Goal: Use online tool/utility: Use online tool/utility

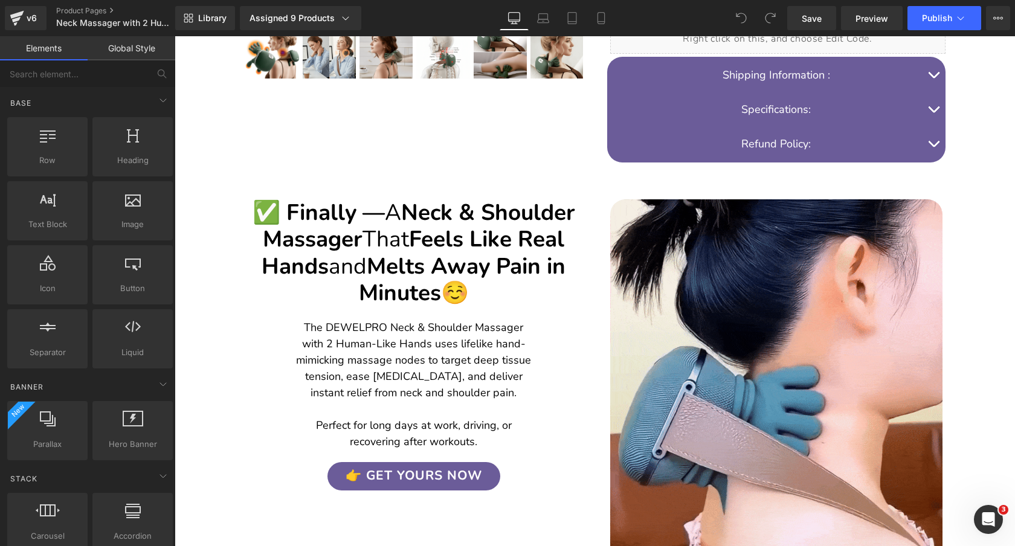
scroll to position [679, 0]
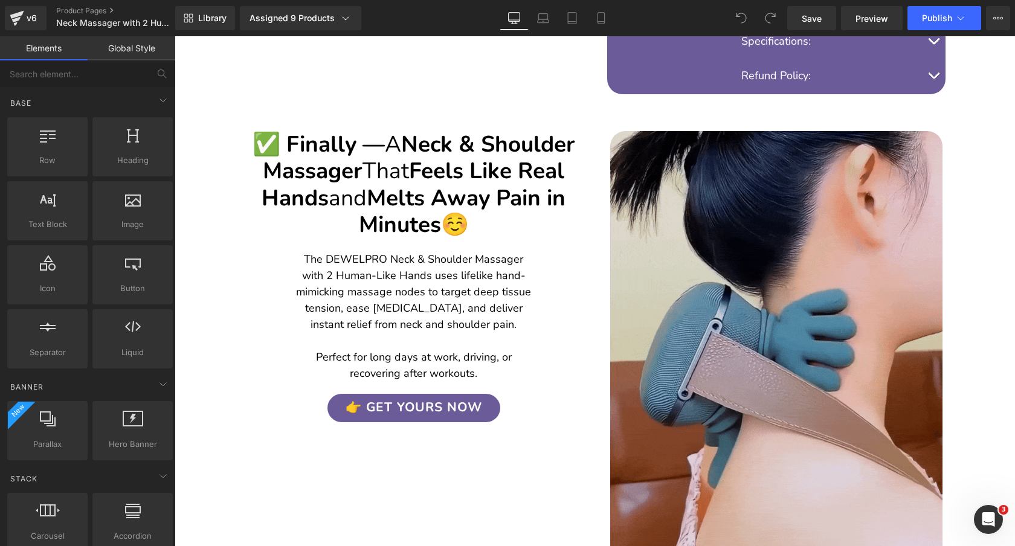
click at [685, 187] on img at bounding box center [776, 352] width 332 height 443
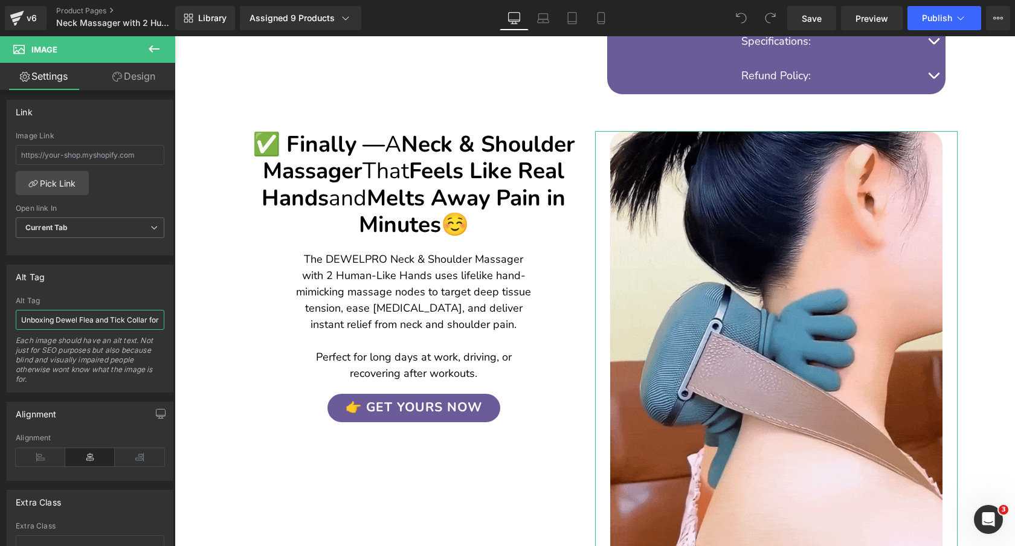
scroll to position [0, 24]
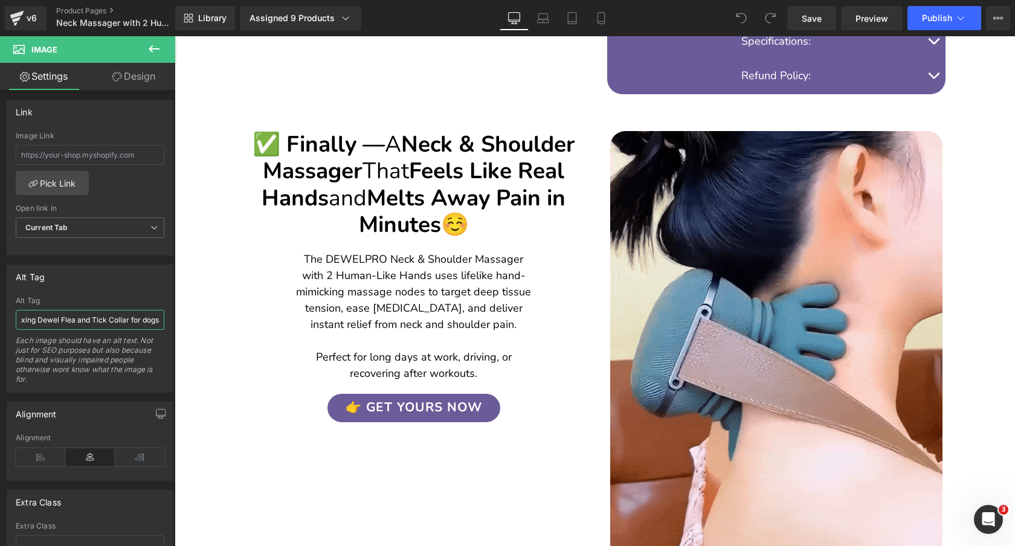
drag, startPoint x: 264, startPoint y: 357, endPoint x: 199, endPoint y: 320, distance: 74.1
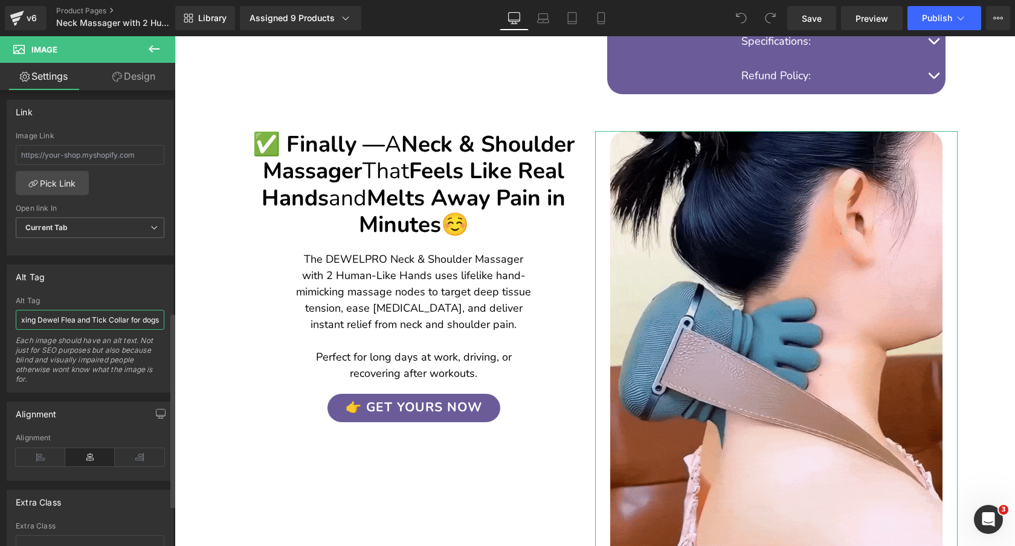
click at [122, 319] on input "Unboxing Dewel Flea and Tick Collar for dogs" at bounding box center [90, 320] width 149 height 20
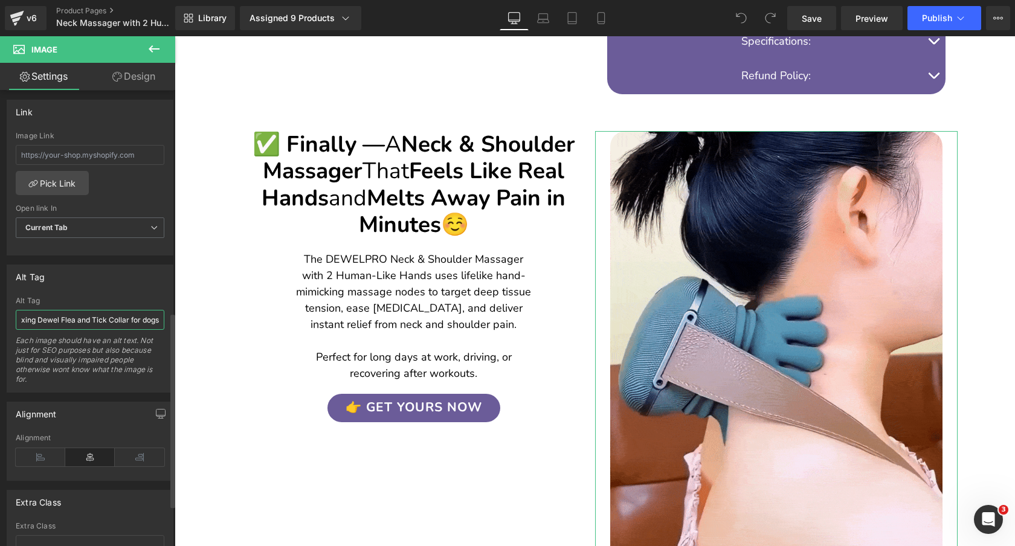
click at [122, 319] on input "Unboxing Dewel Flea and Tick Collar for dogs" at bounding box center [90, 320] width 149 height 20
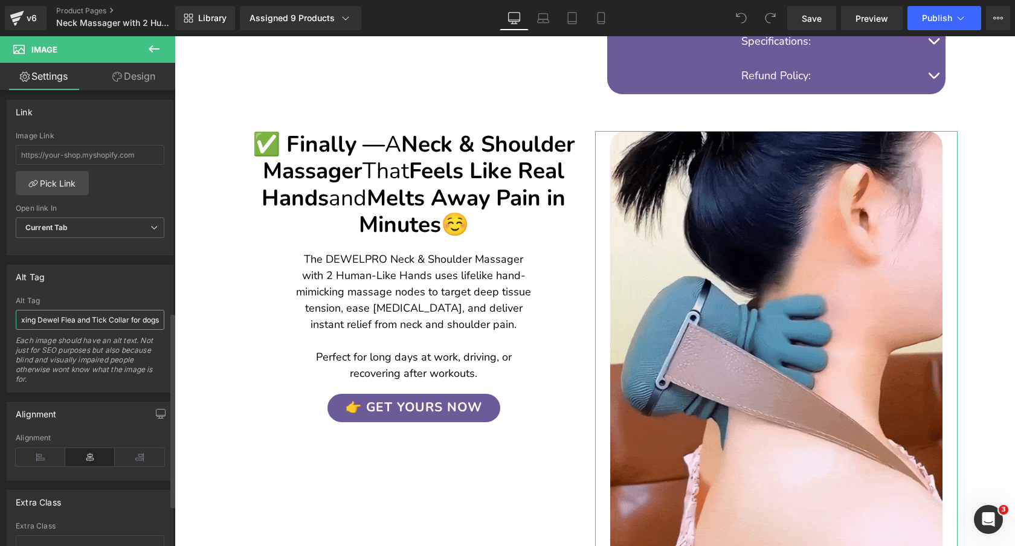
click at [122, 319] on input "Unboxing Dewel Flea and Tick Collar for dogs" at bounding box center [90, 320] width 149 height 20
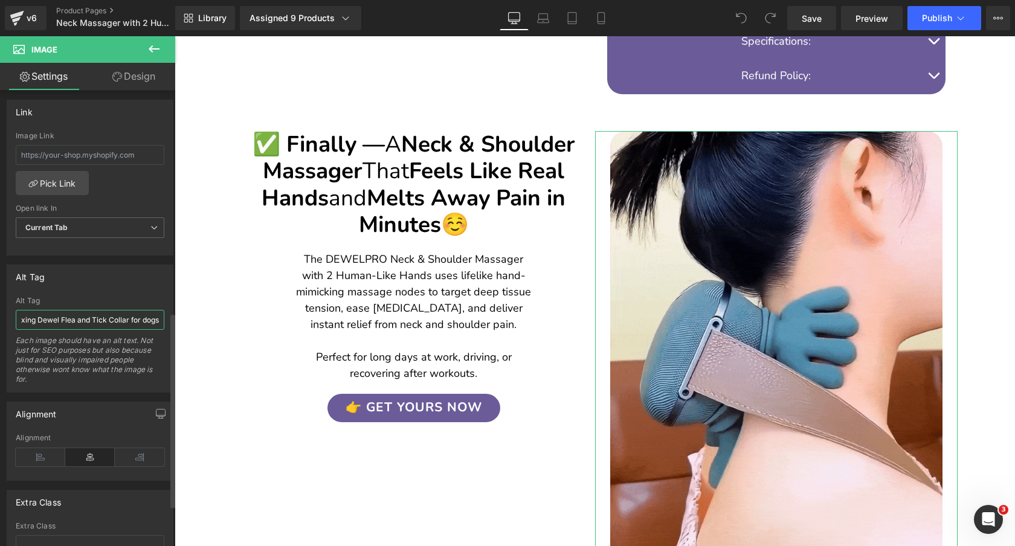
click at [122, 319] on input "Unboxing Dewel Flea and Tick Collar for dogs" at bounding box center [90, 320] width 149 height 20
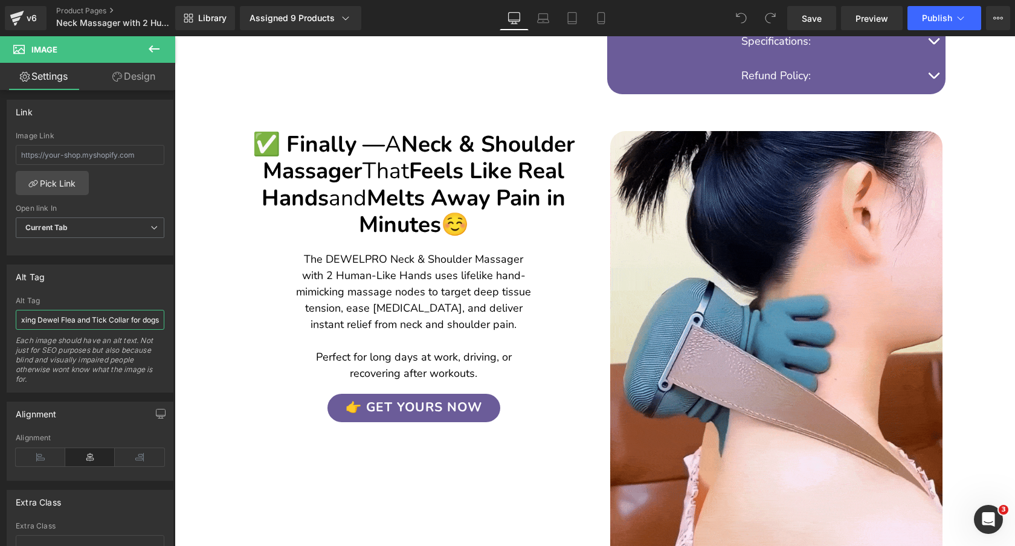
scroll to position [0, 0]
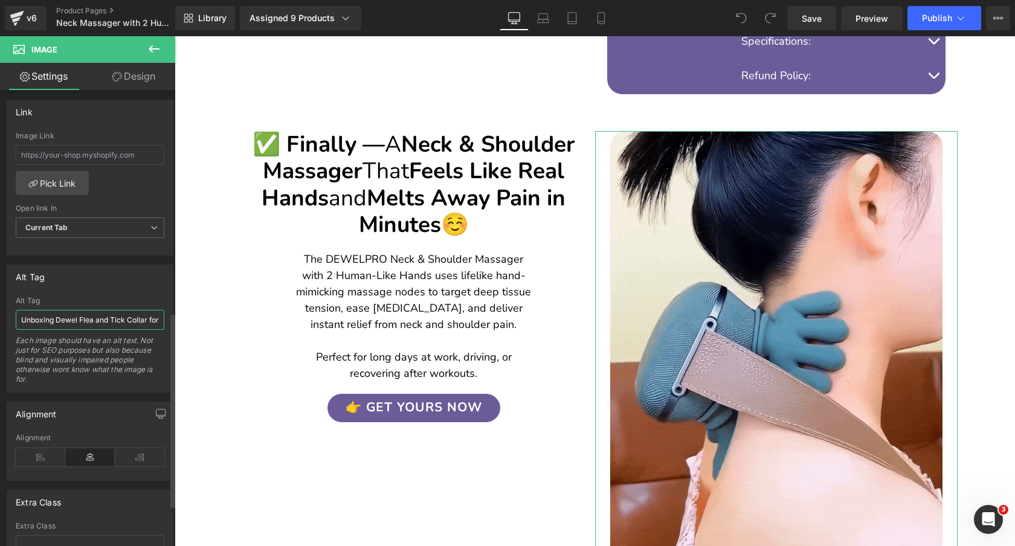
paste input "Handheld Electric Neck & Shoulder Massager - 4D Cordless Shiatsu Deep Tissue He…"
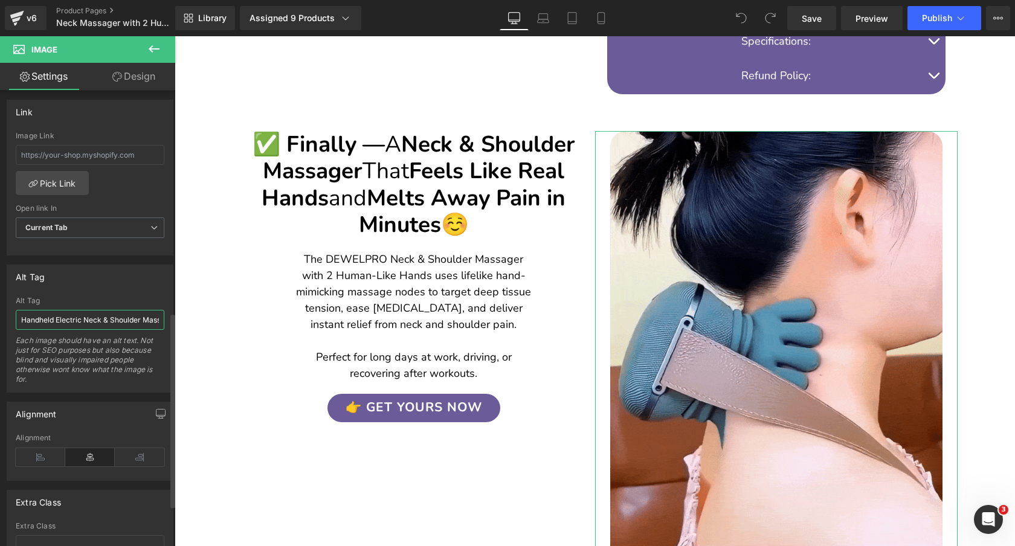
scroll to position [0, 251]
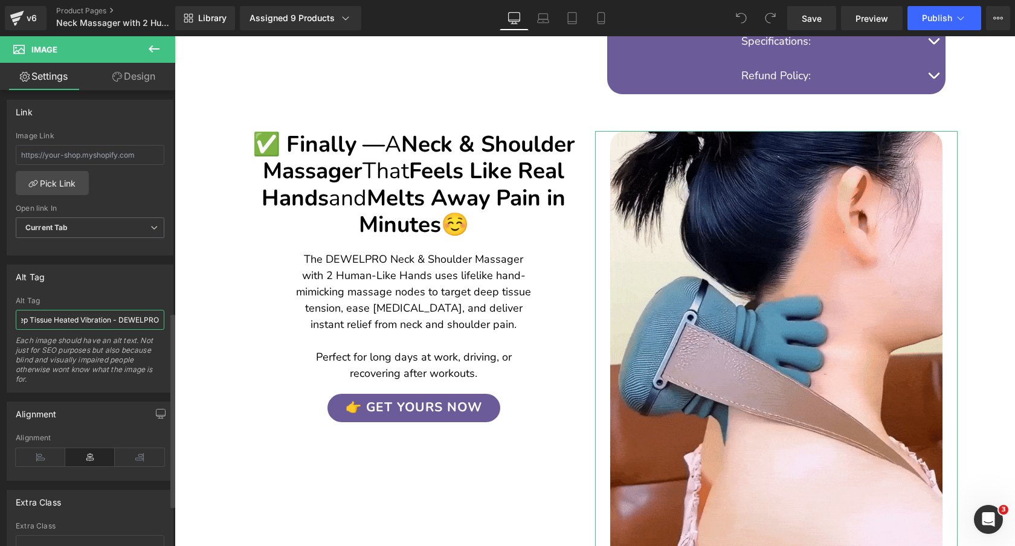
type input "Handheld Electric Neck & Shoulder Massager - 4D Cordless Shiatsu Deep Tissue He…"
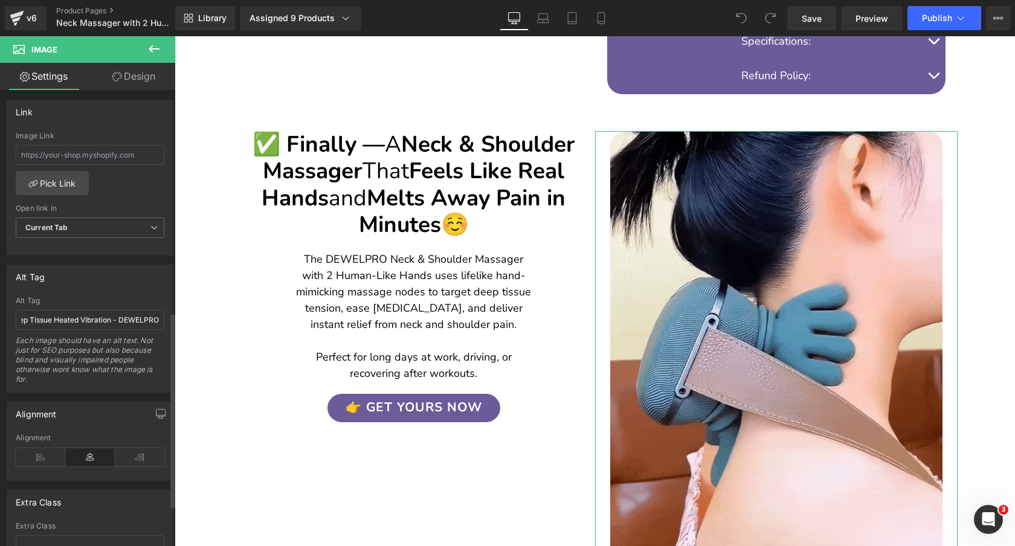
click at [111, 276] on div "Alt Tag" at bounding box center [90, 276] width 166 height 23
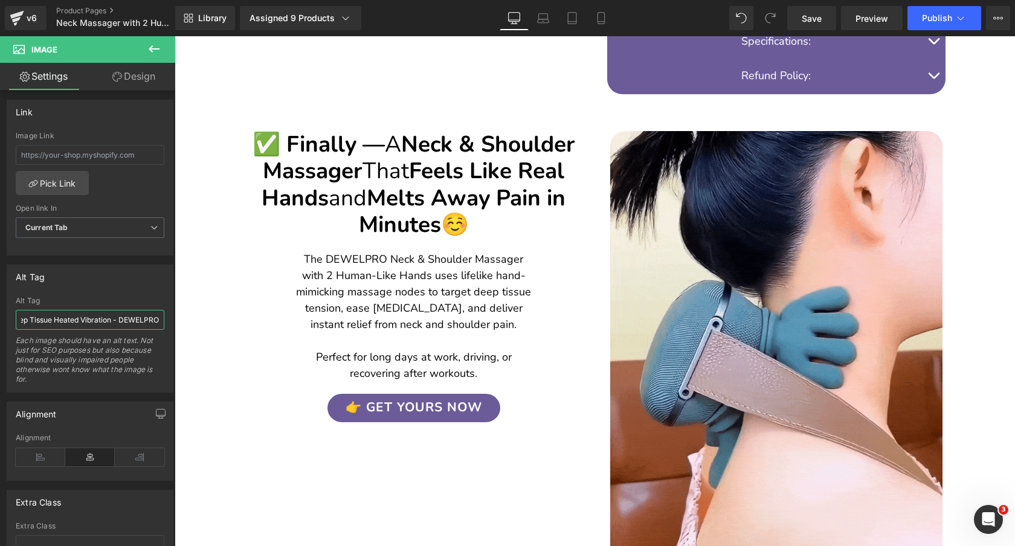
drag, startPoint x: 297, startPoint y: 354, endPoint x: 233, endPoint y: 319, distance: 72.2
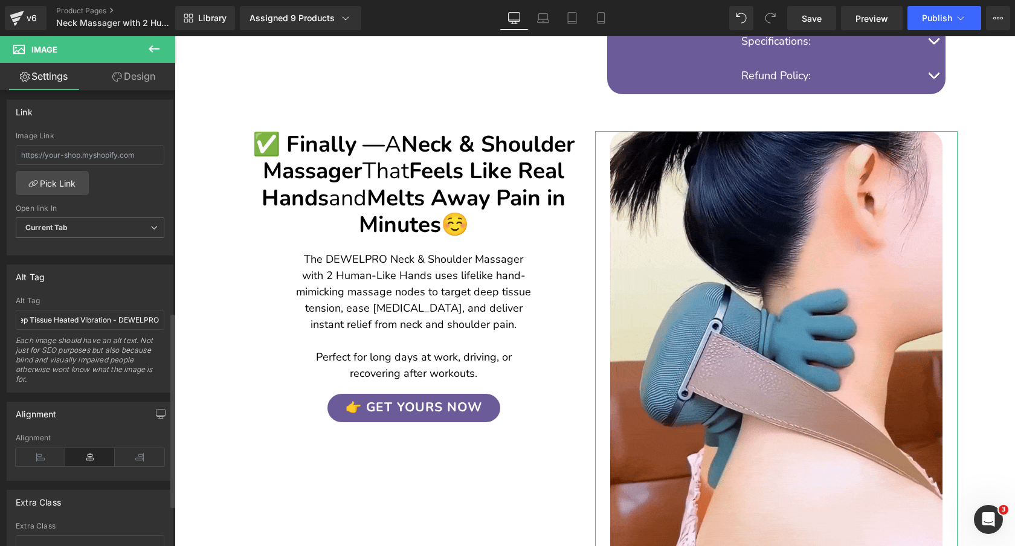
click at [136, 286] on div "Alt Tag" at bounding box center [90, 276] width 166 height 23
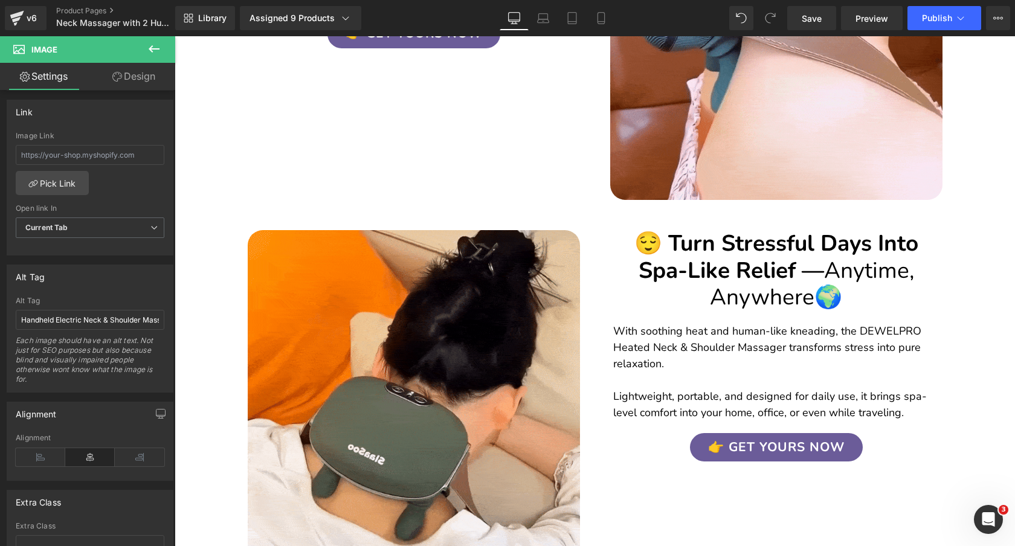
scroll to position [1144, 0]
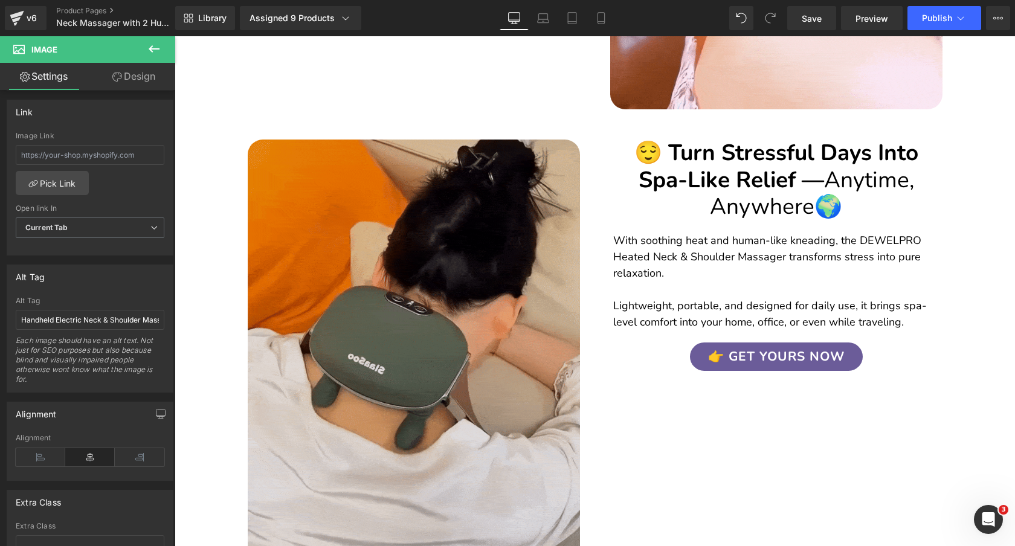
click at [468, 227] on img at bounding box center [414, 361] width 332 height 443
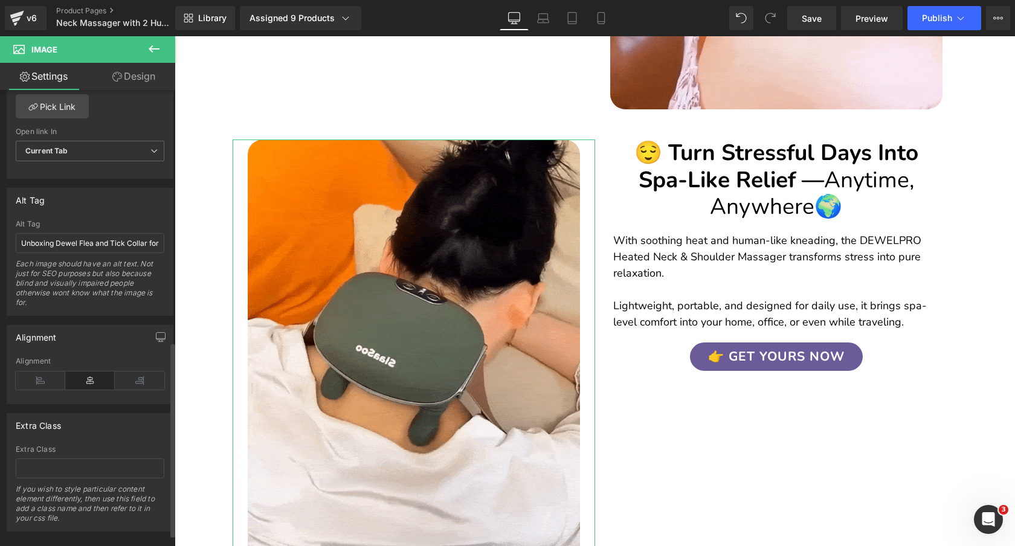
scroll to position [600, 0]
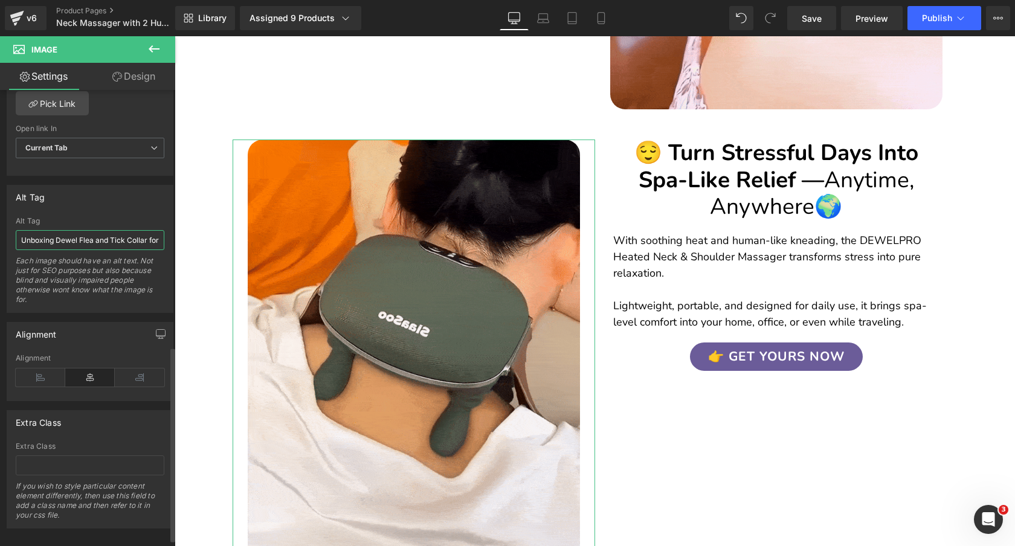
click at [100, 240] on input "Unboxing Dewel Flea and Tick Collar for dogs" at bounding box center [90, 240] width 149 height 20
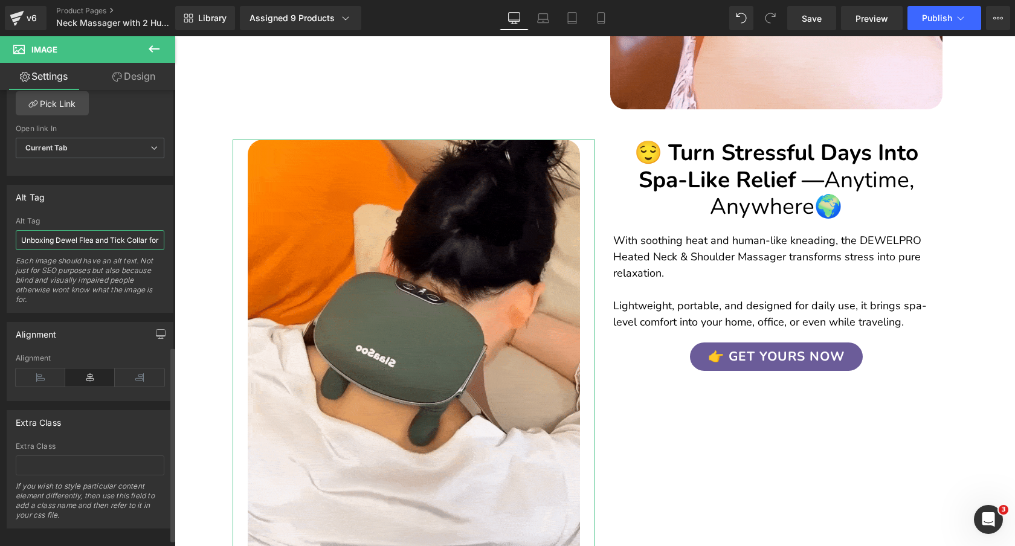
click at [100, 240] on input "Unboxing Dewel Flea and Tick Collar for dogs" at bounding box center [90, 240] width 149 height 20
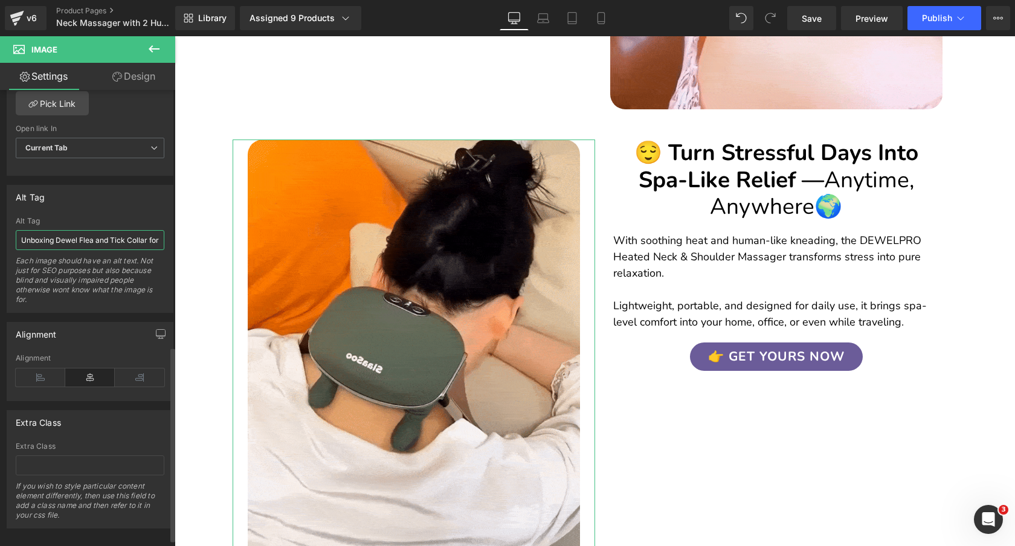
click at [100, 240] on input "Unboxing Dewel Flea and Tick Collar for dogs" at bounding box center [90, 240] width 149 height 20
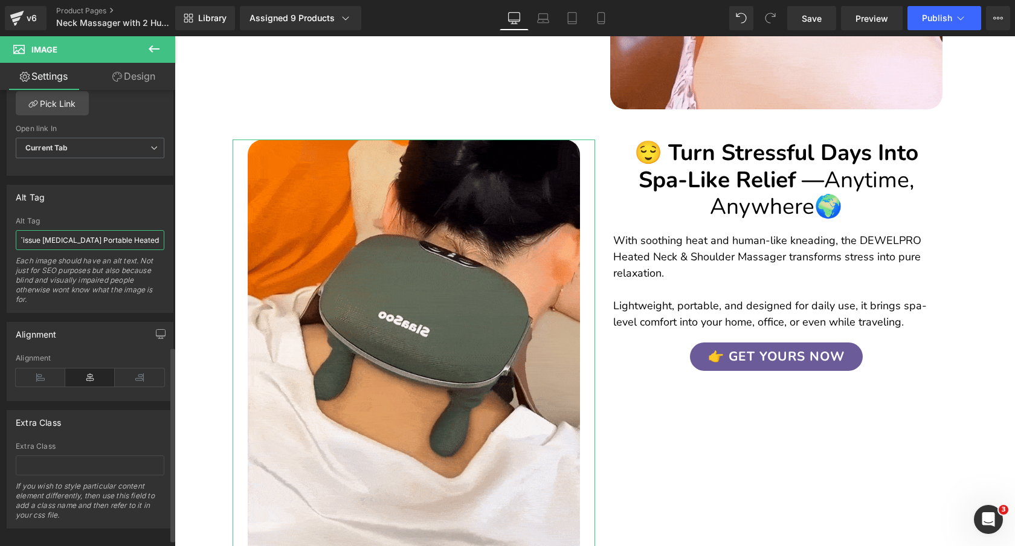
type input "Electric Cordless Neck & Shoulder Massager - 4D Shiatsu Deep Tissue [MEDICAL_DA…"
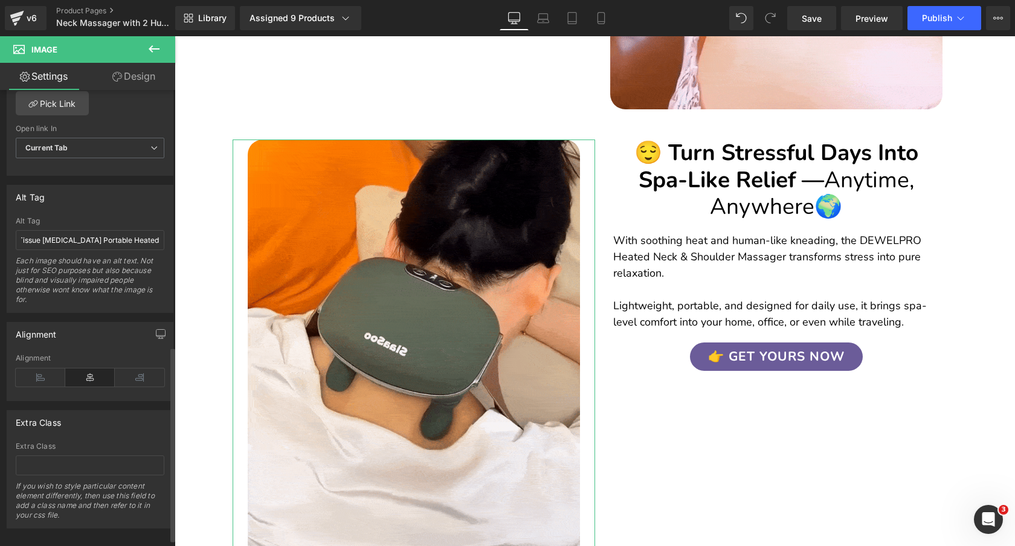
click at [85, 206] on div "Alt Tag" at bounding box center [90, 197] width 166 height 23
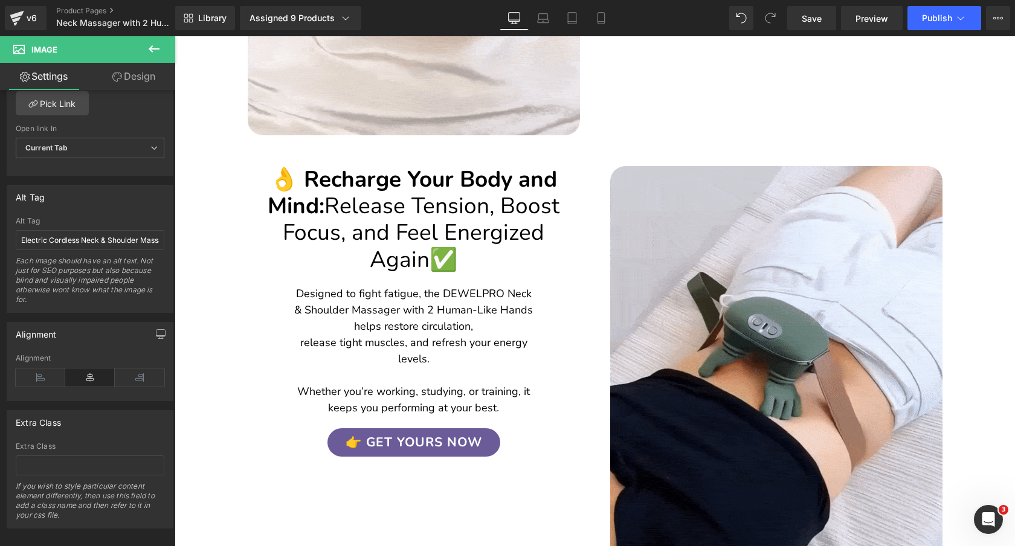
scroll to position [1642, 0]
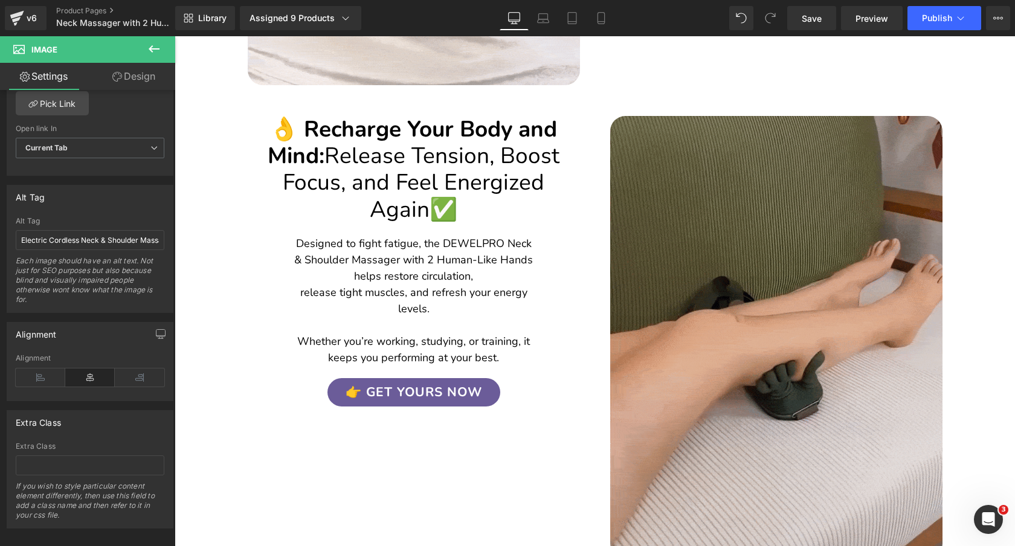
click at [688, 226] on img at bounding box center [776, 337] width 332 height 443
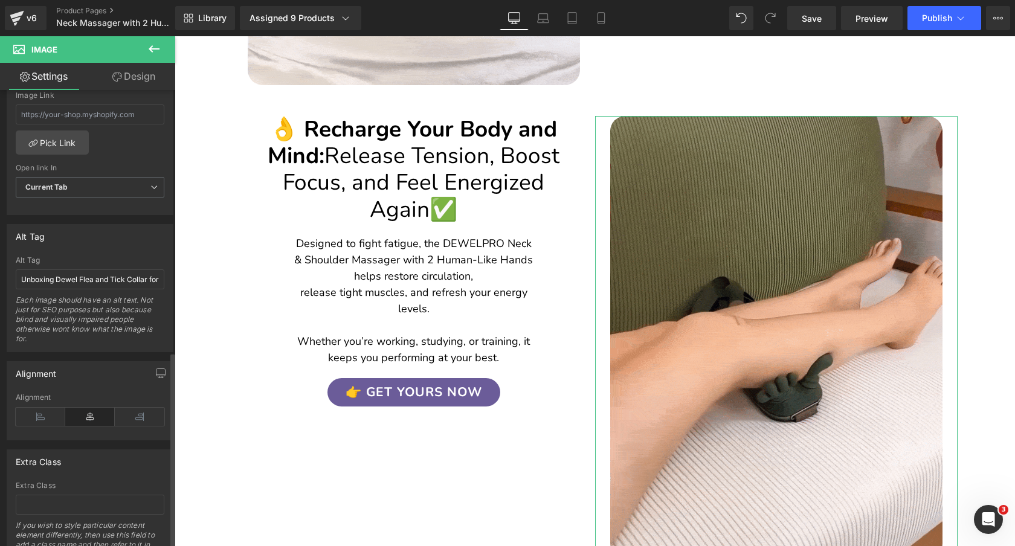
scroll to position [615, 0]
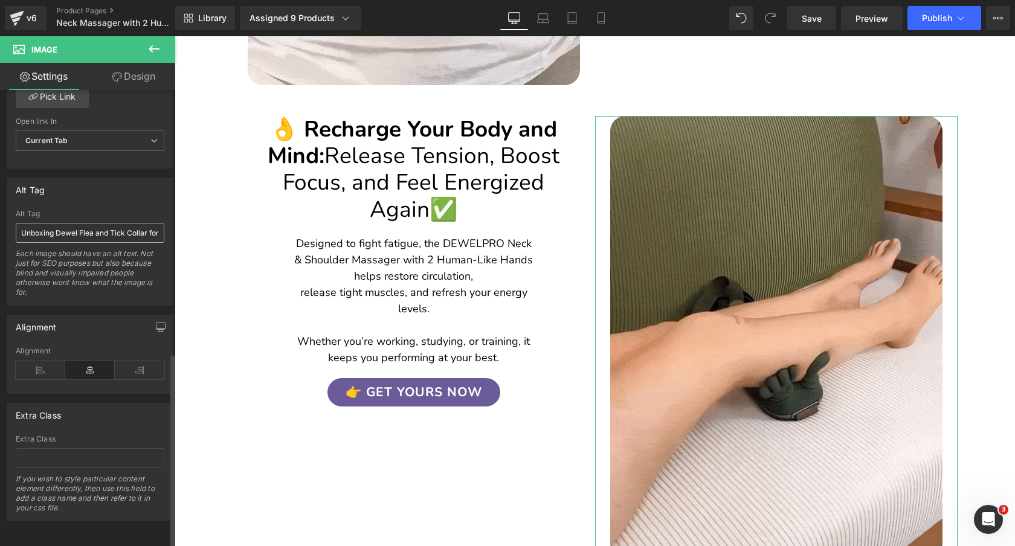
click at [70, 228] on input "Unboxing Dewel Flea and Tick Collar for dogs" at bounding box center [90, 233] width 149 height 20
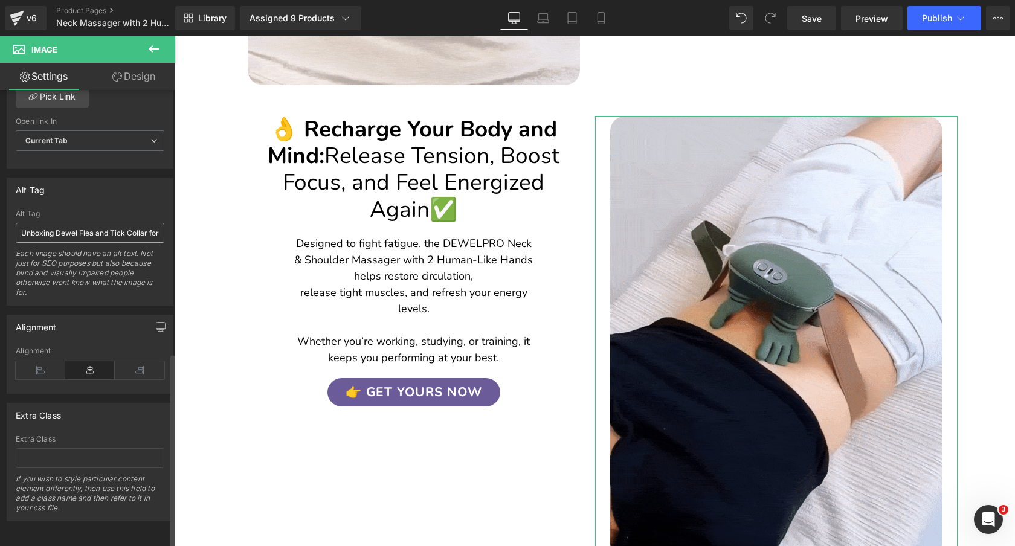
click at [70, 228] on input "Unboxing Dewel Flea and Tick Collar for dogs" at bounding box center [90, 233] width 149 height 20
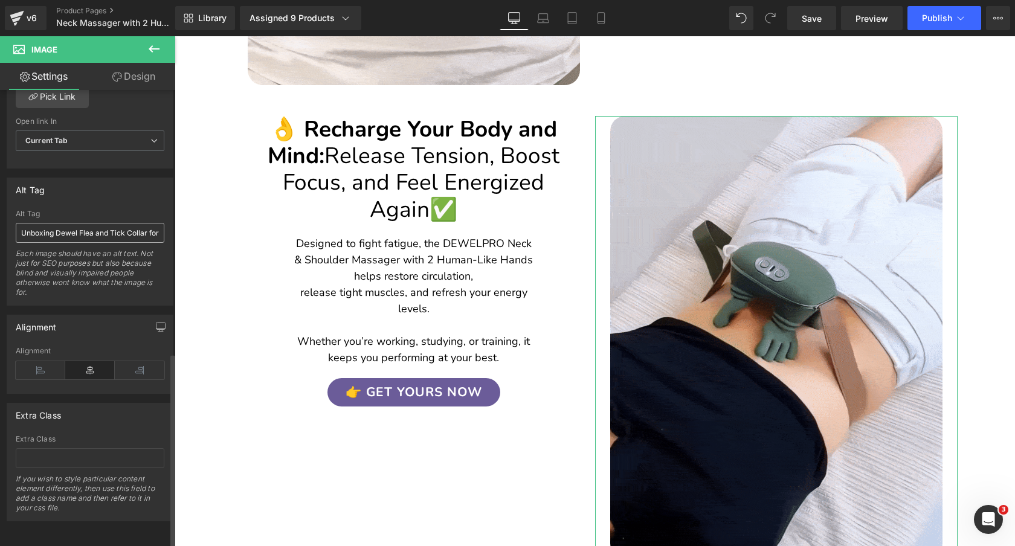
click at [70, 228] on input "Unboxing Dewel Flea and Tick Collar for dogs" at bounding box center [90, 233] width 149 height 20
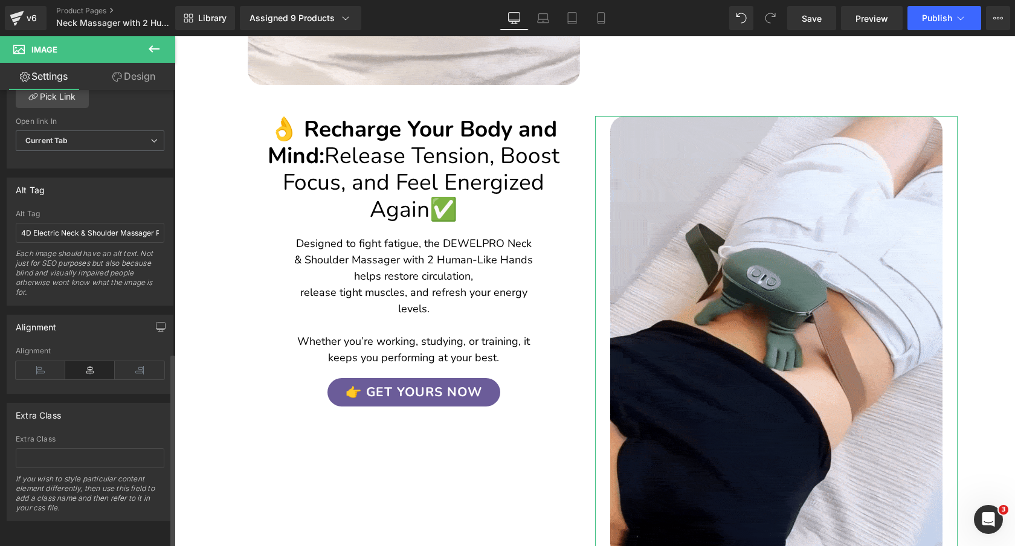
scroll to position [0, 257]
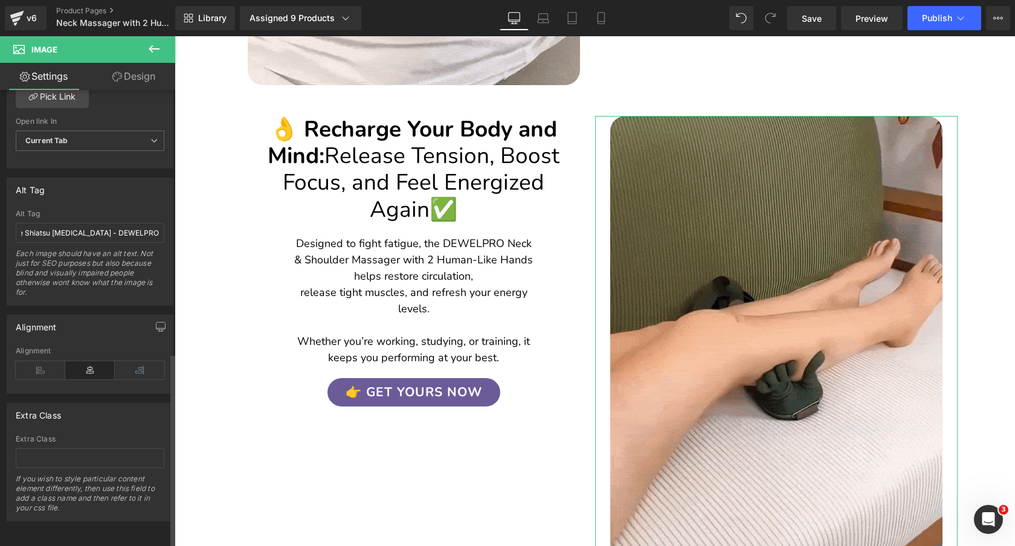
click at [117, 169] on div "Alt Tag Unboxing Dewel Flea and Tick Collar for dogs Alt Tag 4D Electric Neck &…" at bounding box center [90, 237] width 181 height 137
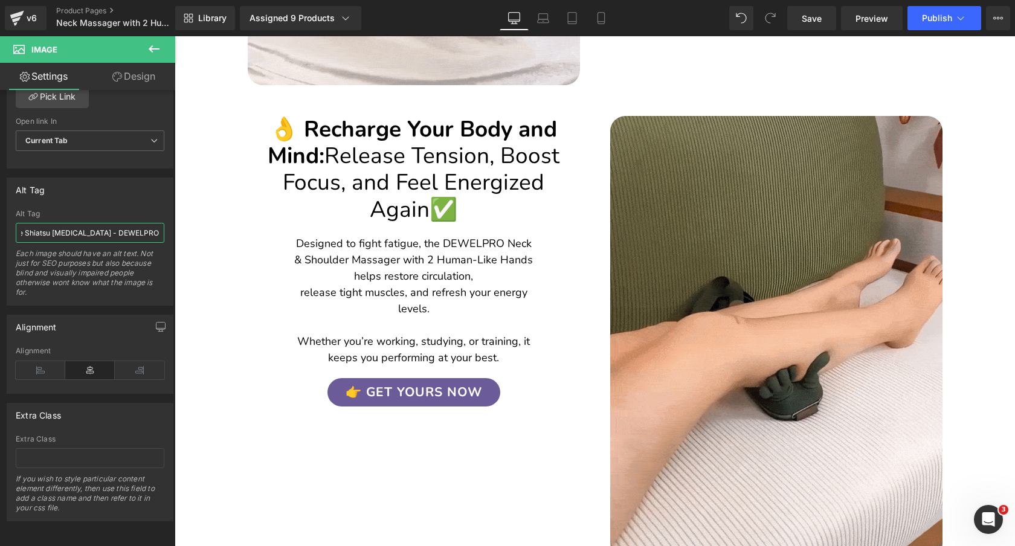
drag, startPoint x: 312, startPoint y: 259, endPoint x: 267, endPoint y: 230, distance: 54.0
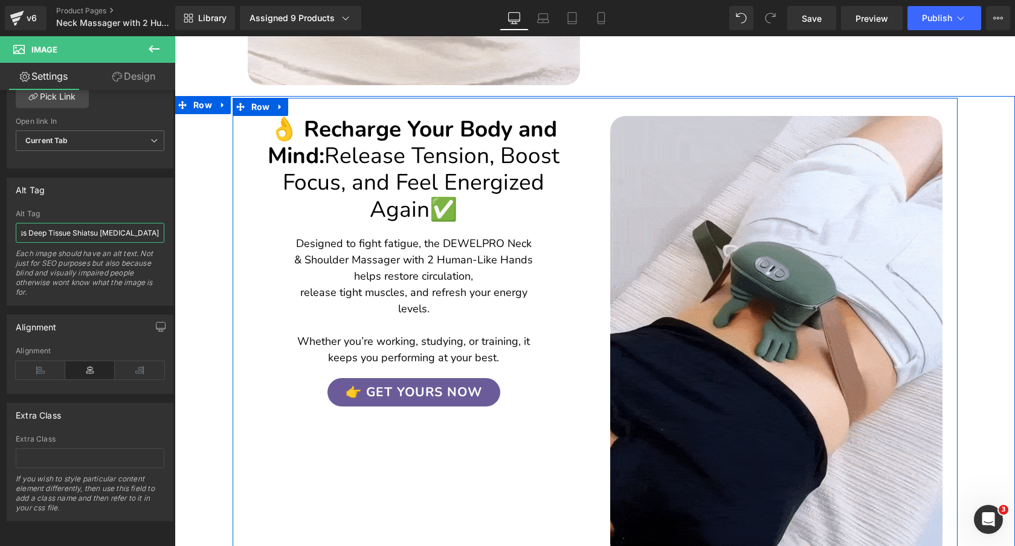
scroll to position [0, 210]
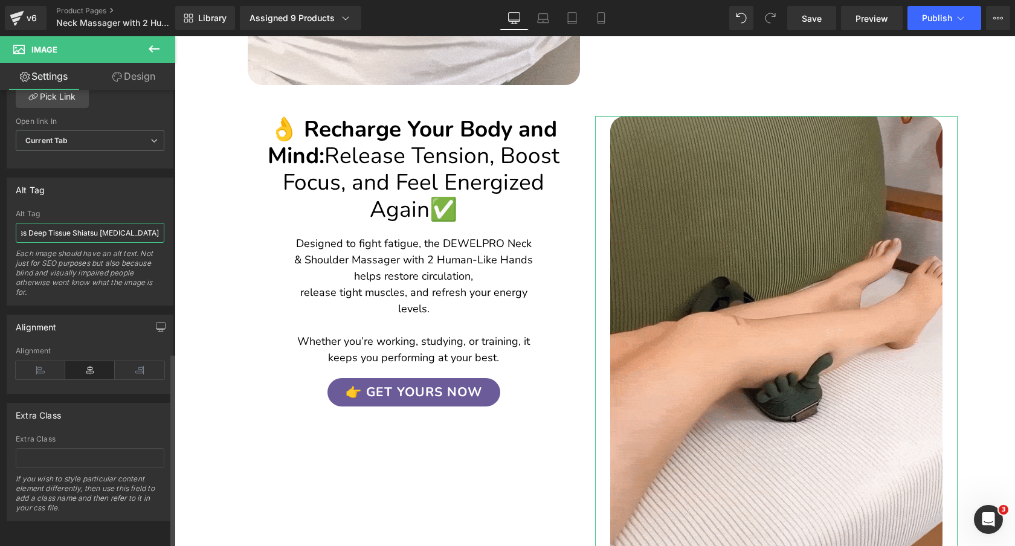
type input "4D Electric Neck & Shoulder Massager Portable - Cordless Deep Tissue Shiatsu [M…"
click at [130, 184] on div "Alt Tag" at bounding box center [90, 189] width 166 height 23
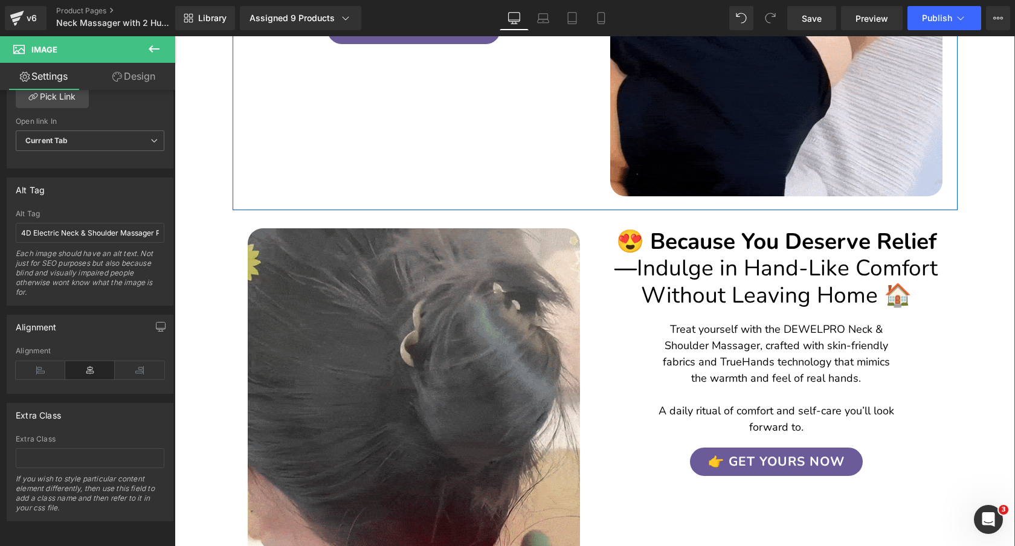
scroll to position [2087, 0]
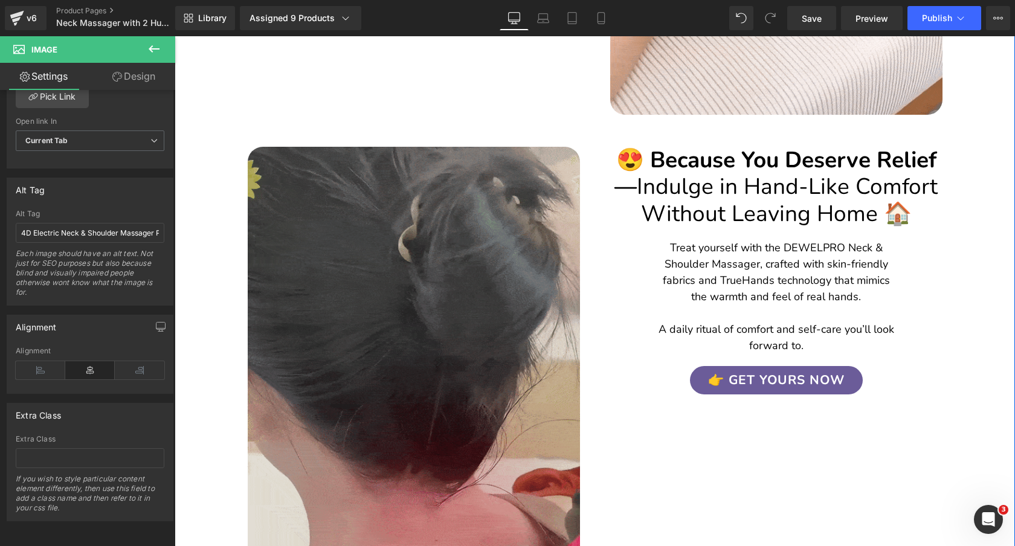
click at [436, 254] on img at bounding box center [414, 442] width 332 height 591
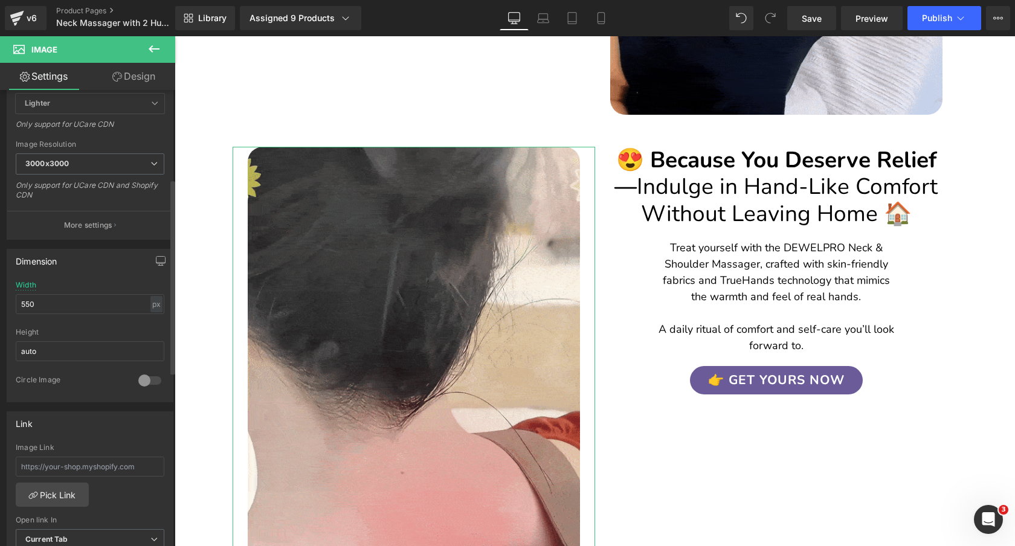
scroll to position [615, 0]
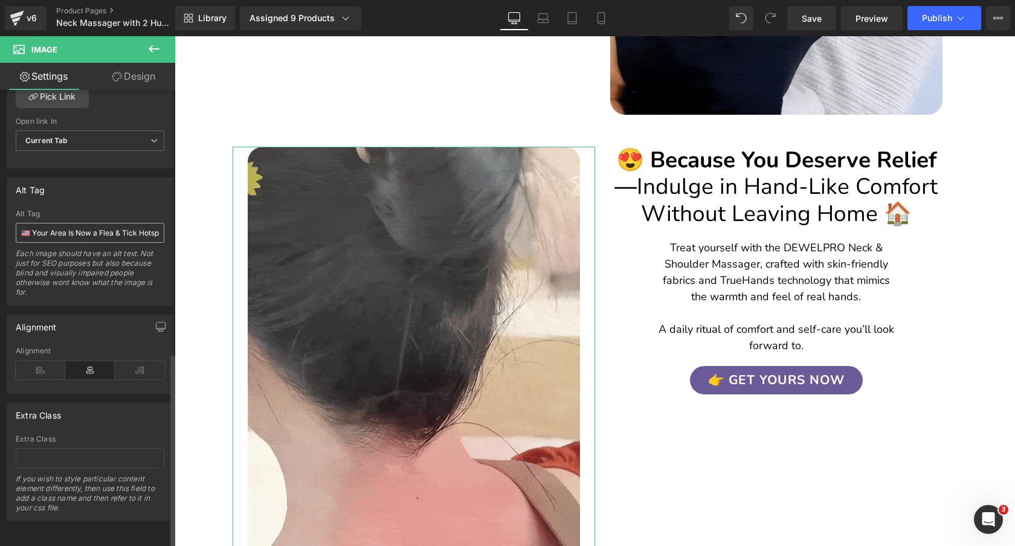
click at [84, 226] on input "🇺🇸 Your Area Is Now a Flea & Tick Hotspot — Act Fast!" at bounding box center [90, 233] width 149 height 20
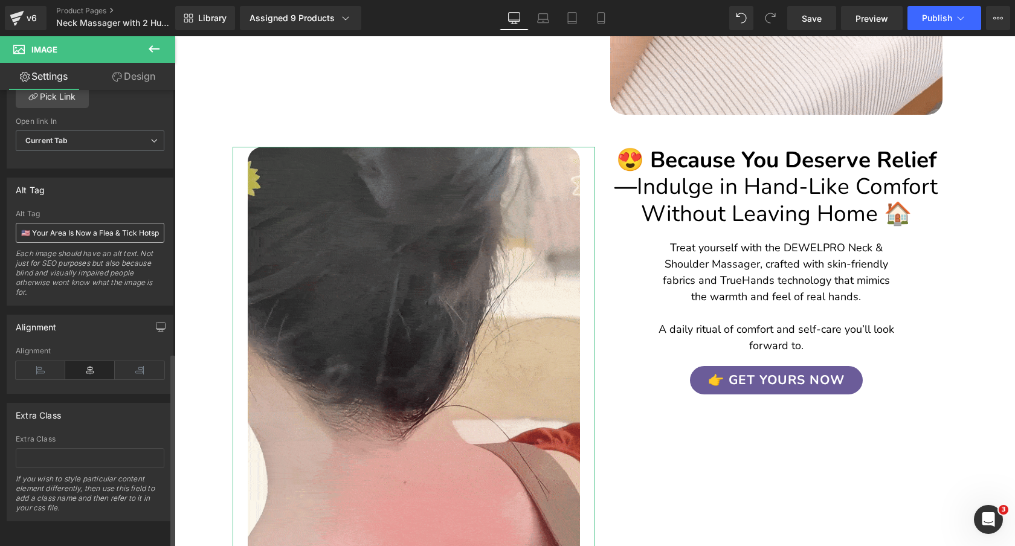
click at [84, 226] on input "🇺🇸 Your Area Is Now a Flea & Tick Hotspot — Act Fast!" at bounding box center [90, 233] width 149 height 20
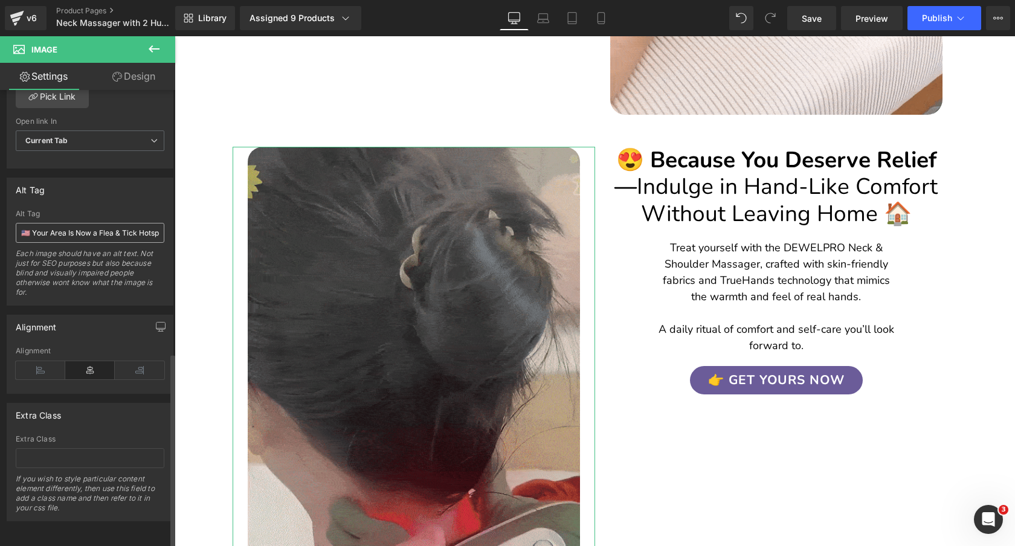
click at [84, 226] on input "🇺🇸 Your Area Is Now a Flea & Tick Hotspot — Act Fast!" at bounding box center [90, 233] width 149 height 20
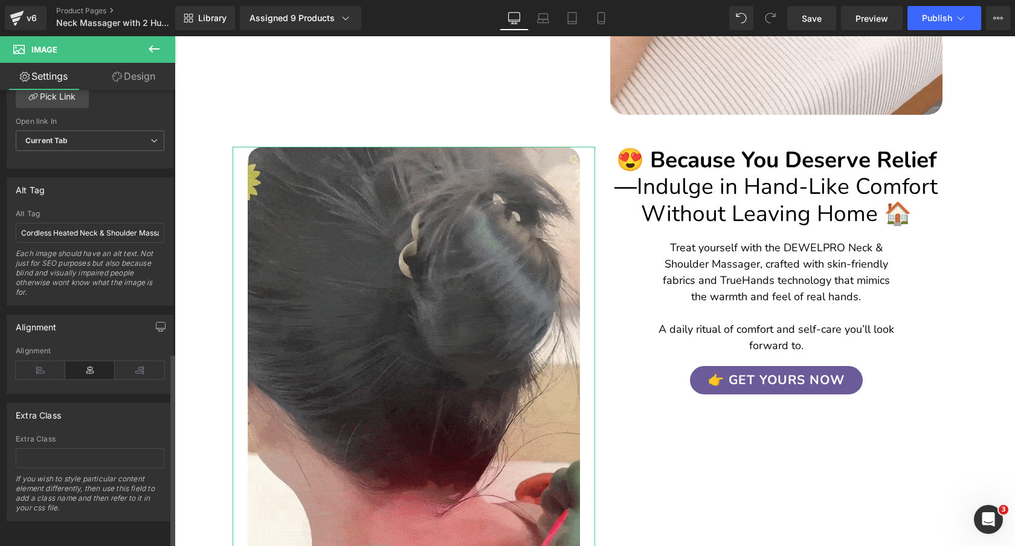
scroll to position [0, 251]
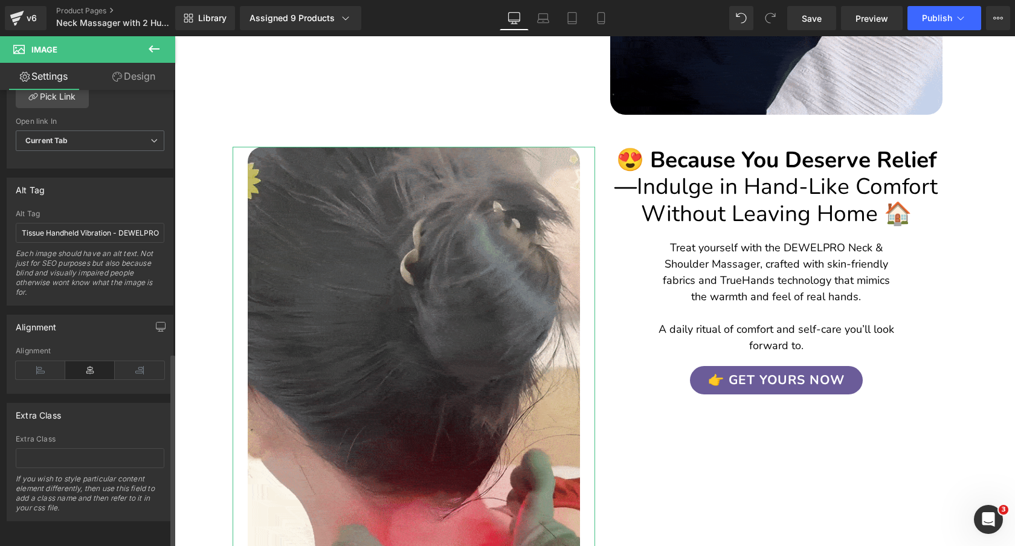
click at [109, 190] on div "Alt Tag" at bounding box center [90, 189] width 166 height 23
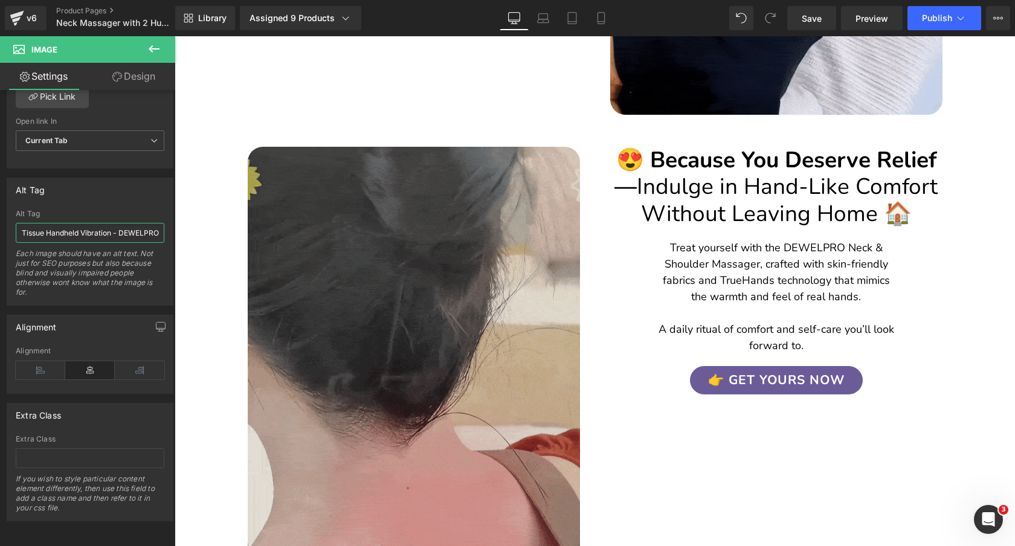
drag, startPoint x: 306, startPoint y: 256, endPoint x: 283, endPoint y: 235, distance: 30.8
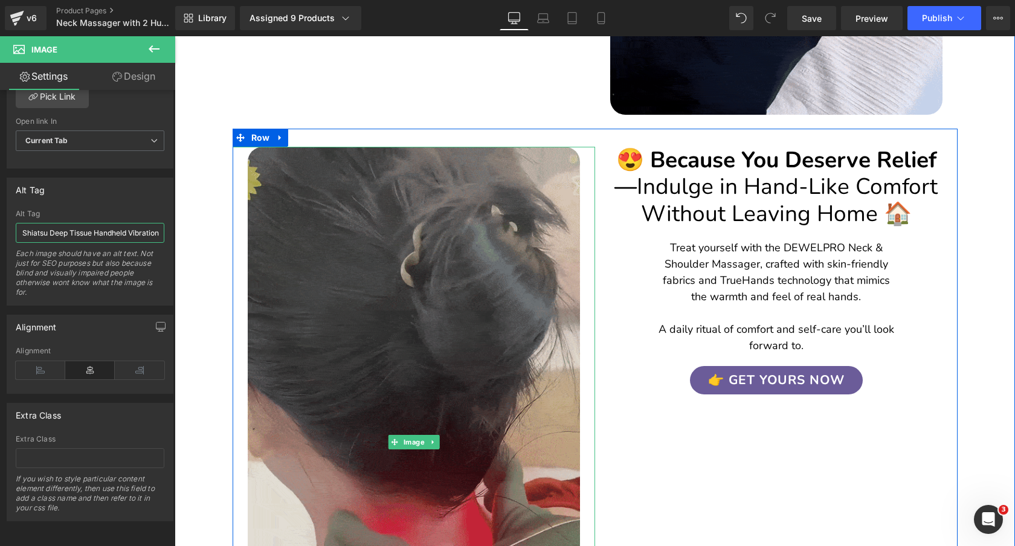
scroll to position [0, 204]
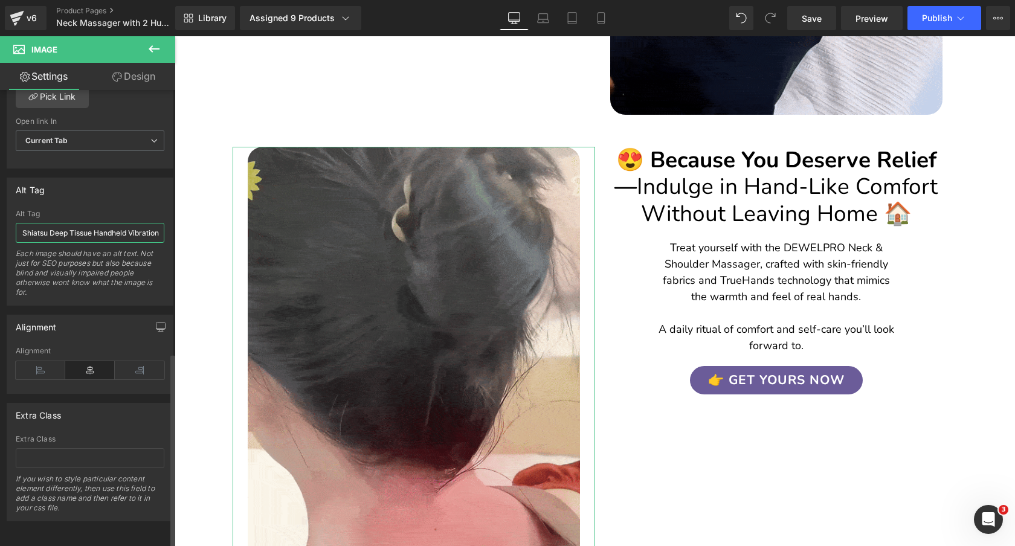
type input "Cordless Heated Neck & Shoulder Massager - 4D Electric Shiatsu Deep Tissue Hand…"
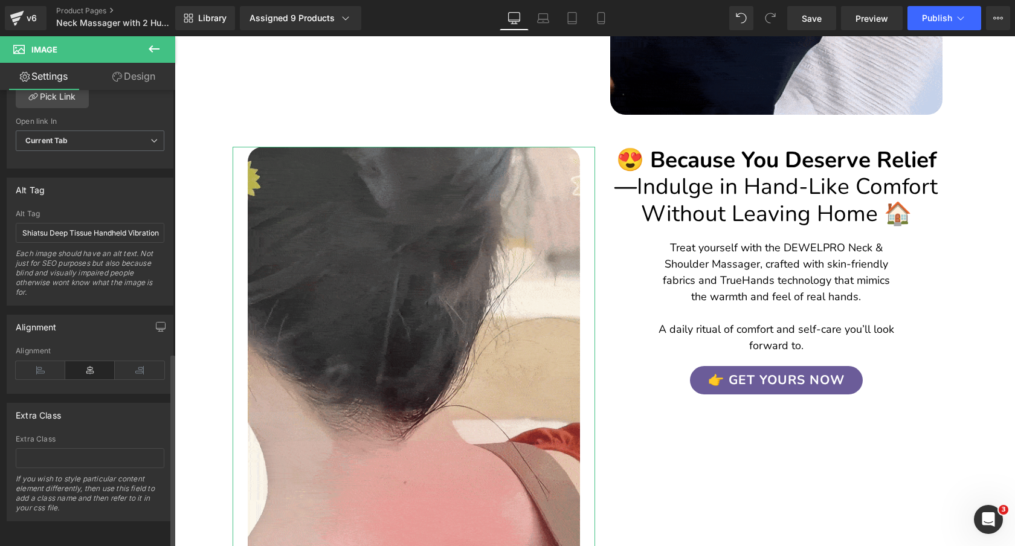
click at [125, 183] on div "Alt Tag" at bounding box center [90, 189] width 166 height 23
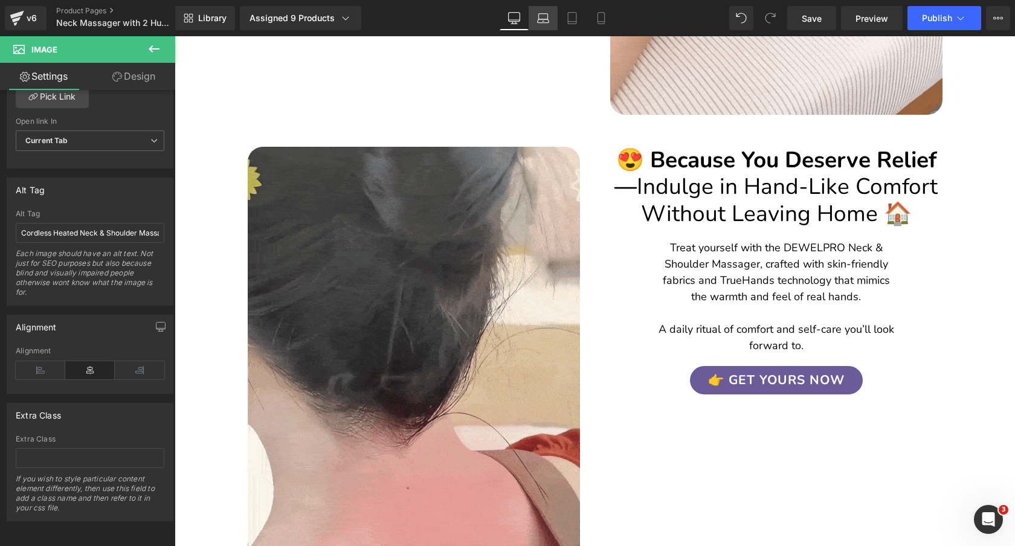
click at [542, 21] on icon at bounding box center [543, 18] width 12 height 12
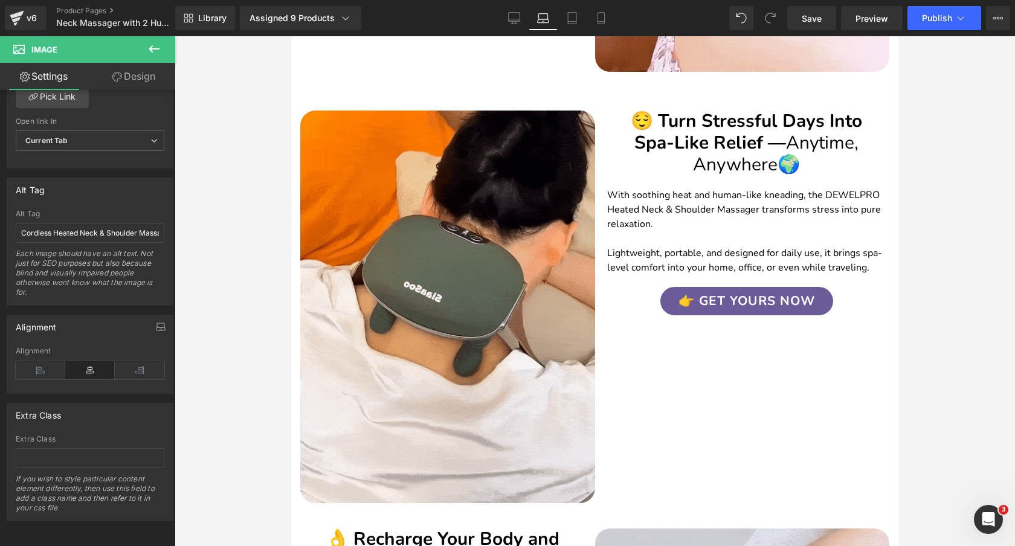
scroll to position [1999, 0]
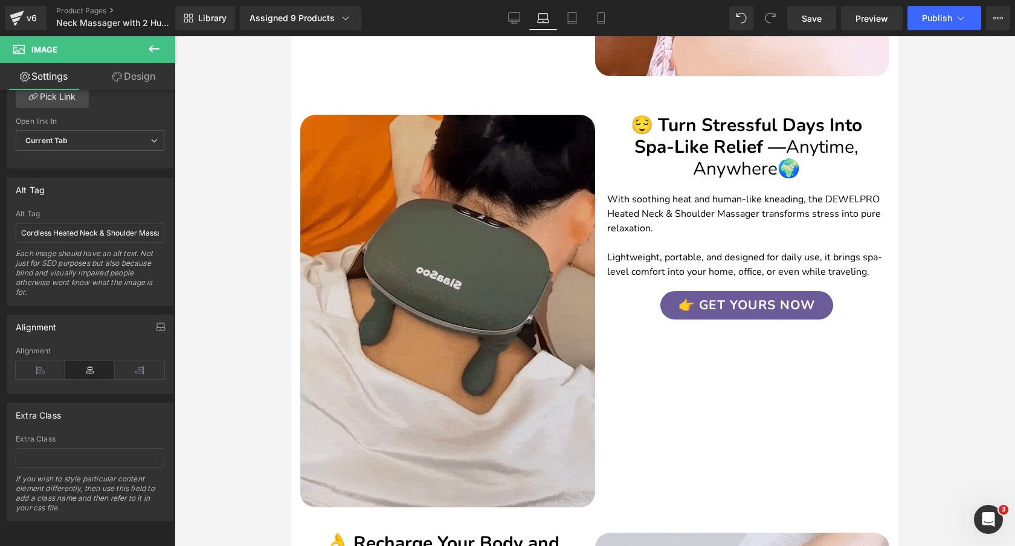
click at [468, 183] on img at bounding box center [447, 311] width 295 height 393
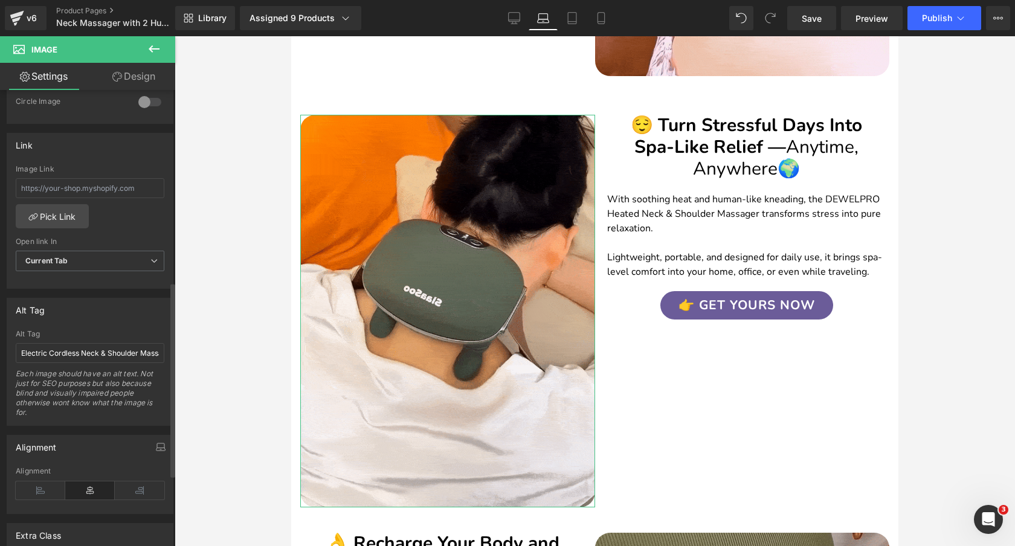
scroll to position [615, 0]
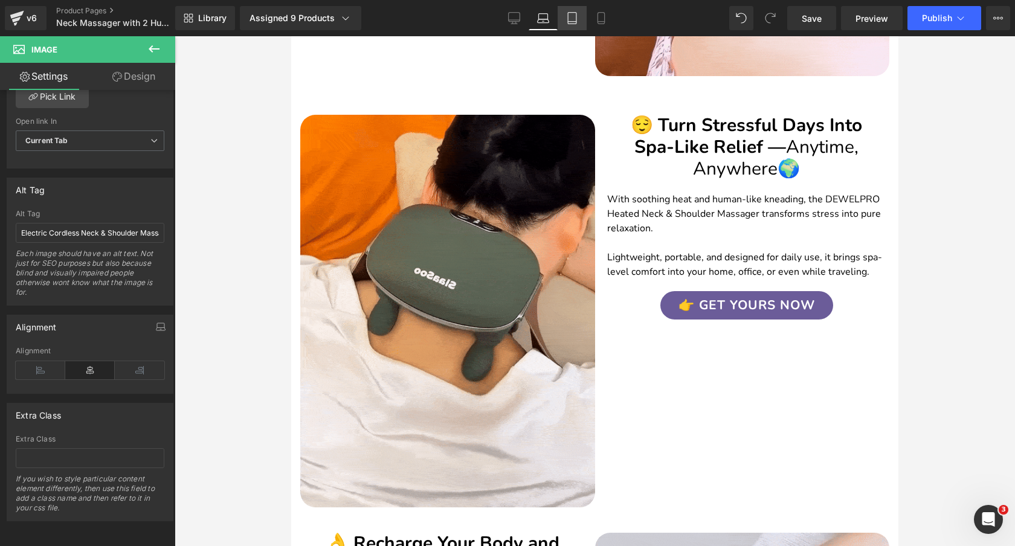
click at [571, 14] on icon at bounding box center [572, 18] width 12 height 12
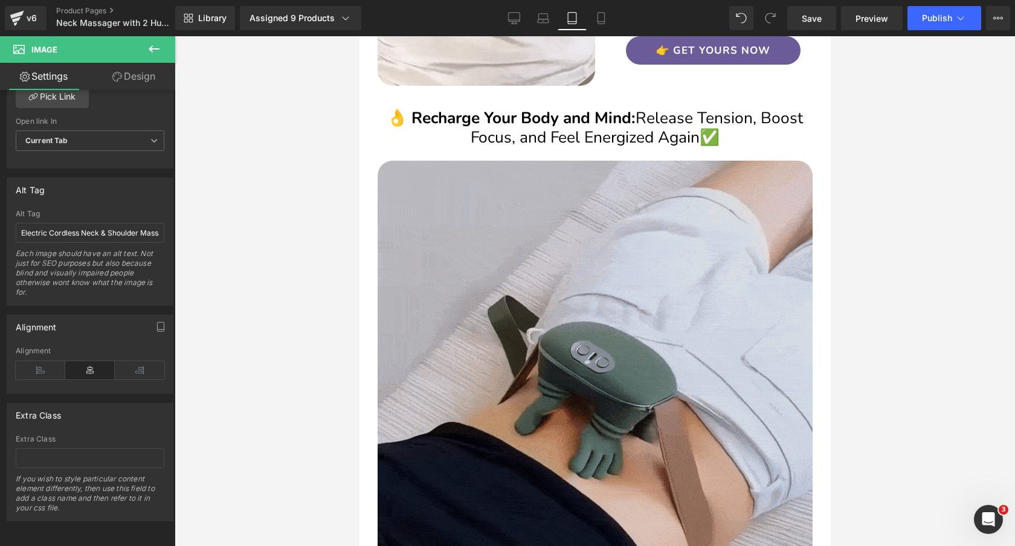
scroll to position [2004, 0]
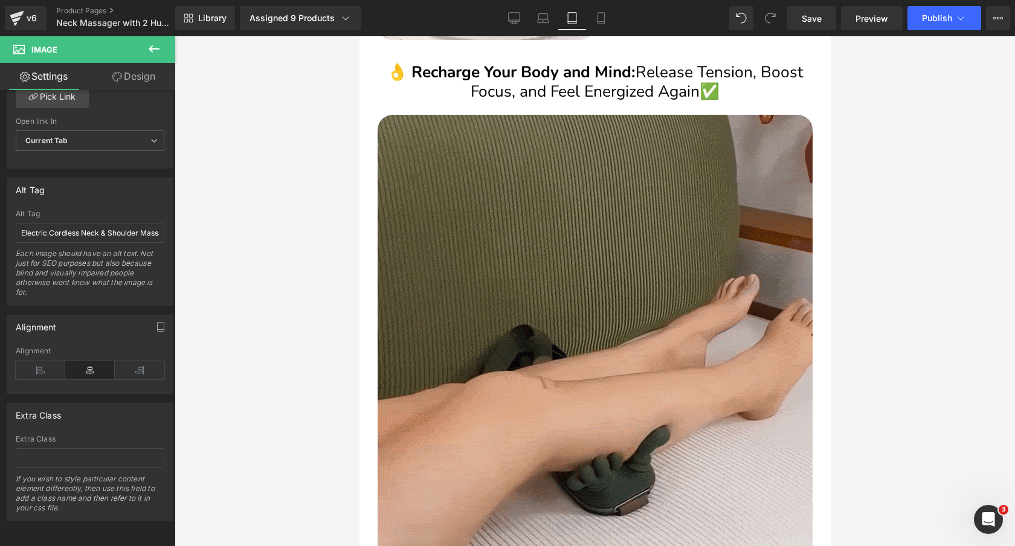
click at [563, 233] on img at bounding box center [594, 405] width 435 height 580
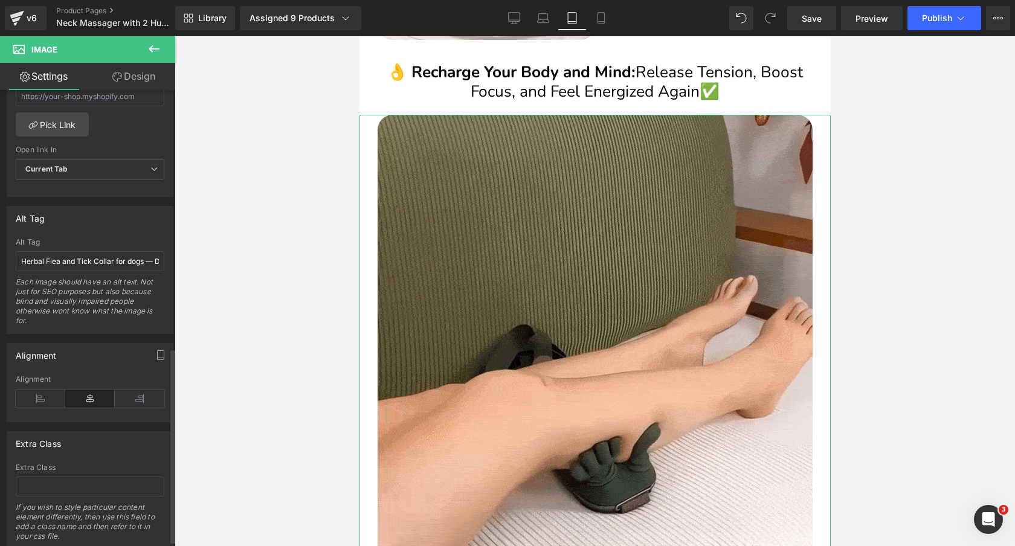
scroll to position [609, 0]
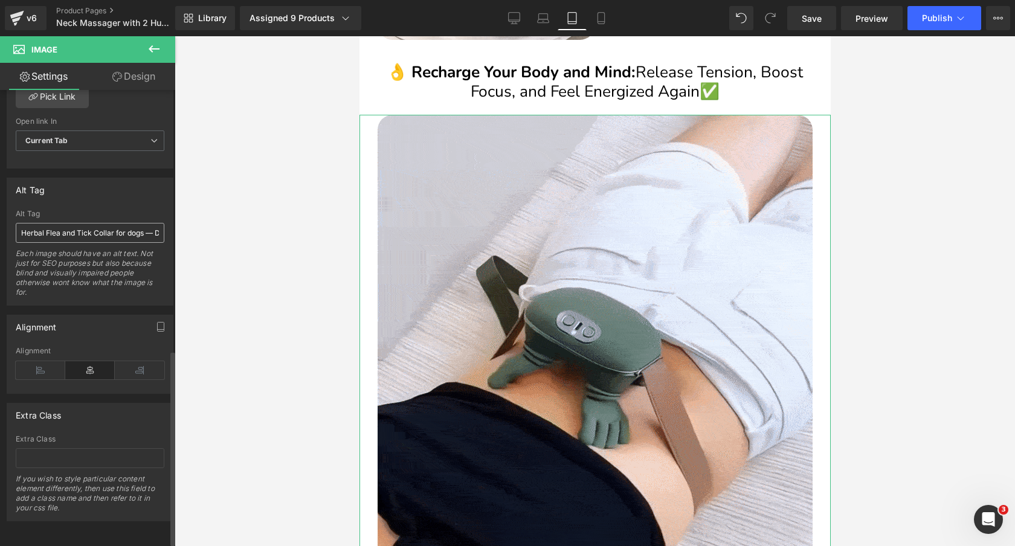
click at [47, 232] on input "Herbal Flea and Tick Collar for dogs — DEWEL" at bounding box center [90, 233] width 149 height 20
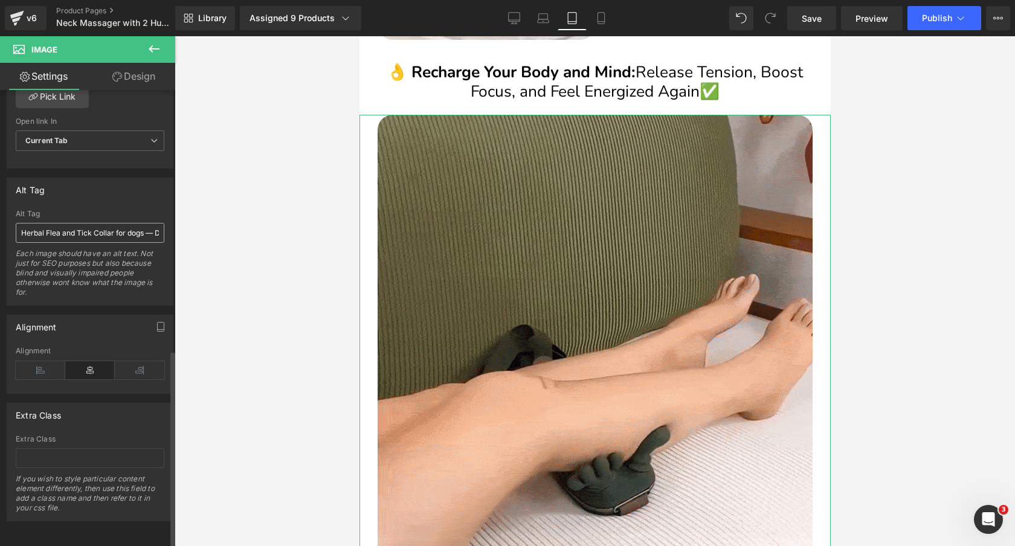
click at [47, 232] on input "Herbal Flea and Tick Collar for dogs — DEWEL" at bounding box center [90, 233] width 149 height 20
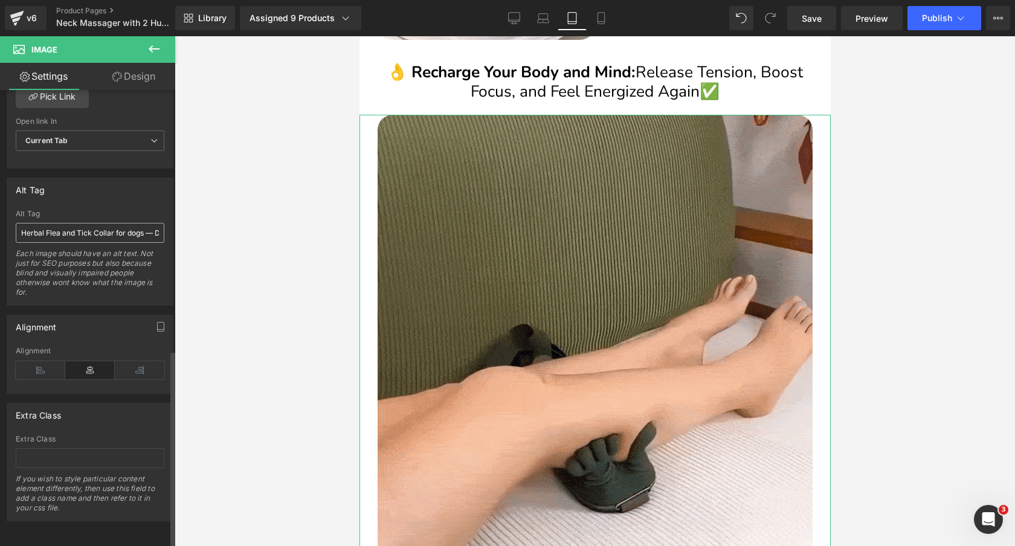
click at [47, 232] on input "Herbal Flea and Tick Collar for dogs — DEWEL" at bounding box center [90, 233] width 149 height 20
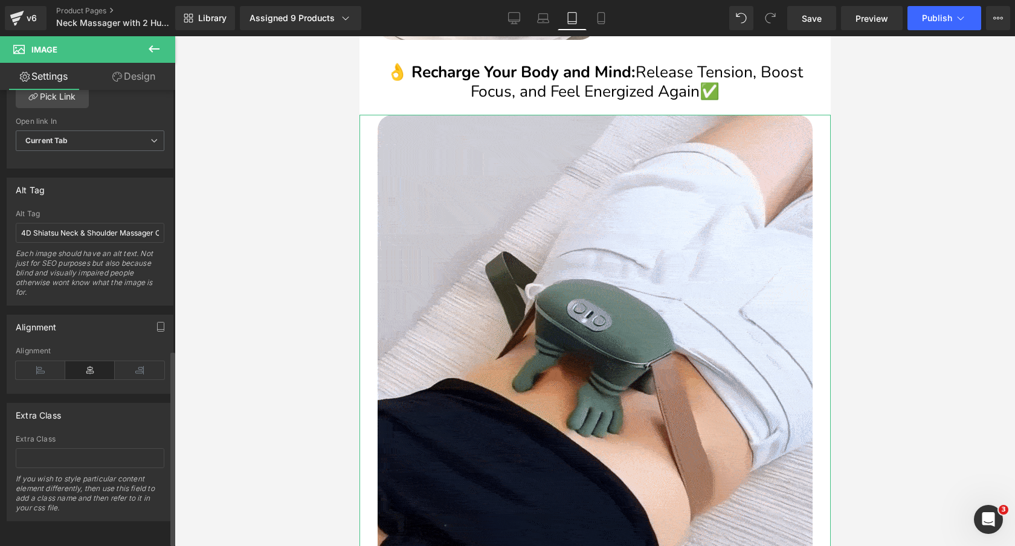
scroll to position [0, 656]
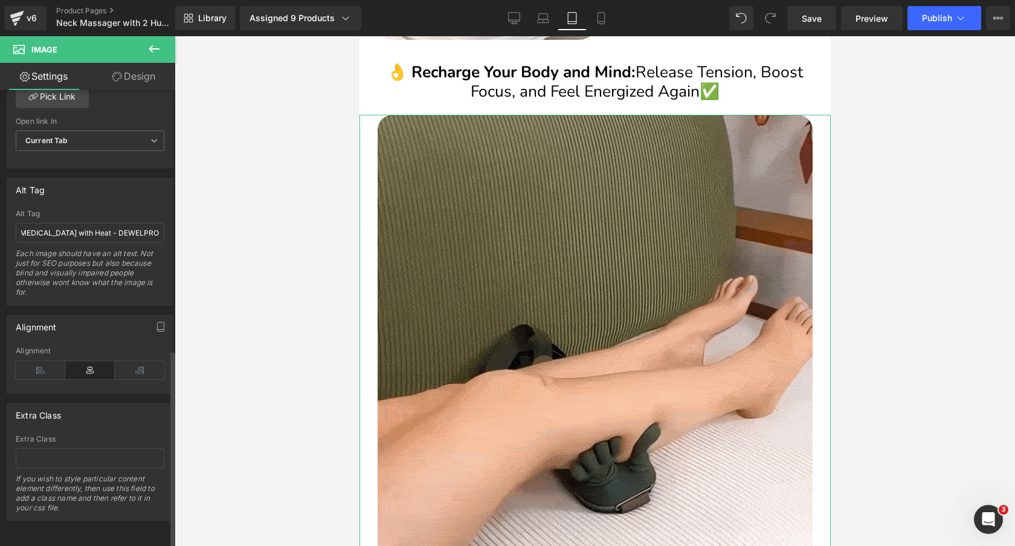
click at [114, 199] on div "Alt Tag Herbal Flea and Tick Collar for dogs — DEWEL Alt Tag 4D Shiatsu Neck & …" at bounding box center [90, 242] width 167 height 128
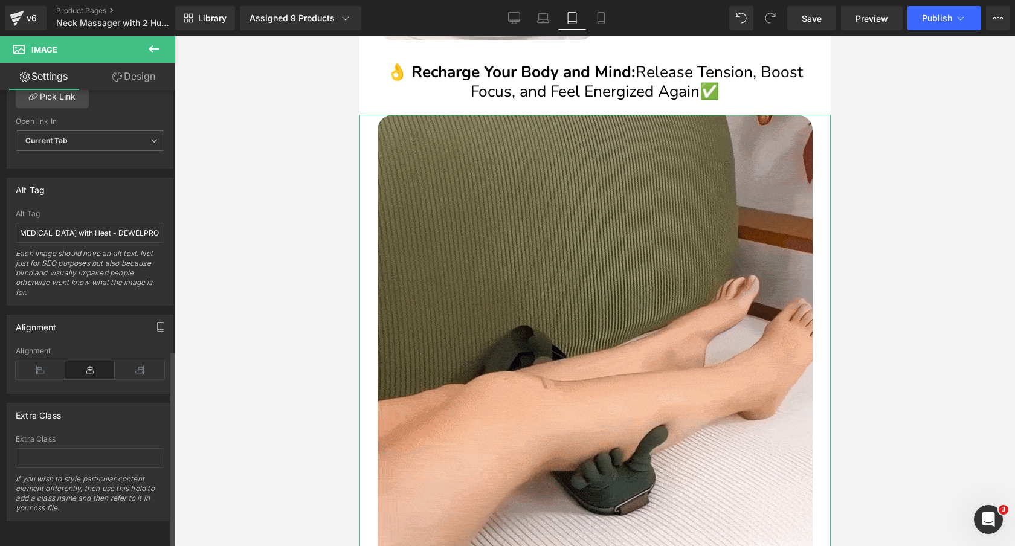
scroll to position [0, 0]
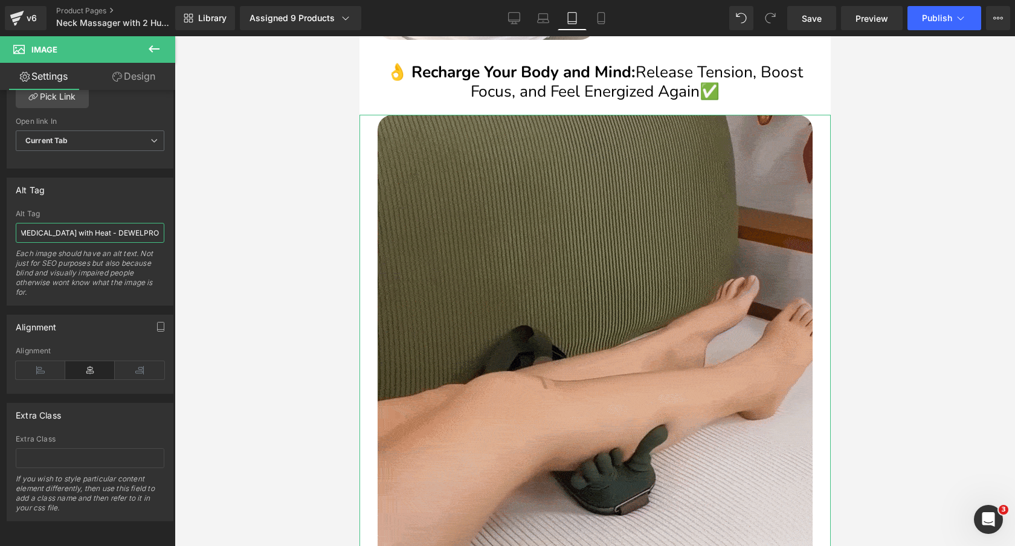
drag, startPoint x: 490, startPoint y: 265, endPoint x: 423, endPoint y: 227, distance: 77.4
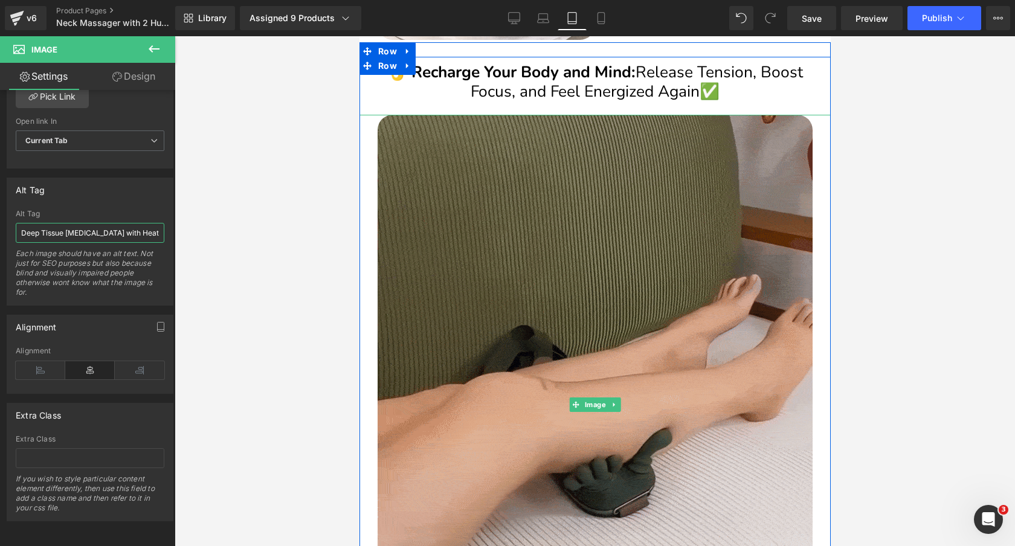
scroll to position [0, 609]
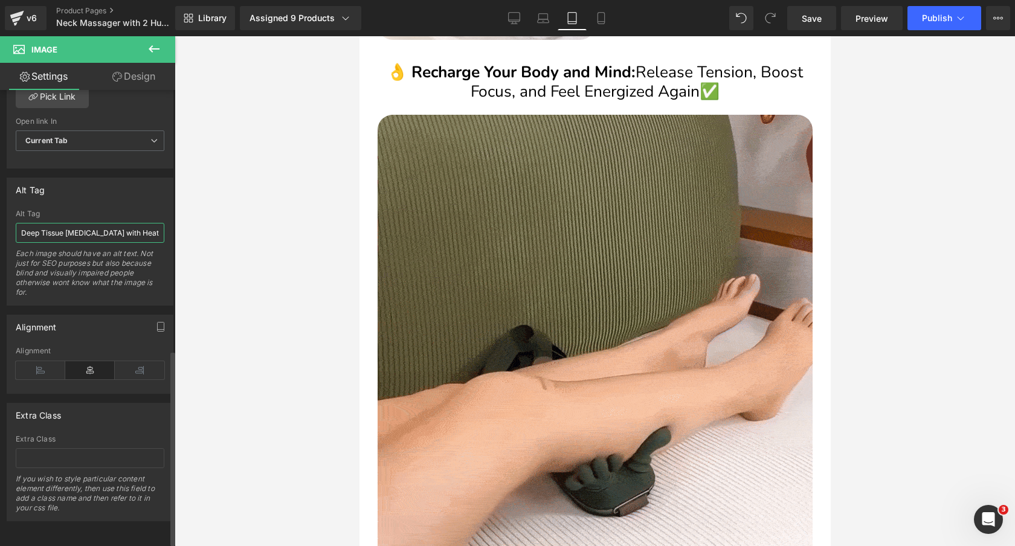
type input "4D Shiatsu Neck & Shoulder Massager Cordless - Electric Deep Tissue [MEDICAL_DA…"
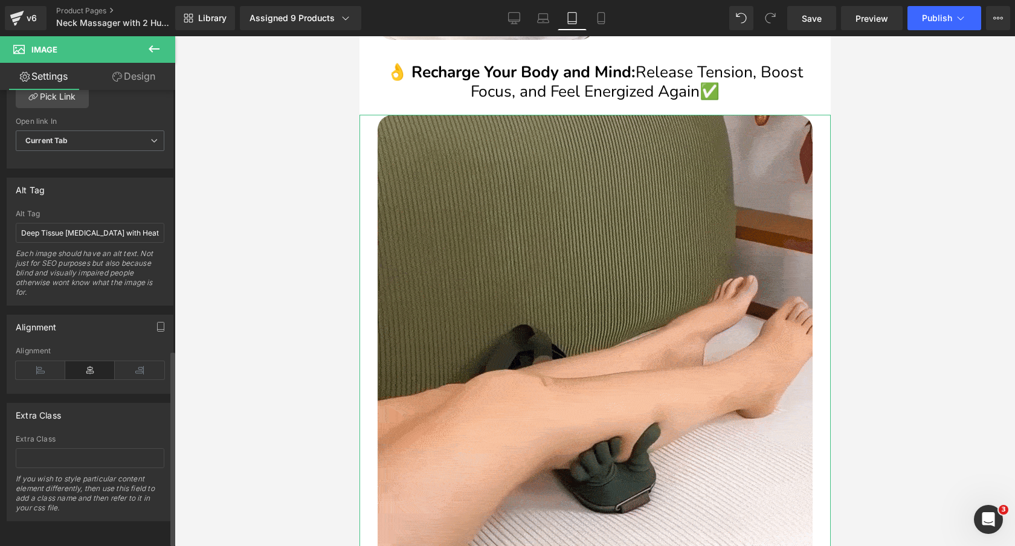
click at [160, 199] on div "Alt Tag Herbal Flea and Tick Collar for dogs — DEWEL Alt Tag 4D Shiatsu Neck & …" at bounding box center [90, 242] width 167 height 128
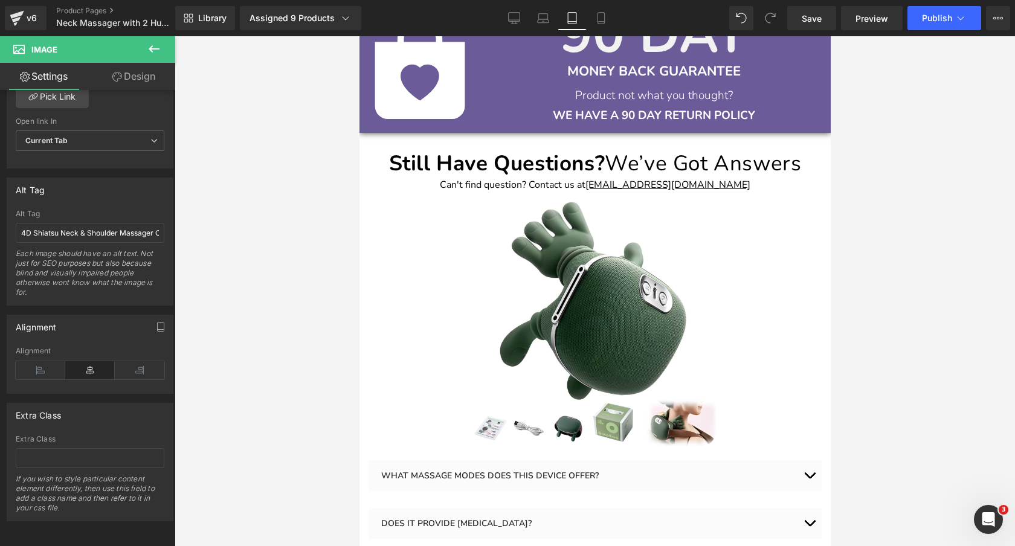
scroll to position [3342, 0]
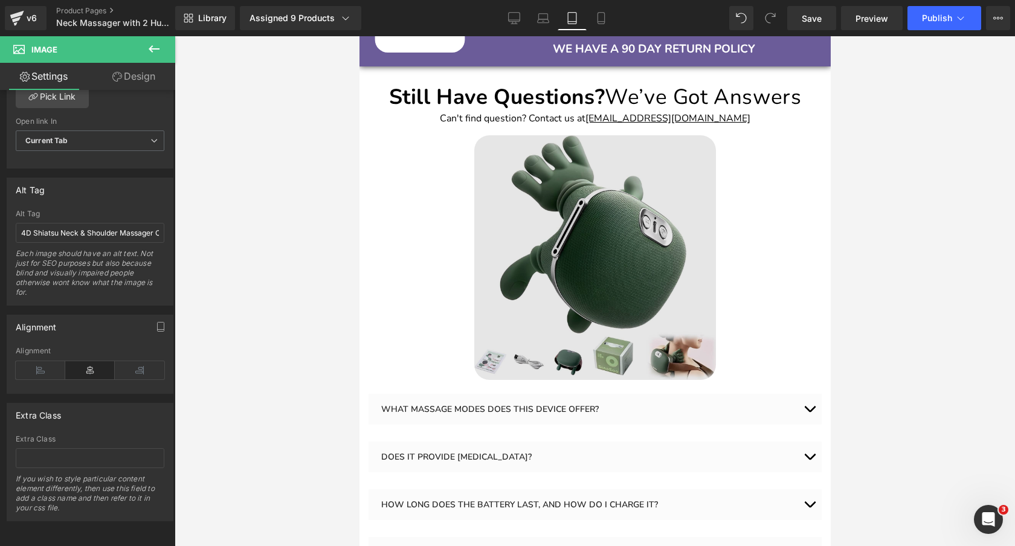
click at [603, 213] on img at bounding box center [595, 257] width 242 height 244
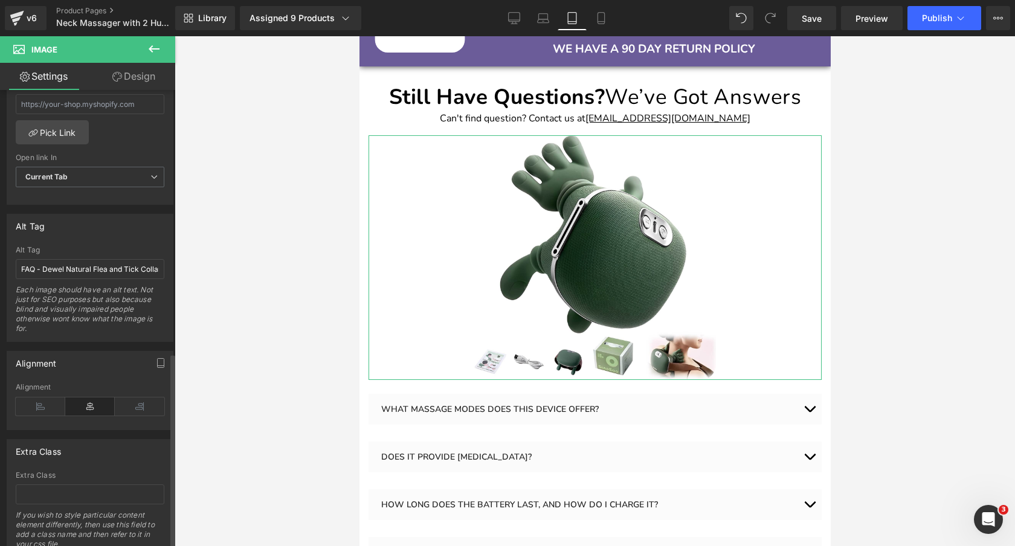
scroll to position [615, 0]
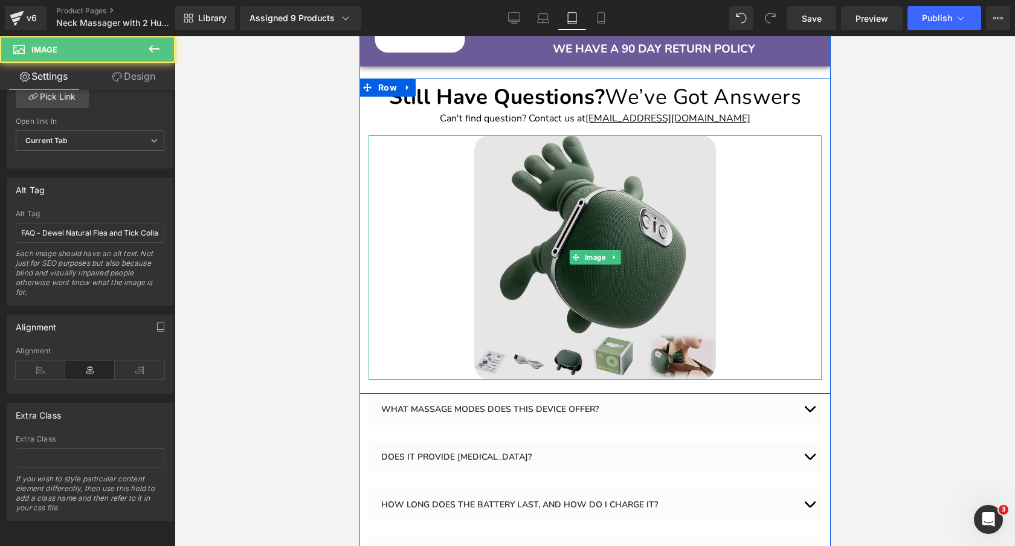
click at [594, 168] on img at bounding box center [595, 257] width 242 height 244
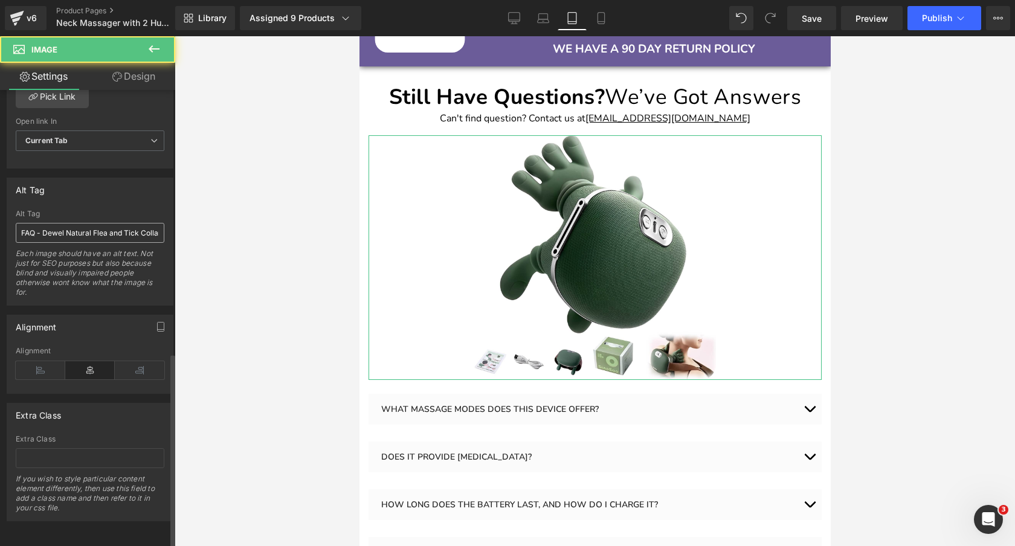
click at [102, 227] on input "FAQ - Dewel Natural Flea and Tick Collar for Dogs" at bounding box center [90, 233] width 149 height 20
type input "Cordless Heated Neck & Shoulder Massager - 4D Electric Shiatsu Deep Tissue Hand…"
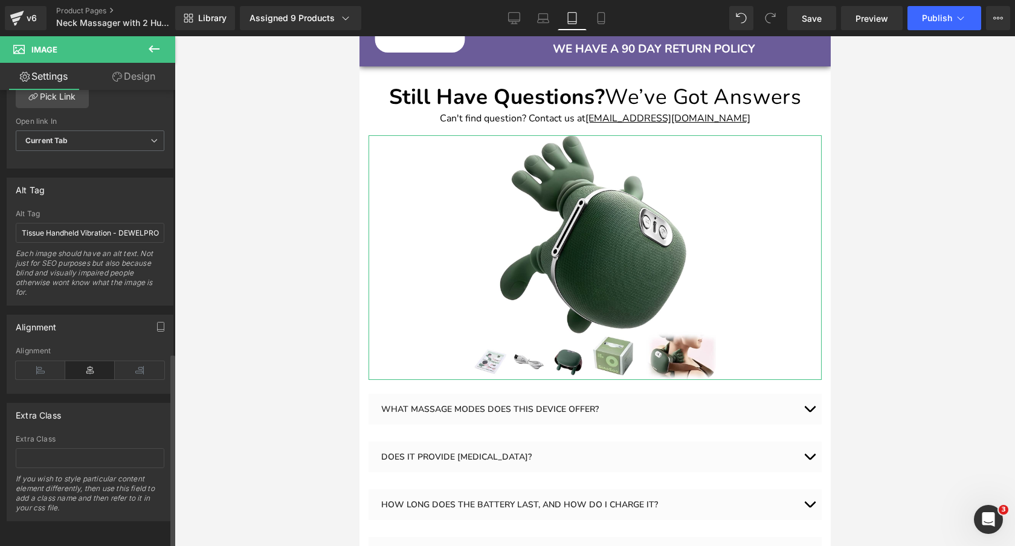
click at [108, 190] on div "Alt Tag" at bounding box center [90, 189] width 166 height 23
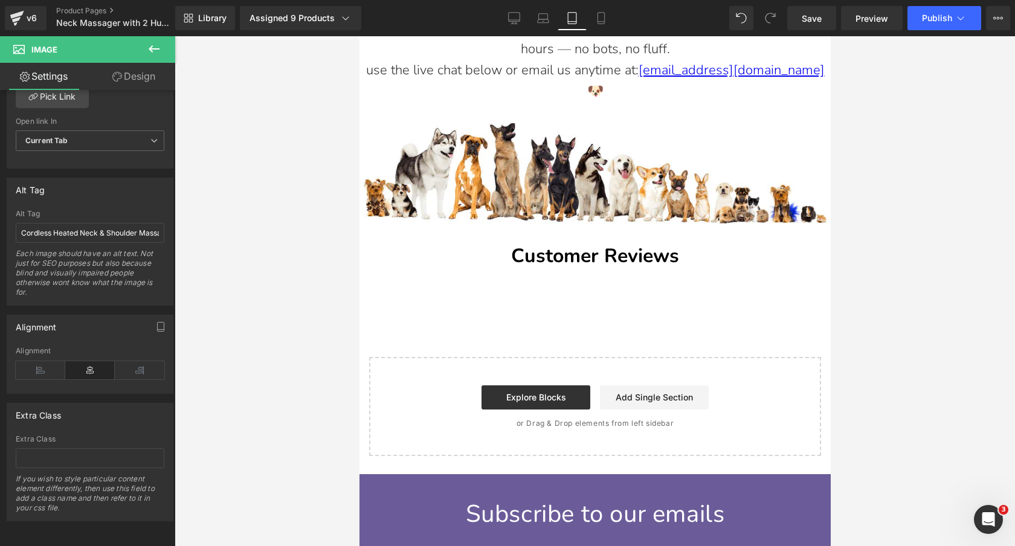
scroll to position [3855, 0]
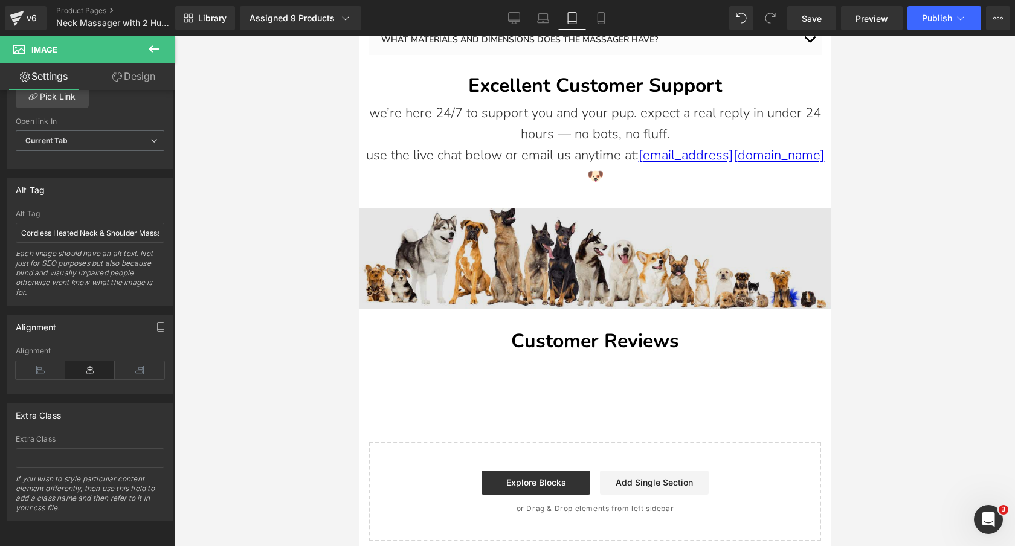
click at [572, 216] on div "Image" at bounding box center [594, 248] width 471 height 122
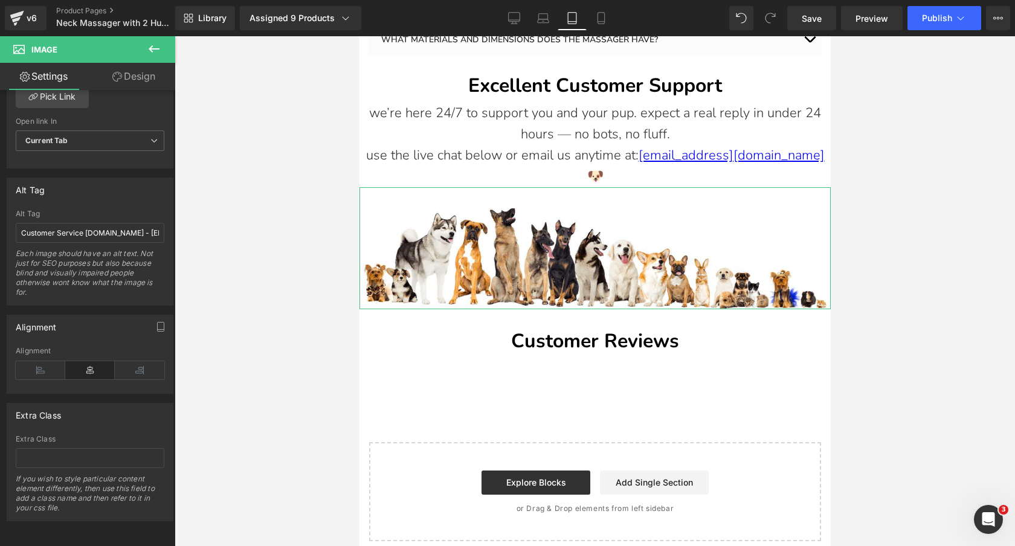
scroll to position [0, 63]
drag, startPoint x: 108, startPoint y: 225, endPoint x: 206, endPoint y: 225, distance: 97.3
click at [206, 225] on div "You are previewing how the will restyle your page. You can not edit Elements in…" at bounding box center [507, 283] width 1015 height 567
click at [603, 18] on icon at bounding box center [601, 18] width 12 height 12
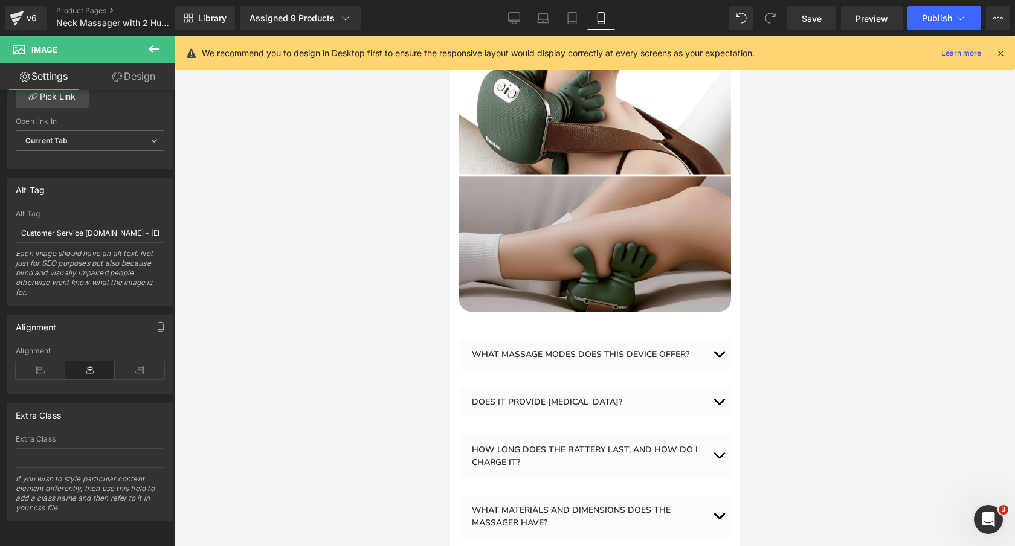
scroll to position [3871, 0]
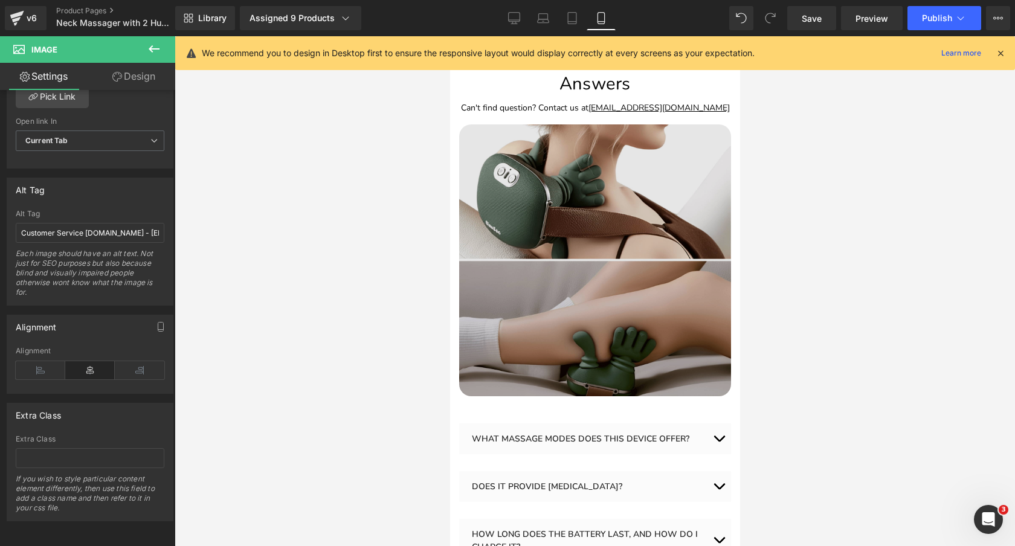
click at [578, 219] on img at bounding box center [595, 261] width 272 height 272
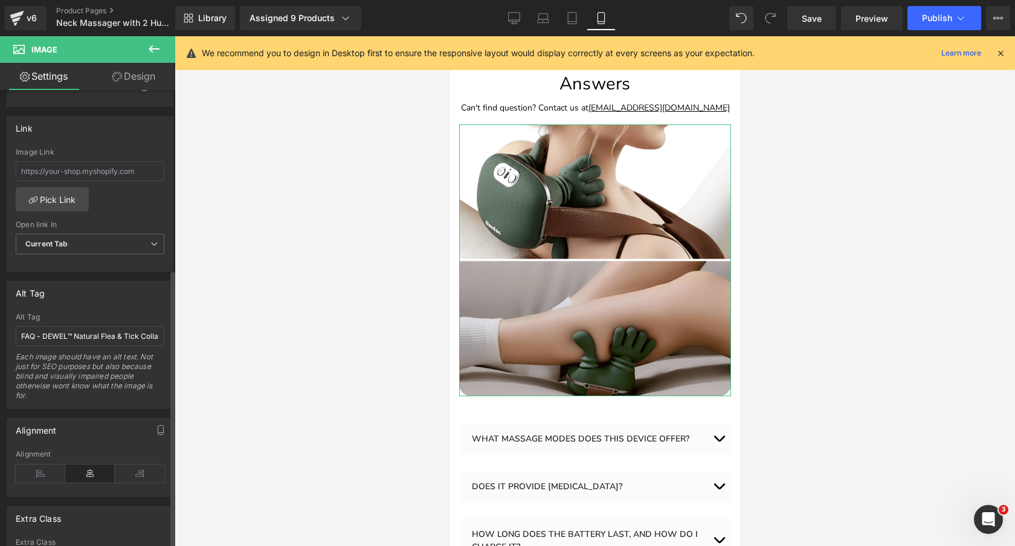
scroll to position [617, 0]
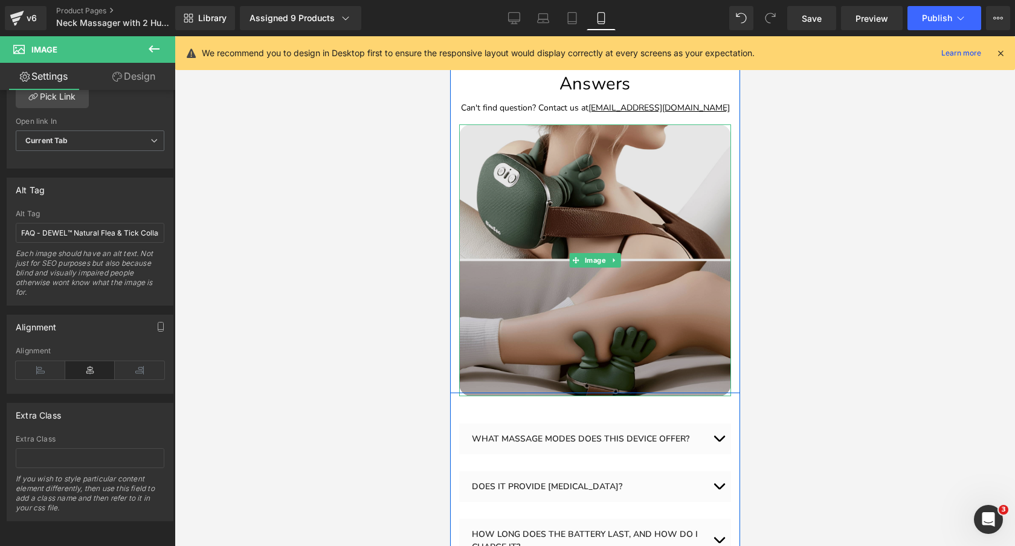
click at [531, 162] on img at bounding box center [595, 261] width 272 height 272
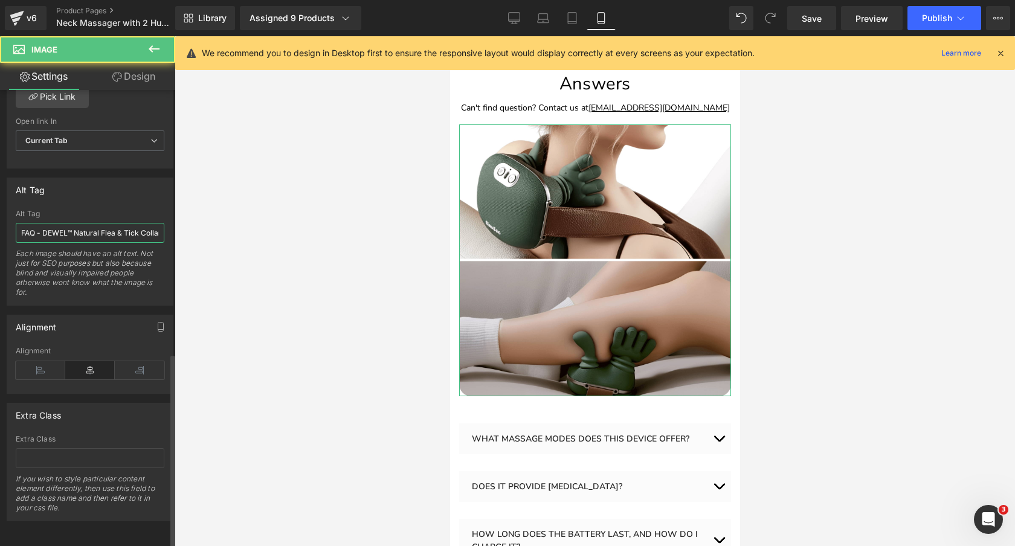
click at [115, 223] on input "FAQ - DEWEL™ Natural Flea & Tick Collar for Dogs" at bounding box center [90, 233] width 149 height 20
paste input "Electric Cordless 4D Neck & Shoulder Massager - Deep Tissue Shiatsu with Heat &…"
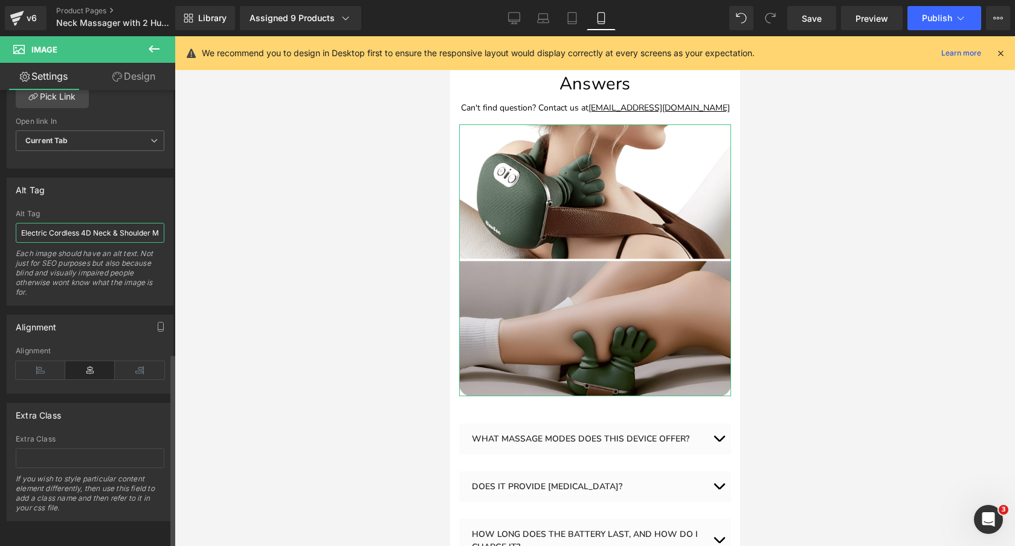
scroll to position [0, 231]
click at [110, 191] on div "Alt Tag" at bounding box center [90, 189] width 166 height 23
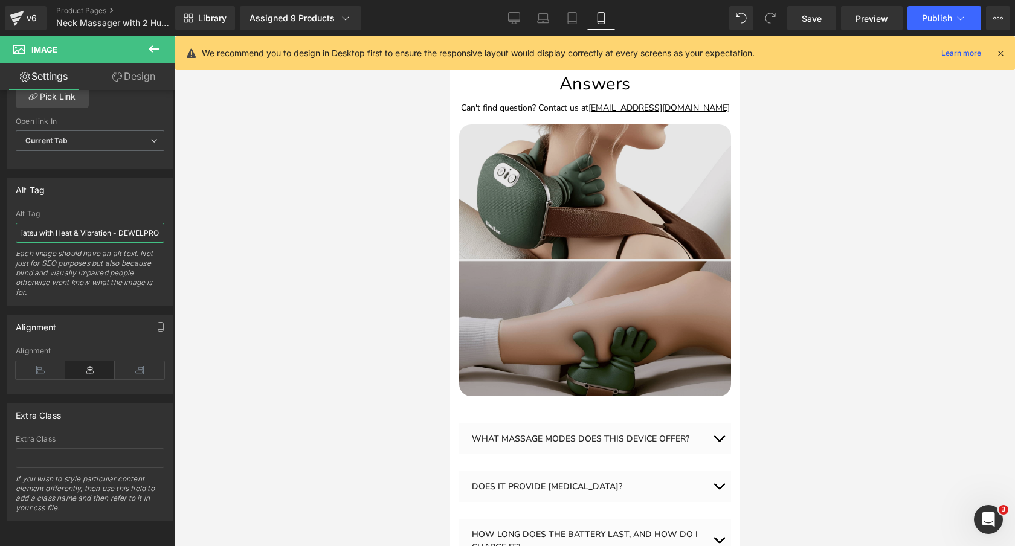
drag, startPoint x: 583, startPoint y: 258, endPoint x: 488, endPoint y: 230, distance: 99.1
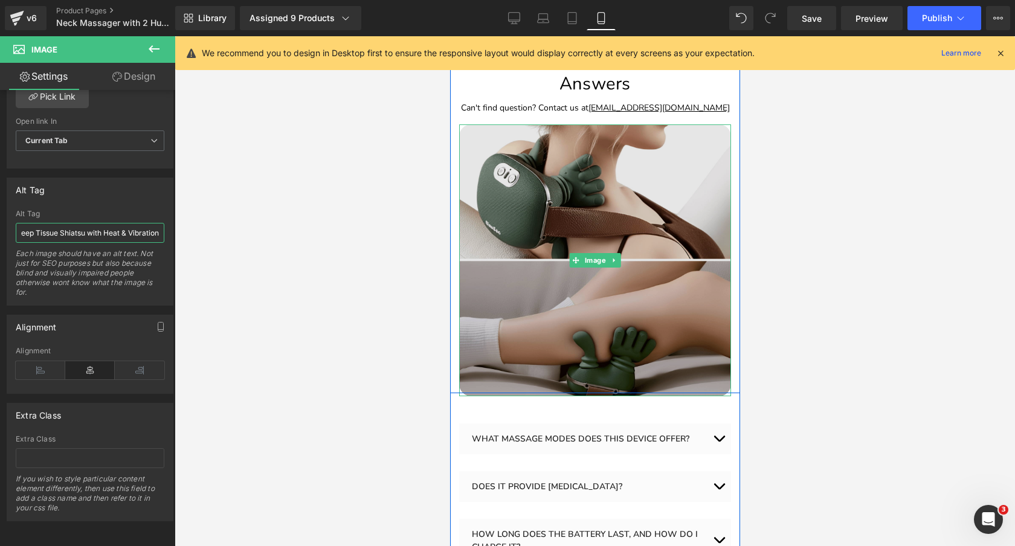
scroll to position [0, 184]
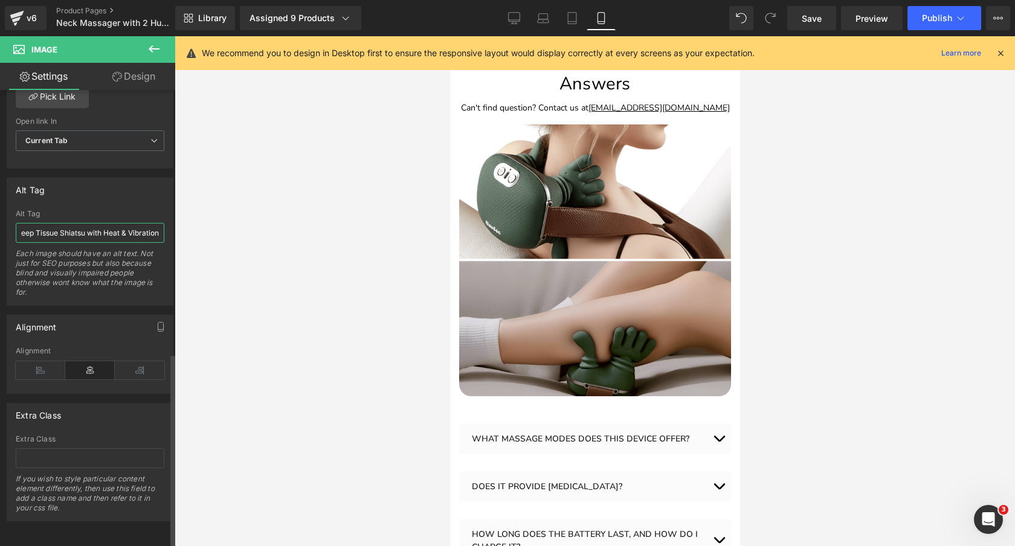
type input "Electric Cordless 4D Neck & Shoulder Massager - Deep Tissue Shiatsu with Heat &…"
click at [157, 190] on div "Alt Tag" at bounding box center [90, 189] width 166 height 23
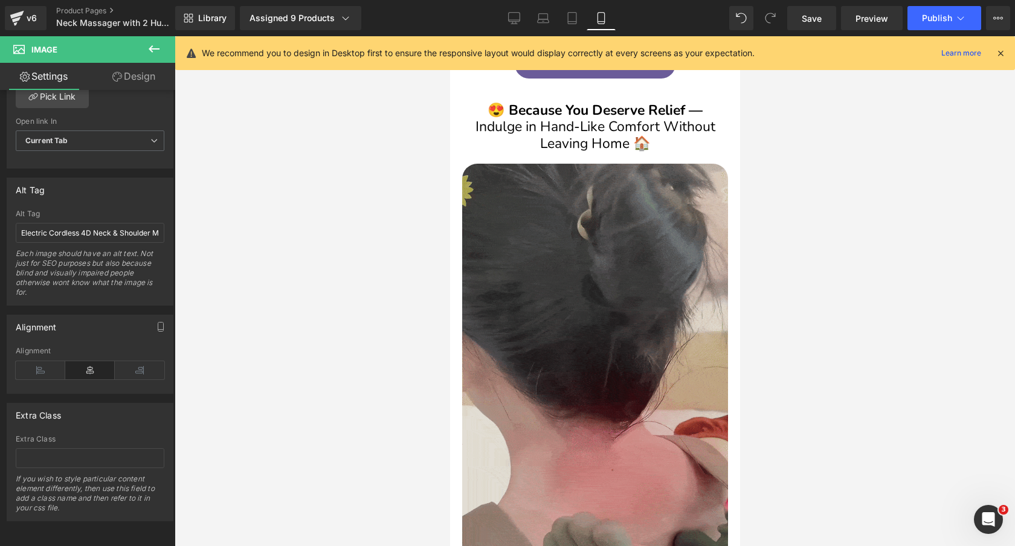
scroll to position [2728, 0]
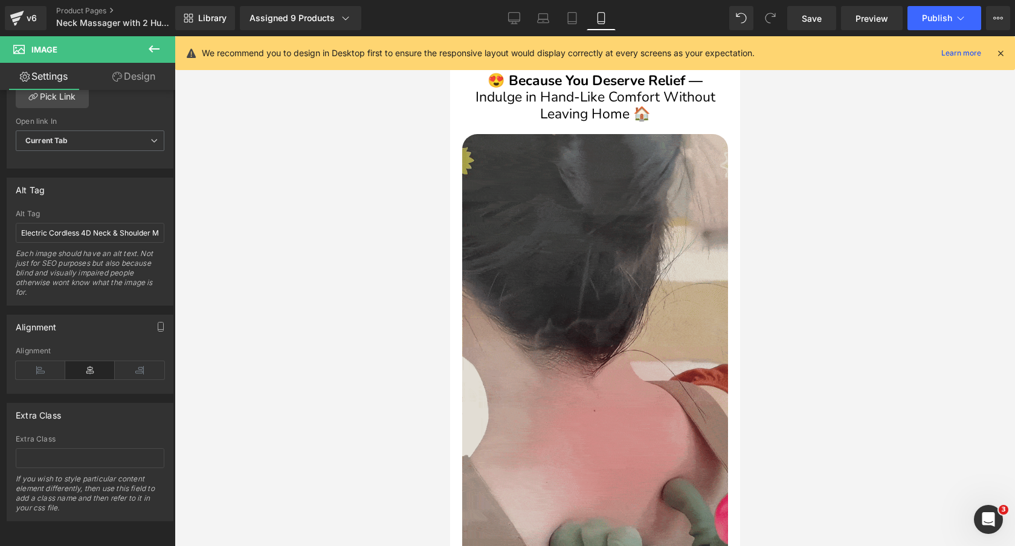
click at [601, 263] on img at bounding box center [595, 370] width 266 height 473
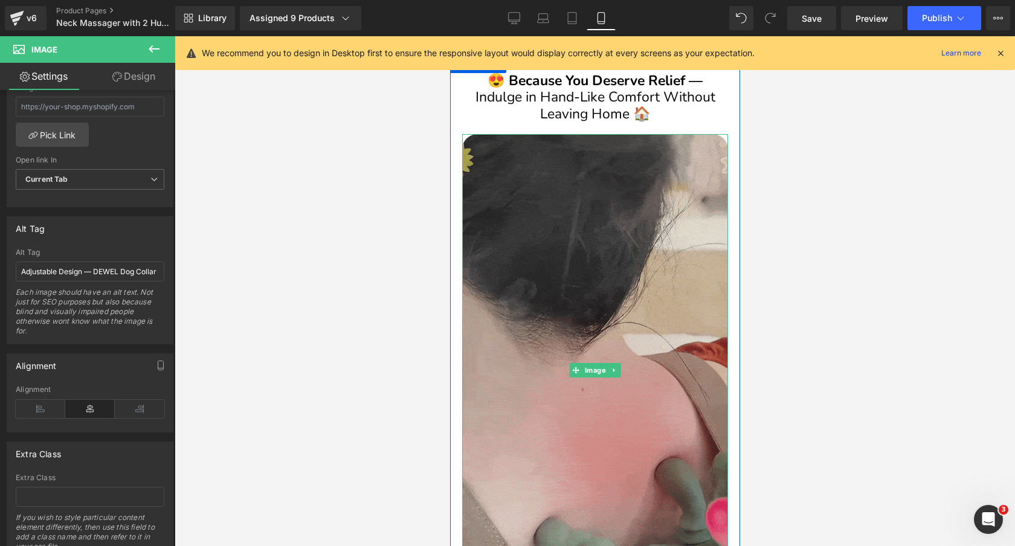
scroll to position [2755, 0]
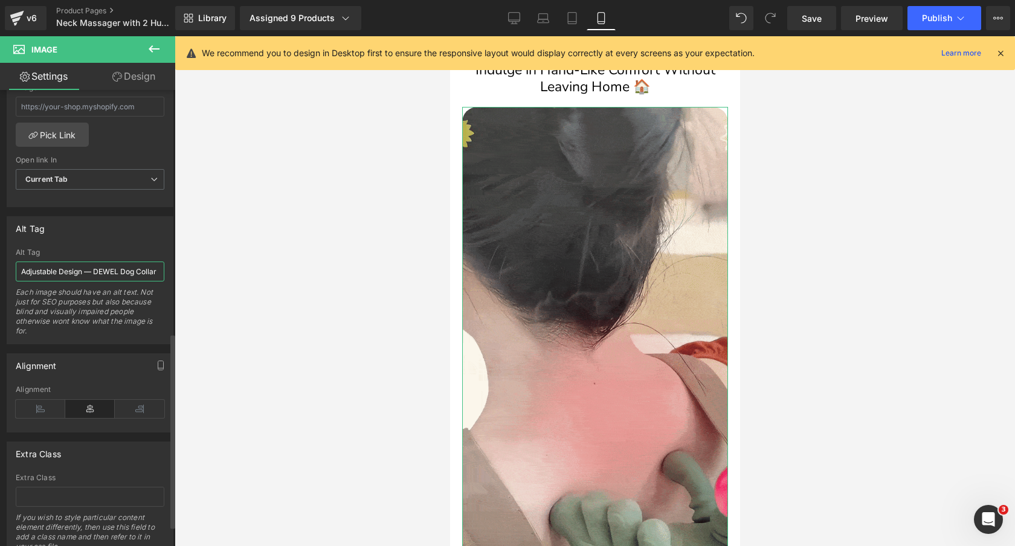
click at [101, 266] on input "Adjustable Design — DEWEL Dog Collar" at bounding box center [90, 272] width 149 height 20
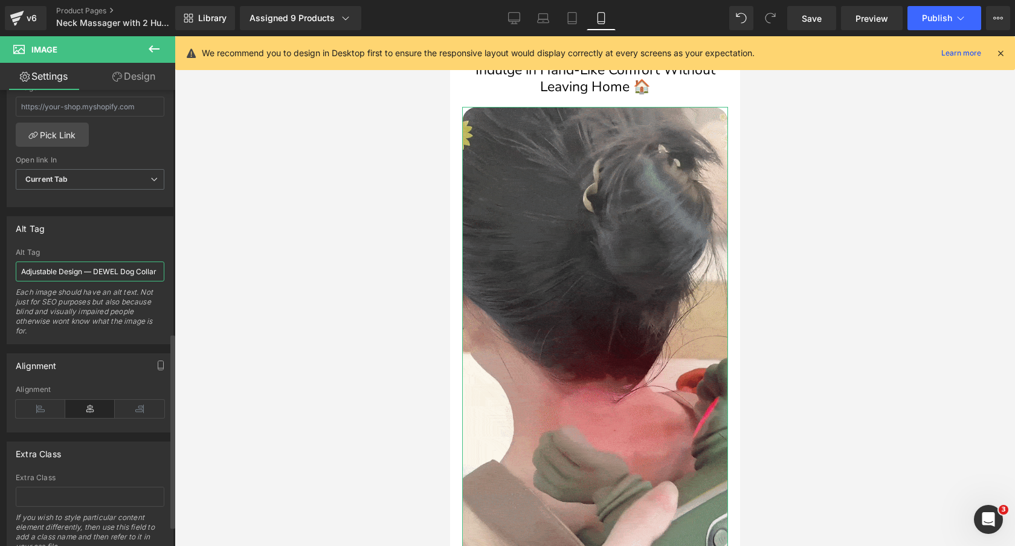
click at [101, 266] on input "Adjustable Design — DEWEL Dog Collar" at bounding box center [90, 272] width 149 height 20
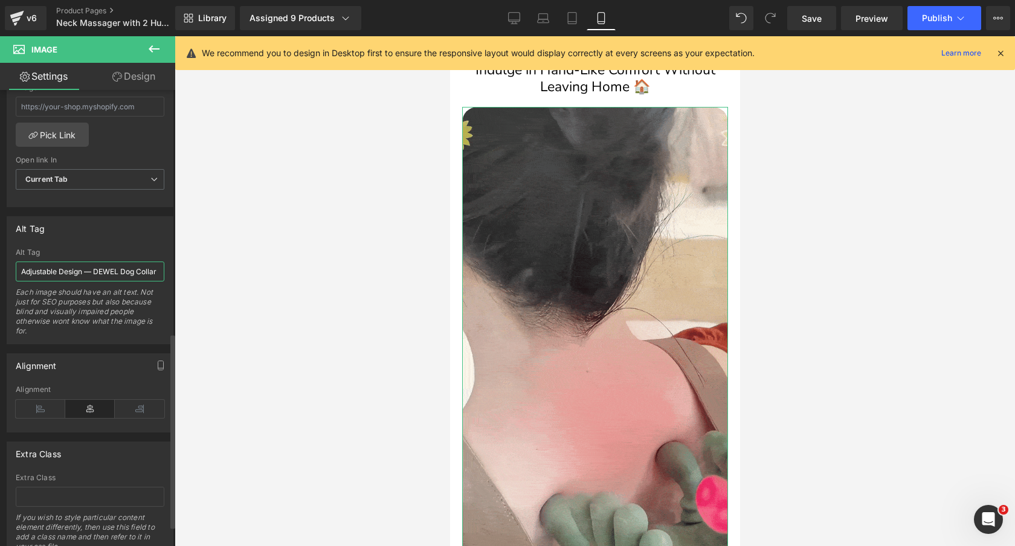
click at [101, 266] on input "Adjustable Design — DEWEL Dog Collar" at bounding box center [90, 272] width 149 height 20
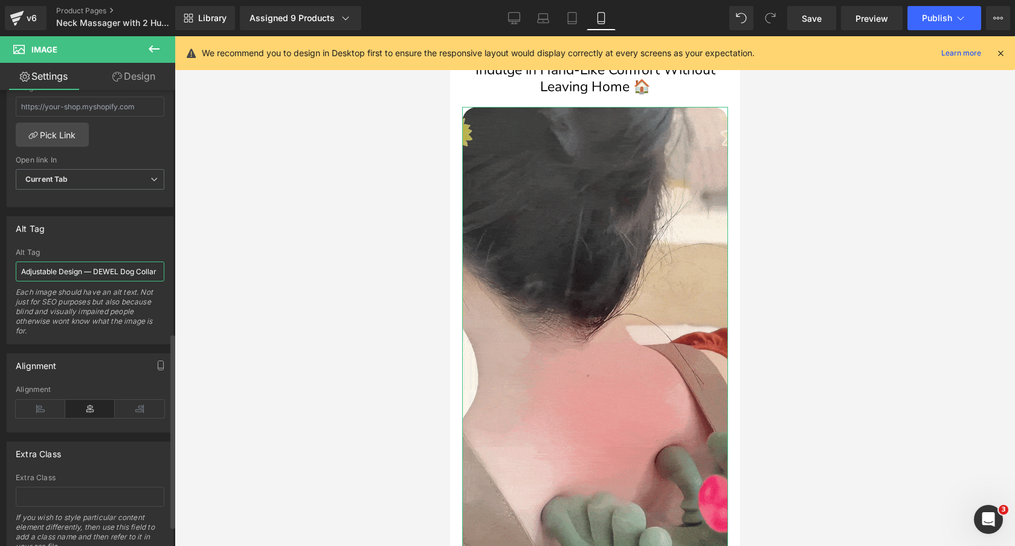
click at [101, 266] on input "Adjustable Design — DEWEL Dog Collar" at bounding box center [90, 272] width 149 height 20
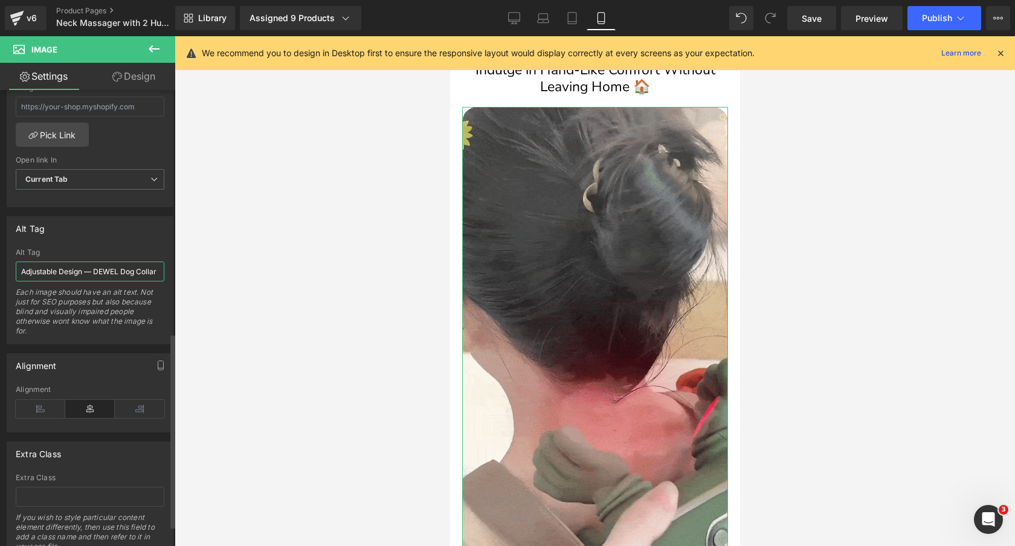
click at [101, 266] on input "Adjustable Design — DEWEL Dog Collar" at bounding box center [90, 272] width 149 height 20
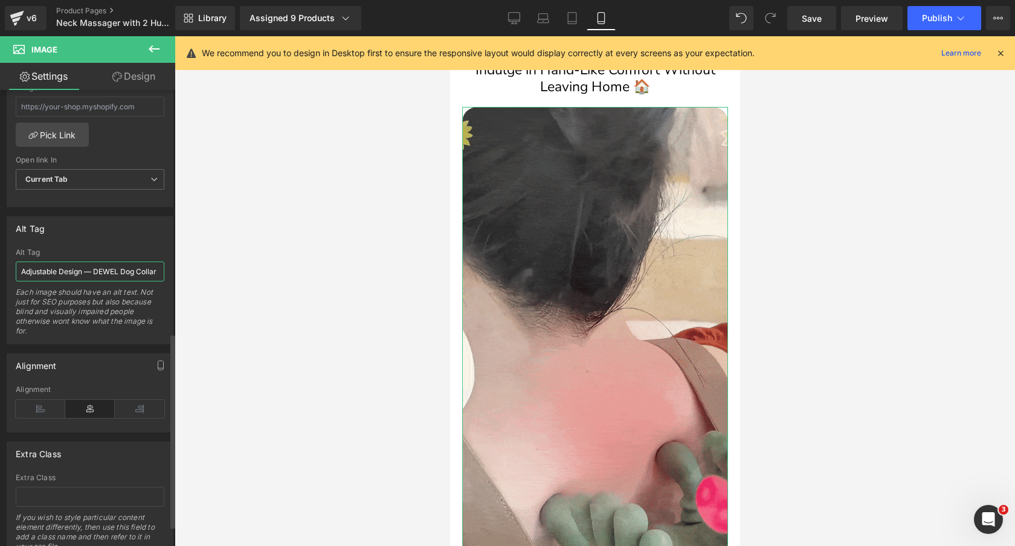
paste input "4D Shiatsu Neck & Shoulder Massager Cordless - Electric Deep Tissue [MEDICAL_DA…"
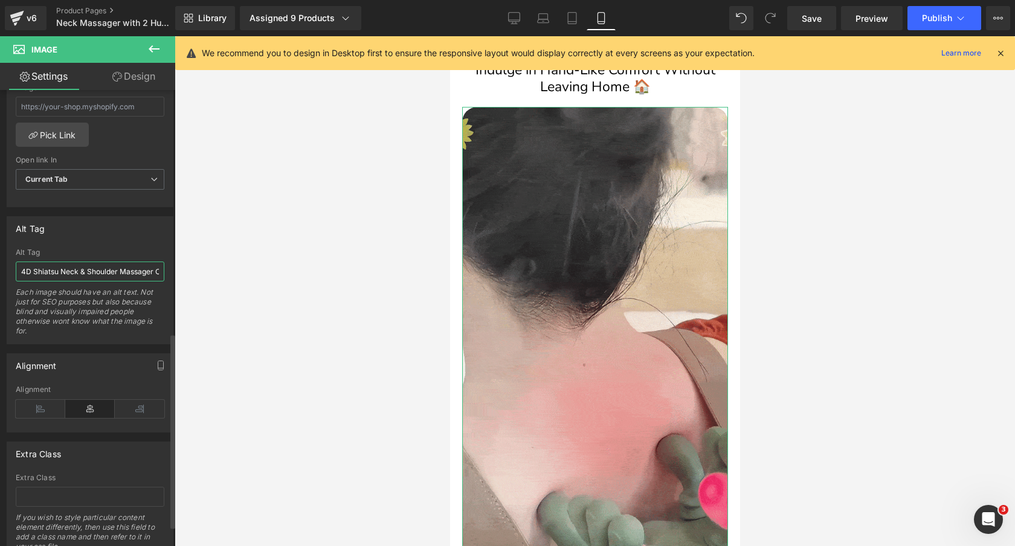
scroll to position [0, 261]
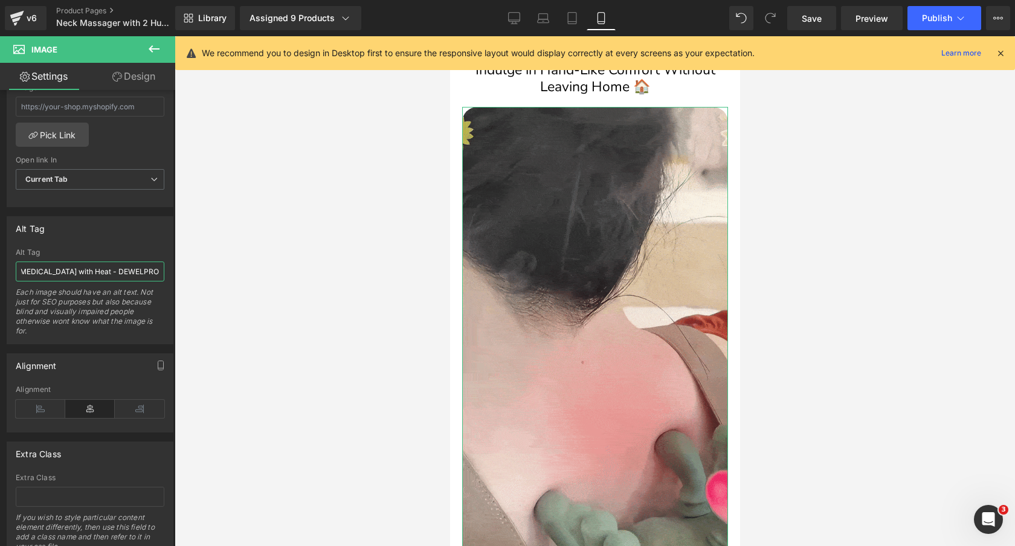
drag, startPoint x: 109, startPoint y: 273, endPoint x: 283, endPoint y: 272, distance: 174.1
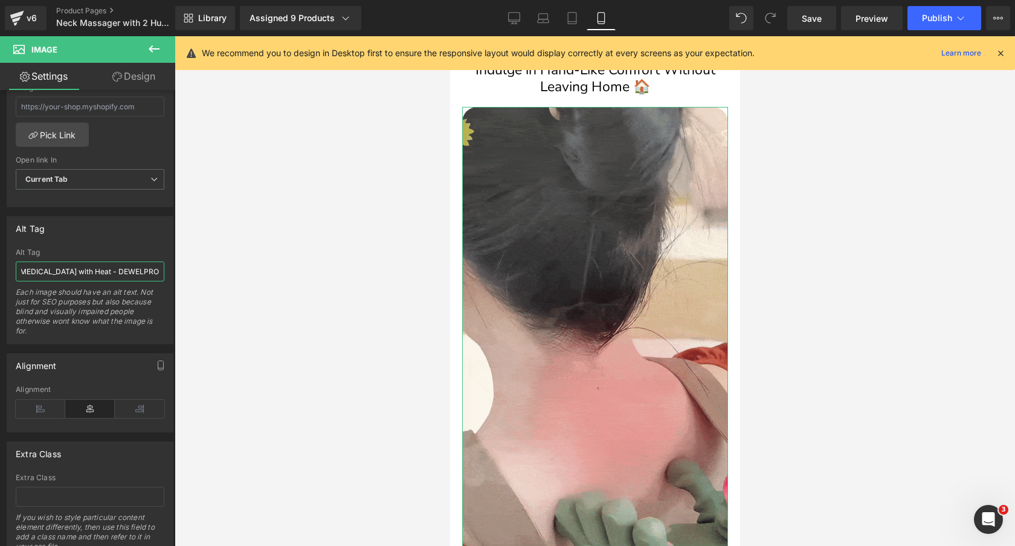
click at [283, 272] on div "You are previewing how the will restyle your page. You can not edit Elements in…" at bounding box center [507, 283] width 1015 height 567
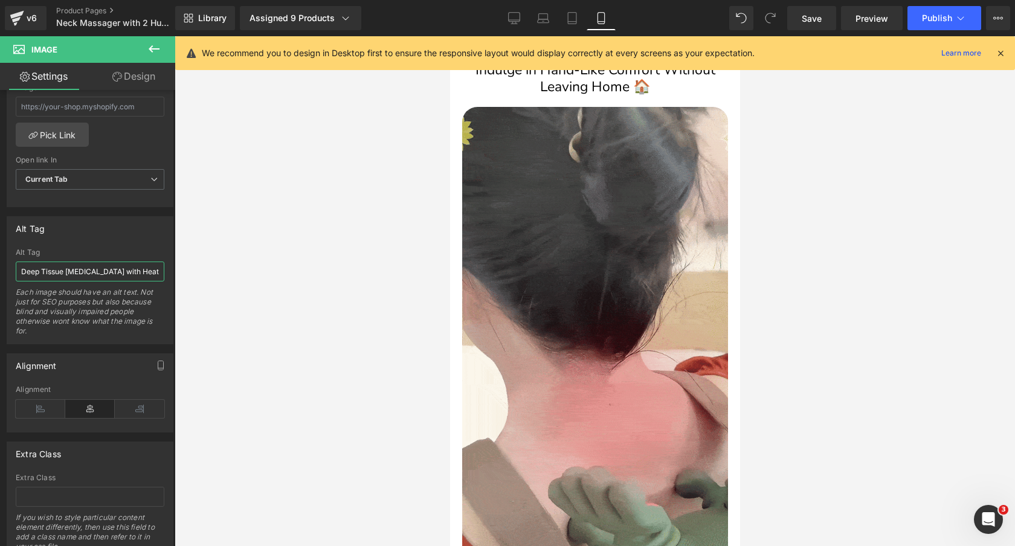
type input "4D Shiatsu Neck & Shoulder Massager Cordless - Electric Deep Tissue [MEDICAL_DA…"
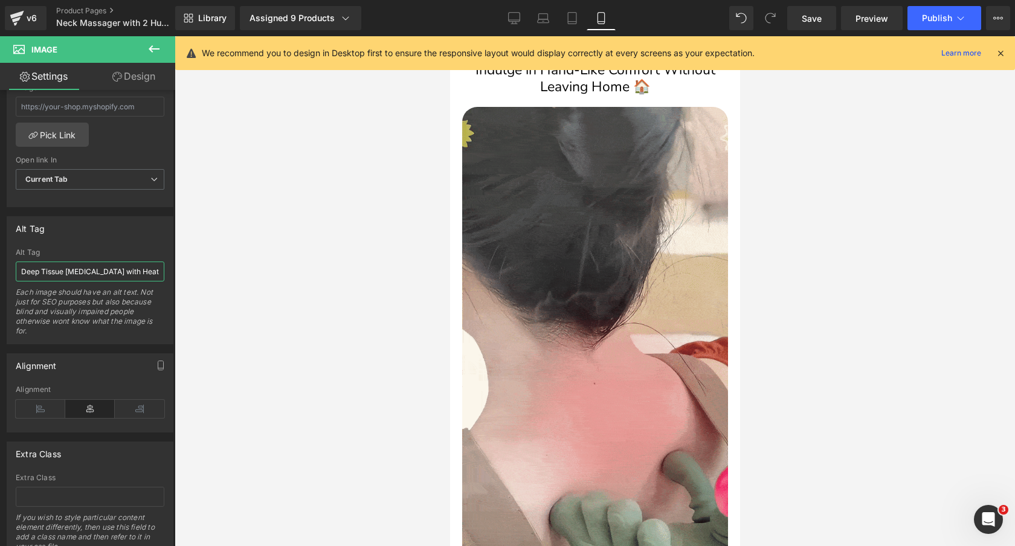
scroll to position [0, 214]
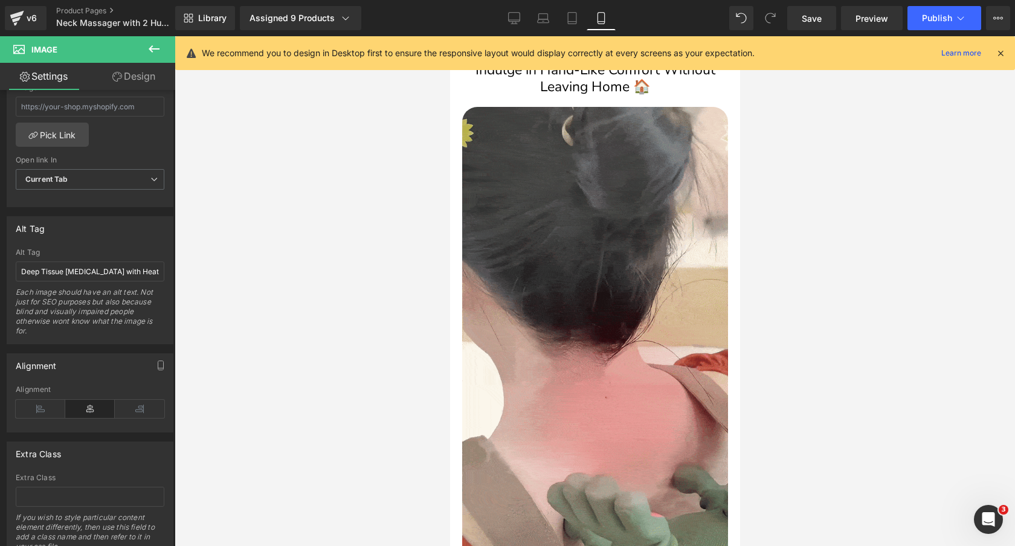
click at [418, 250] on div at bounding box center [595, 291] width 841 height 510
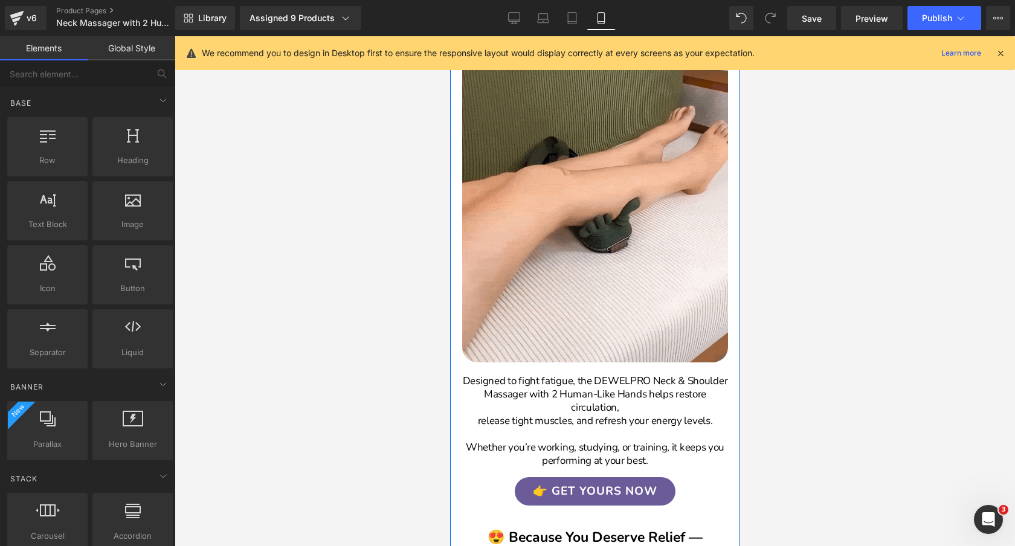
scroll to position [2182, 0]
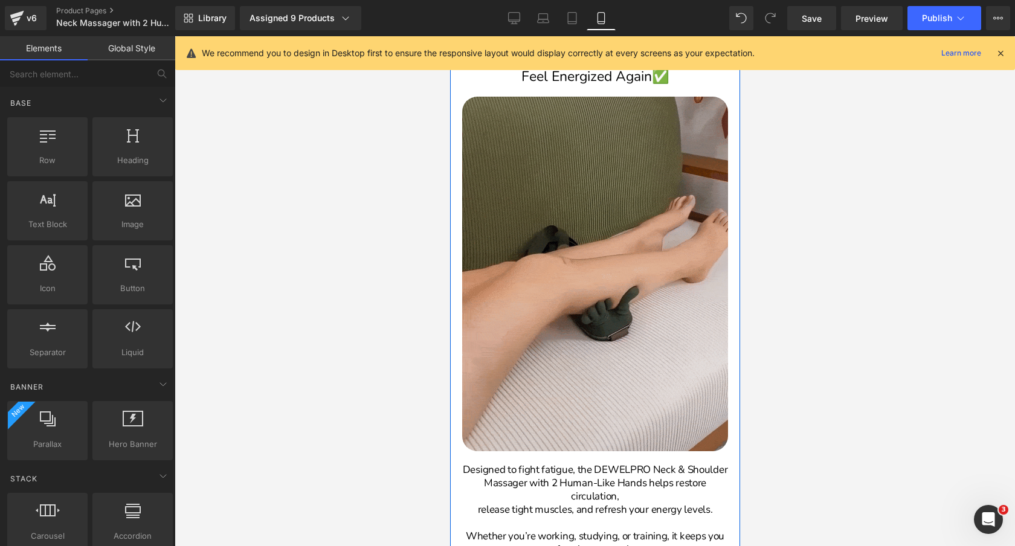
click at [606, 197] on img at bounding box center [595, 274] width 266 height 355
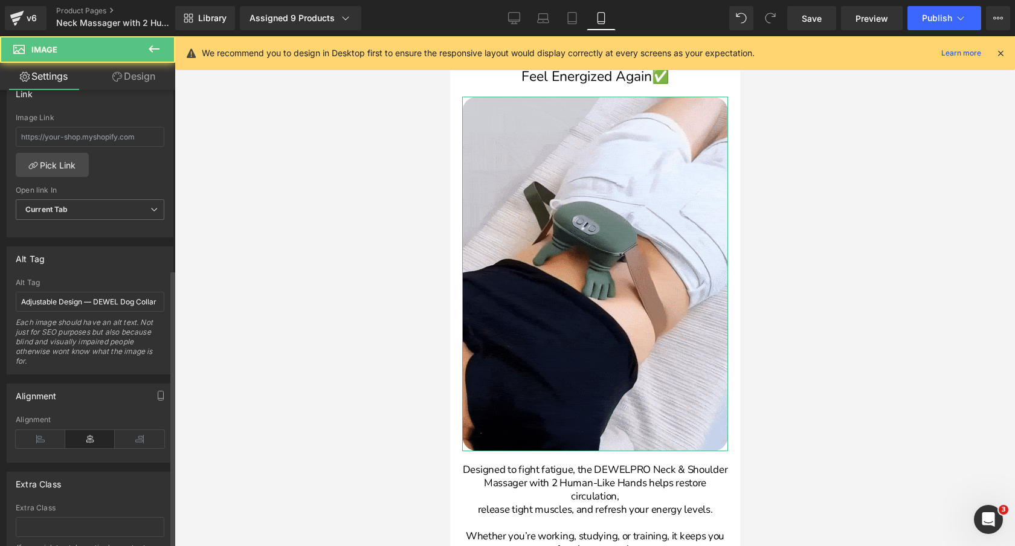
scroll to position [548, 0]
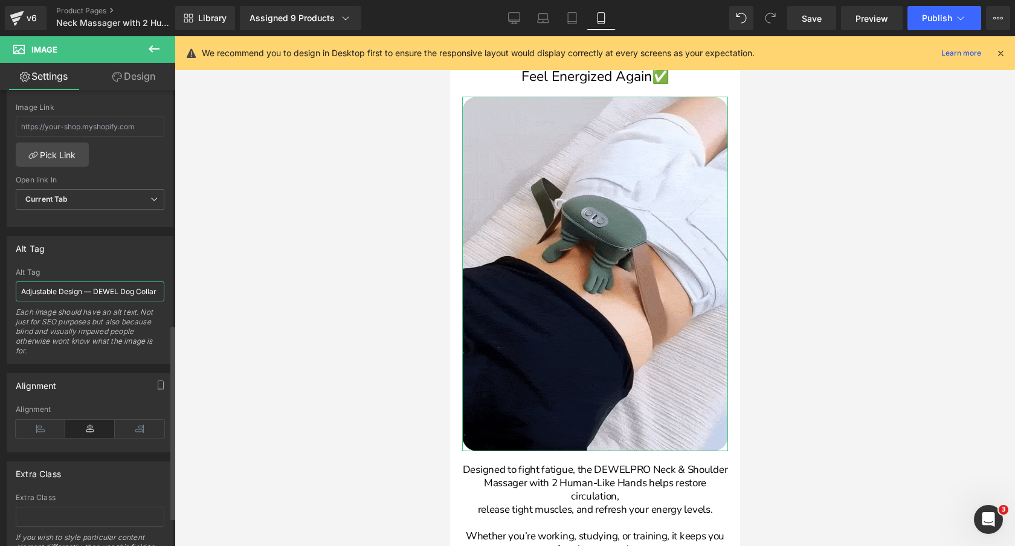
click at [88, 288] on input "Adjustable Design — DEWEL Dog Collar" at bounding box center [90, 292] width 149 height 20
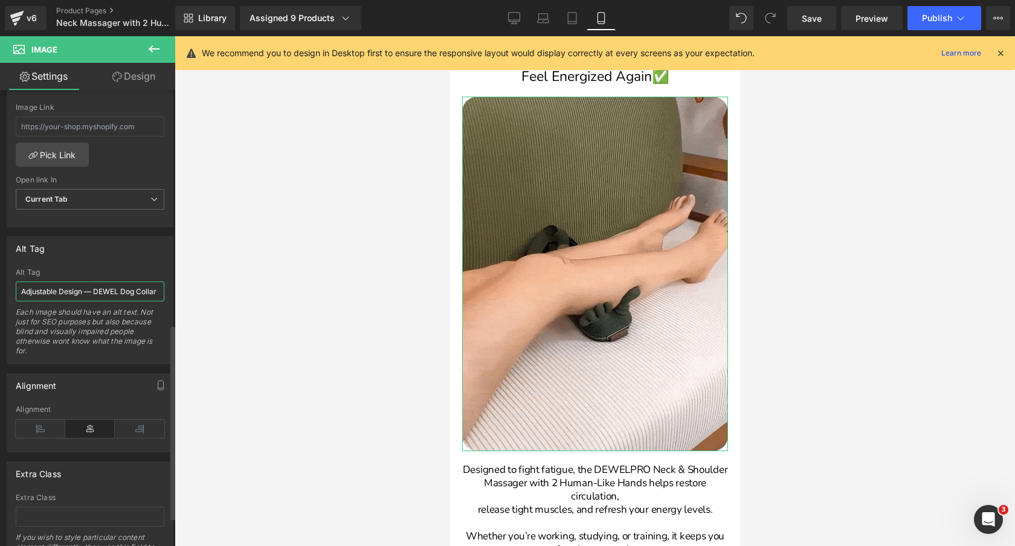
click at [88, 288] on input "Adjustable Design — DEWEL Dog Collar" at bounding box center [90, 292] width 149 height 20
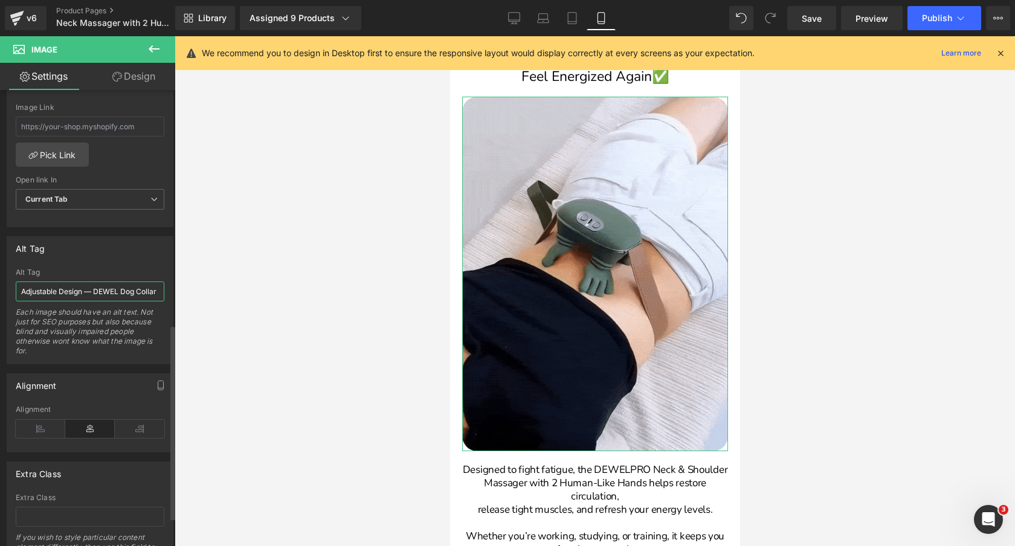
click at [88, 288] on input "Adjustable Design — DEWEL Dog Collar" at bounding box center [90, 292] width 149 height 20
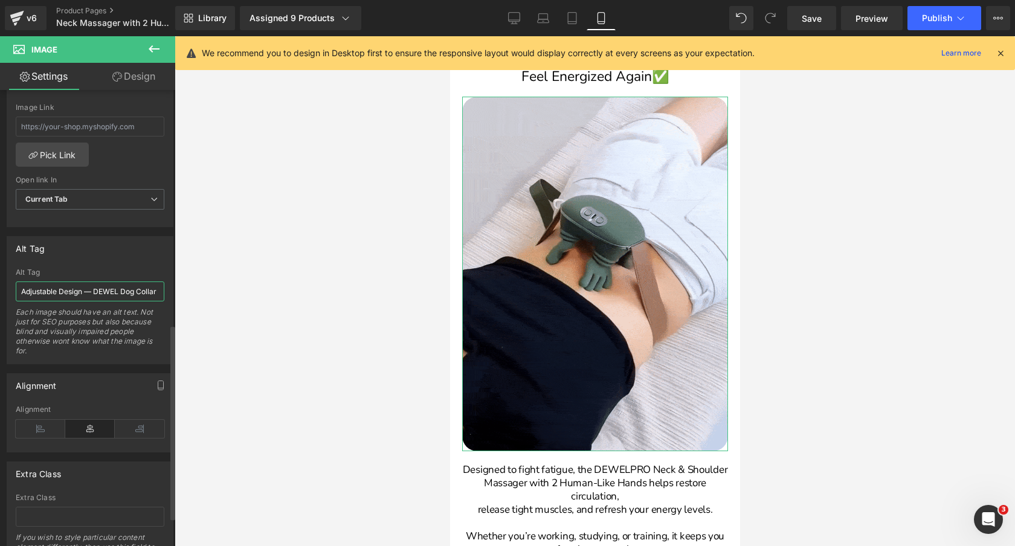
paste input "Electric Cordless Neck & Shoulder Massager - 4D Shiatsu Deep Tissue [MEDICAL_DA…"
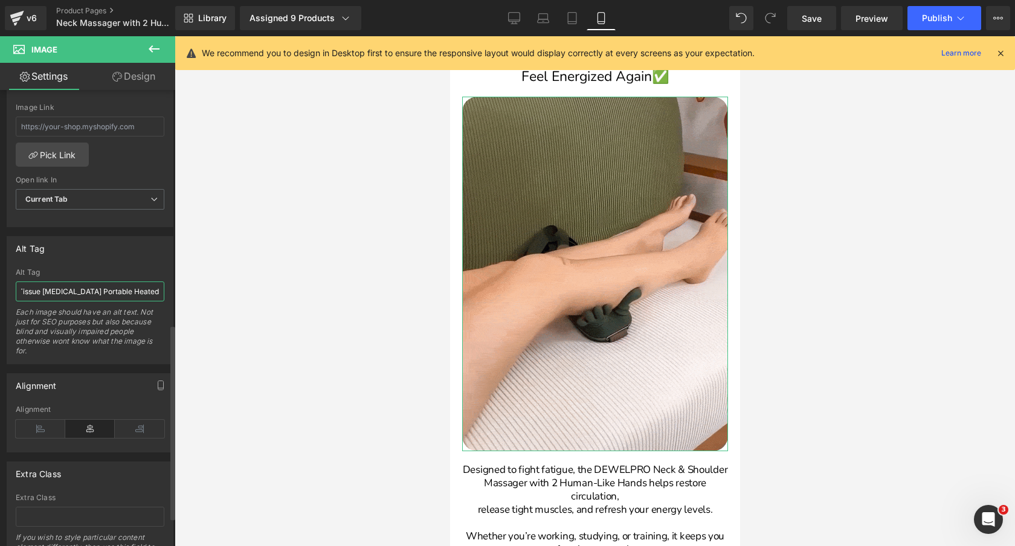
scroll to position [0, 237]
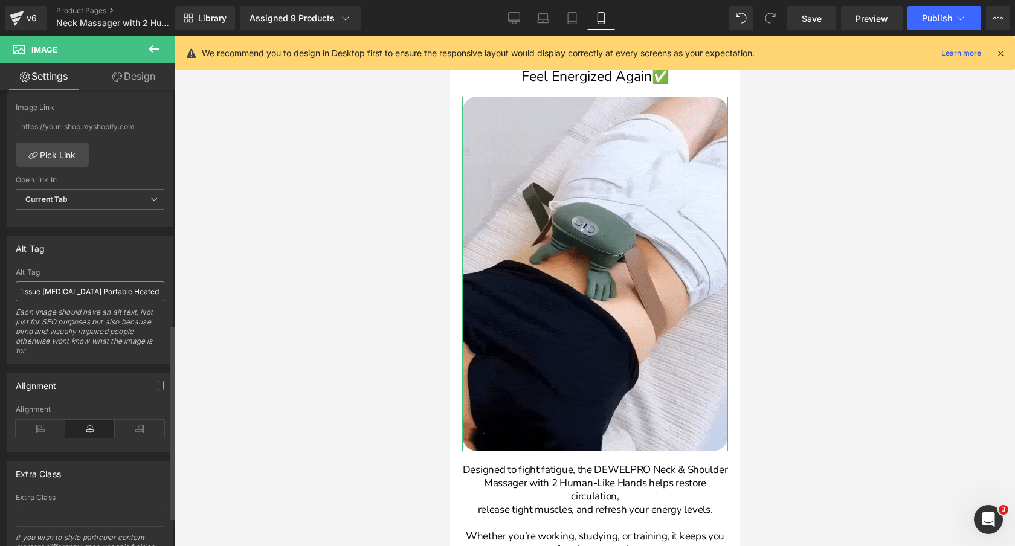
type input "Electric Cordless Neck & Shoulder Massager - 4D Shiatsu Deep Tissue [MEDICAL_DA…"
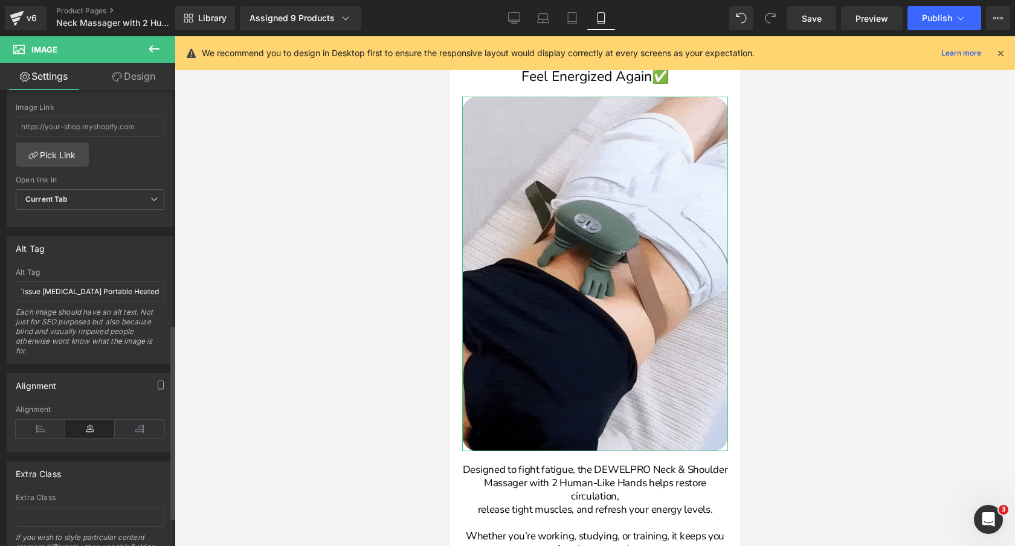
click at [122, 252] on div "Alt Tag" at bounding box center [90, 248] width 166 height 23
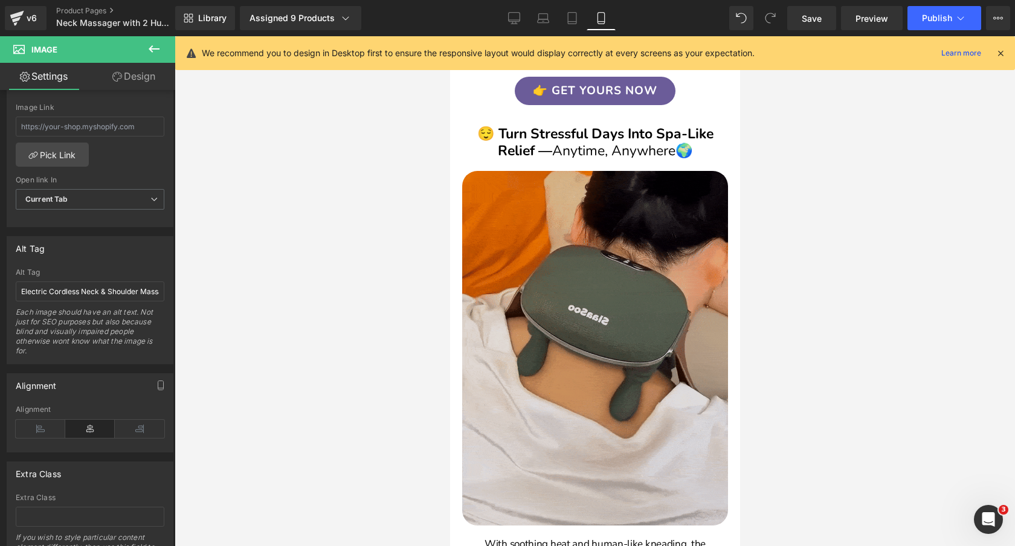
scroll to position [1472, 0]
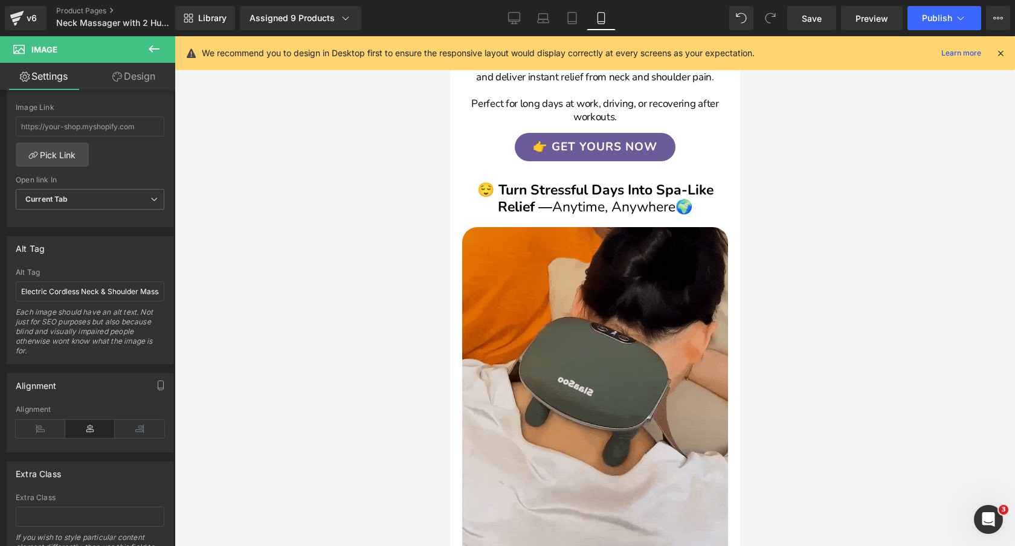
click at [555, 256] on img at bounding box center [595, 404] width 266 height 355
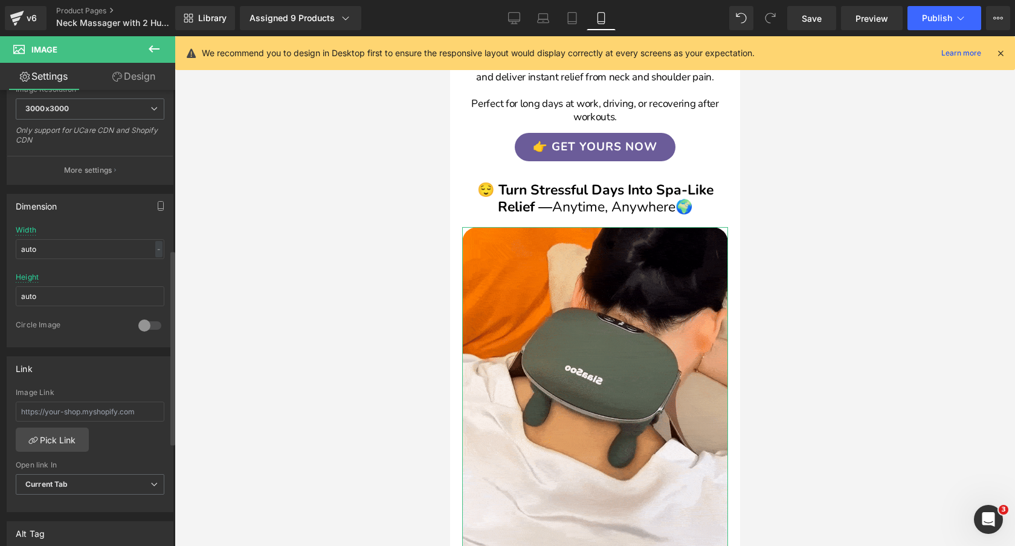
scroll to position [475, 0]
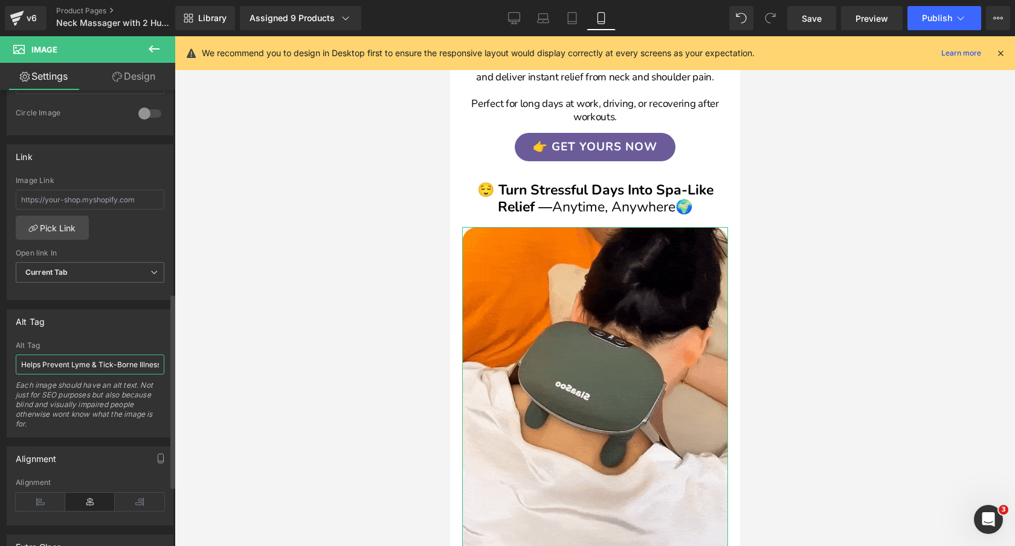
click at [83, 366] on input "Helps Prevent Lyme & Tick-Borne Illnesses — DEWEL Flea & Tick Collar for Dogs" at bounding box center [90, 365] width 149 height 20
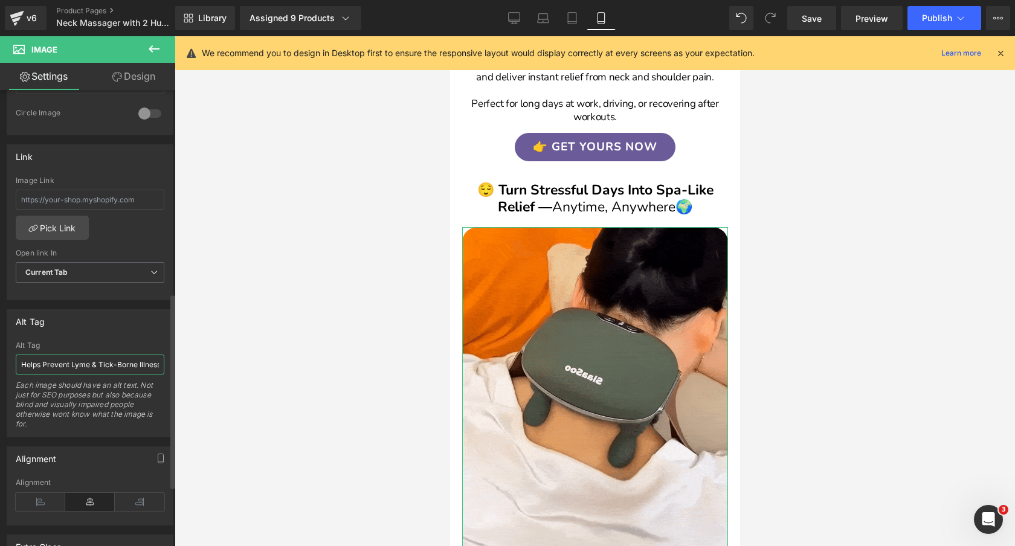
click at [83, 366] on input "Helps Prevent Lyme & Tick-Borne Illnesses — DEWEL Flea & Tick Collar for Dogs" at bounding box center [90, 365] width 149 height 20
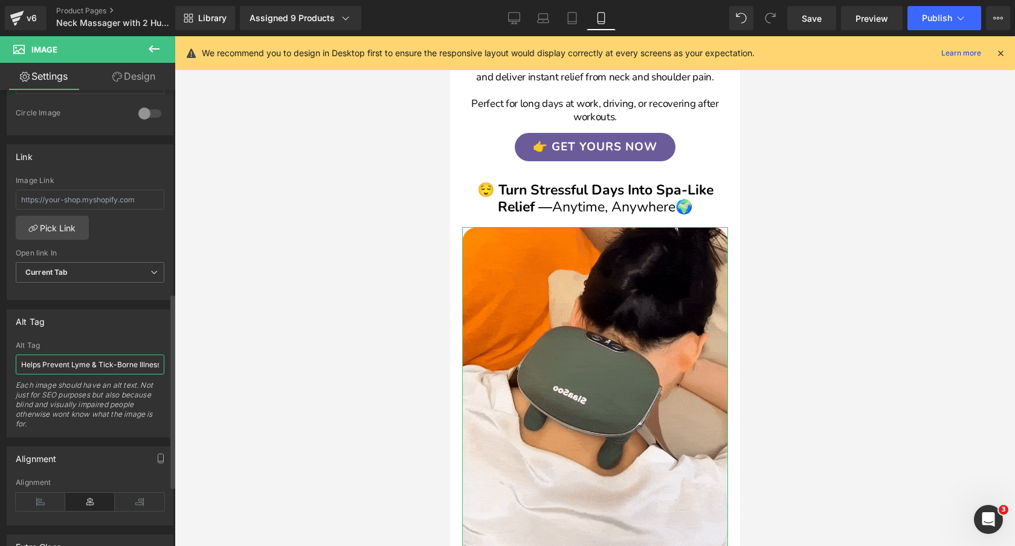
click at [83, 366] on input "Helps Prevent Lyme & Tick-Borne Illnesses — DEWEL Flea & Tick Collar for Dogs" at bounding box center [90, 365] width 149 height 20
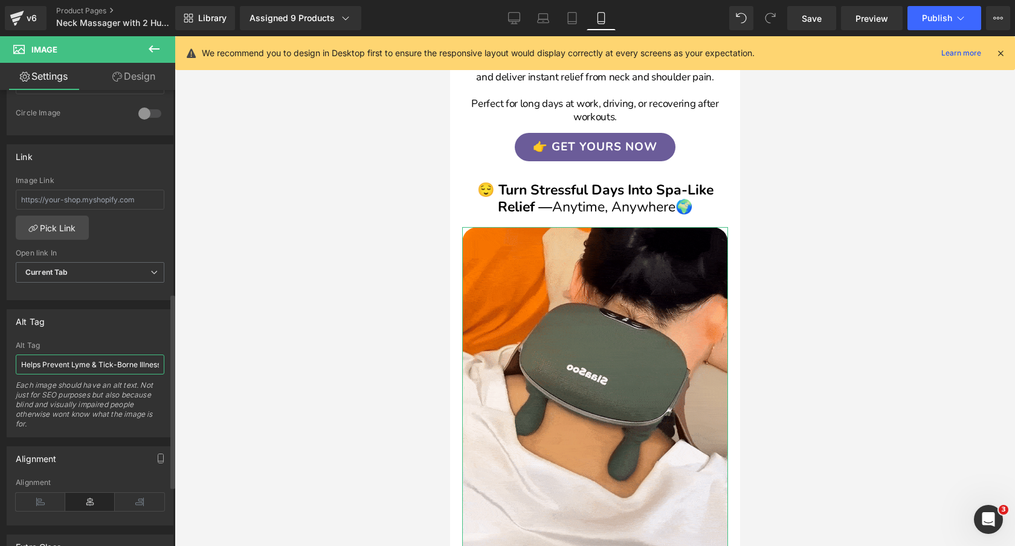
click at [83, 366] on input "Helps Prevent Lyme & Tick-Borne Illnesses — DEWEL Flea & Tick Collar for Dogs" at bounding box center [90, 365] width 149 height 20
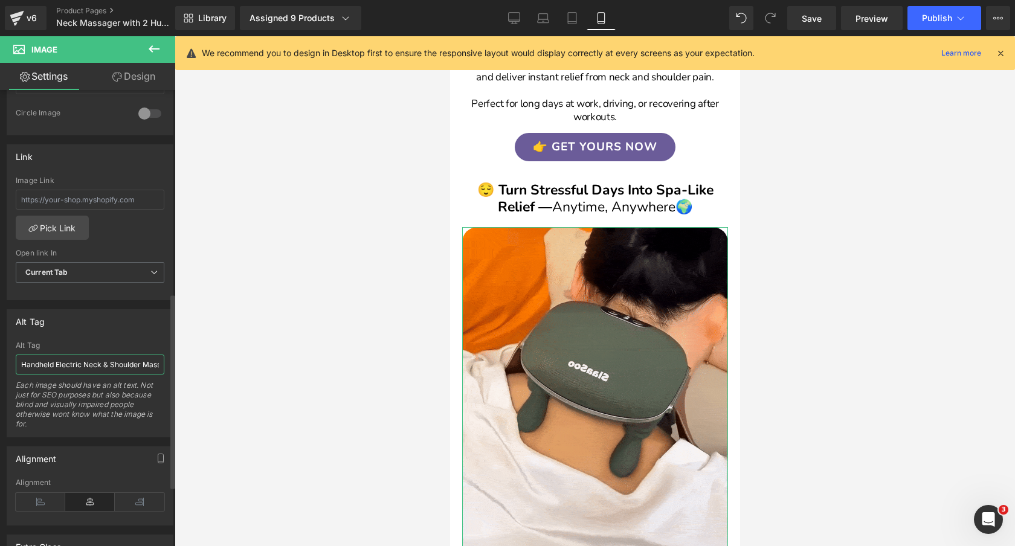
scroll to position [0, 251]
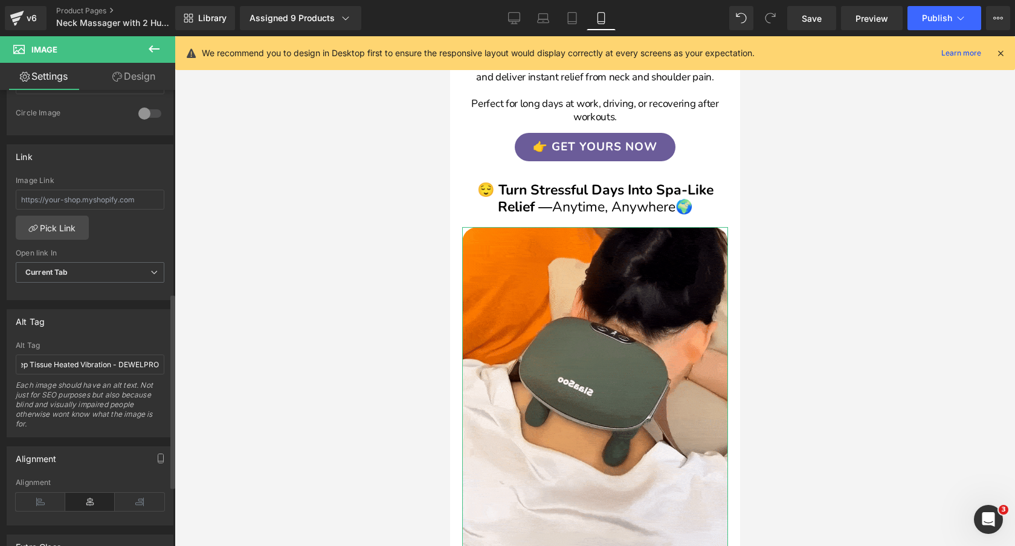
click at [102, 330] on div "Alt Tag" at bounding box center [90, 321] width 166 height 23
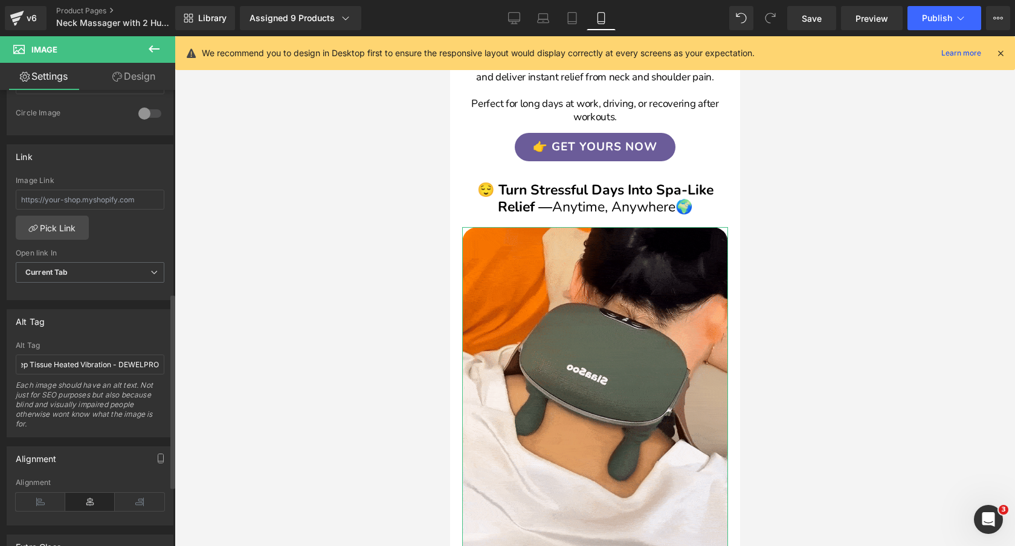
scroll to position [0, 0]
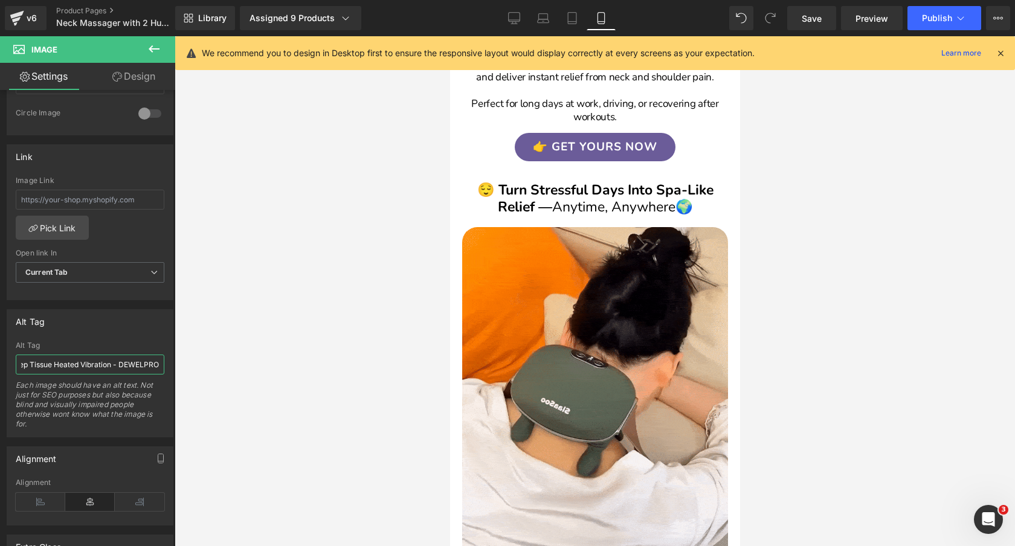
drag, startPoint x: 124, startPoint y: 367, endPoint x: 210, endPoint y: 366, distance: 86.4
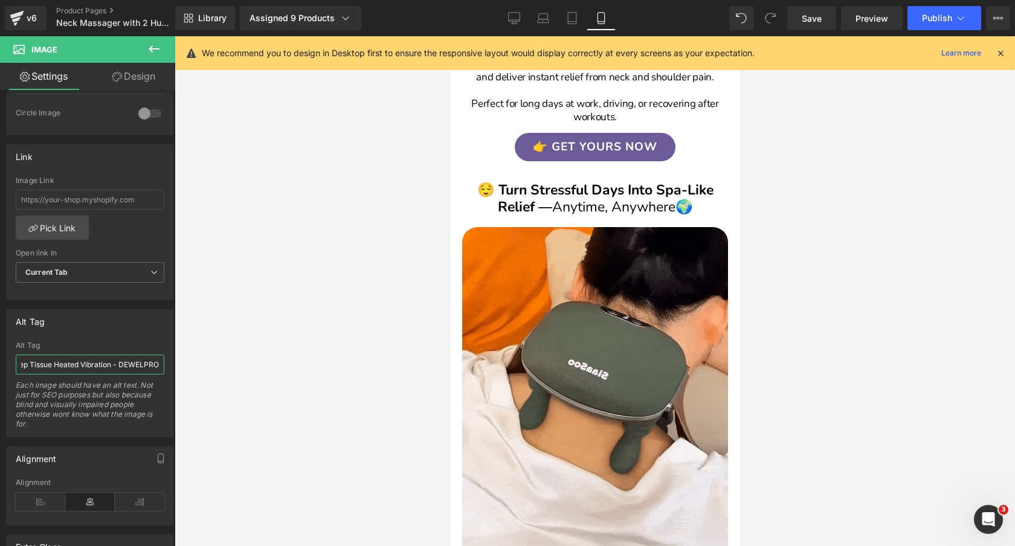
click at [210, 366] on div "You are previewing how the will restyle your page. You can not edit Elements in…" at bounding box center [507, 283] width 1015 height 567
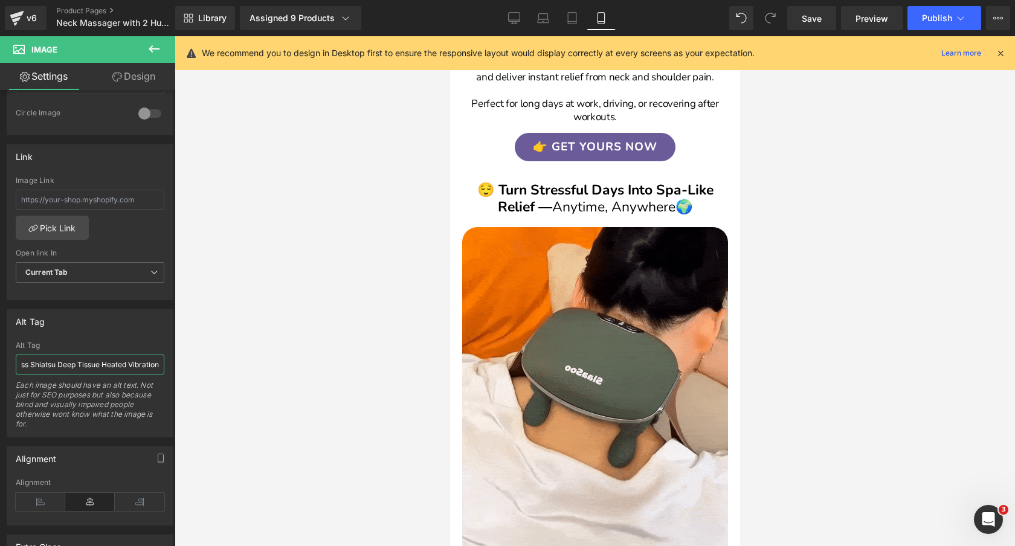
scroll to position [0, 204]
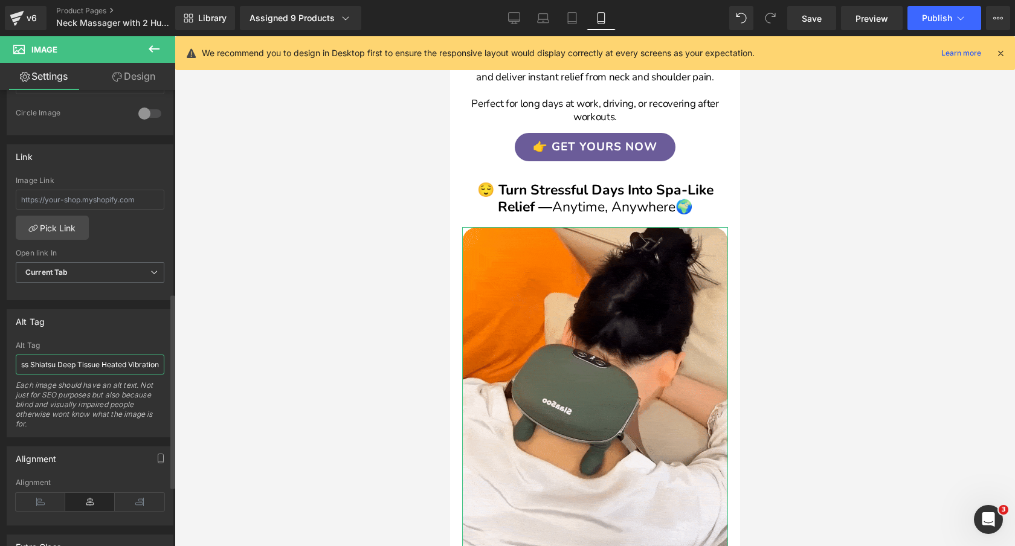
type input "Handheld Electric Neck & Shoulder Massager - 4D Cordless Shiatsu Deep Tissue He…"
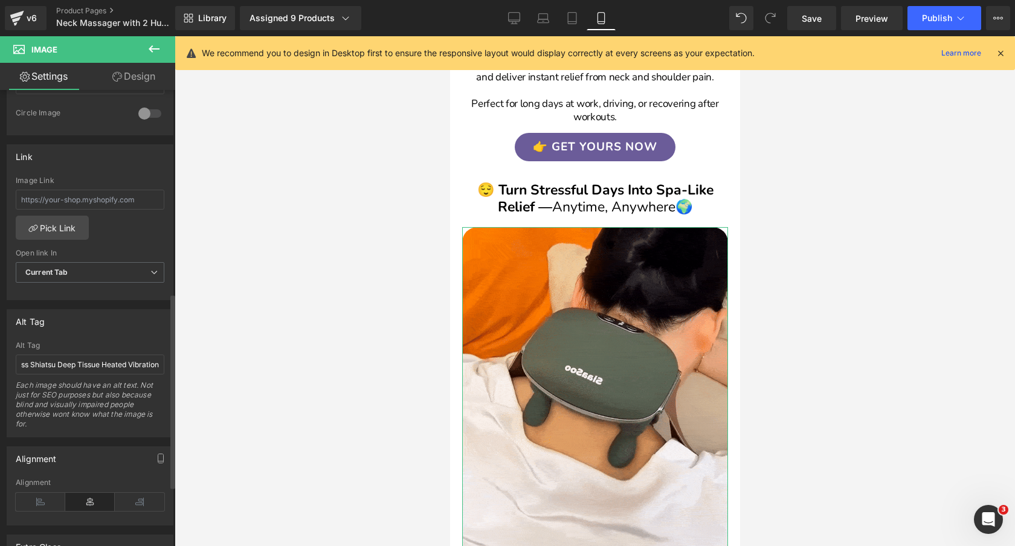
click at [141, 328] on div "Alt Tag" at bounding box center [90, 321] width 166 height 23
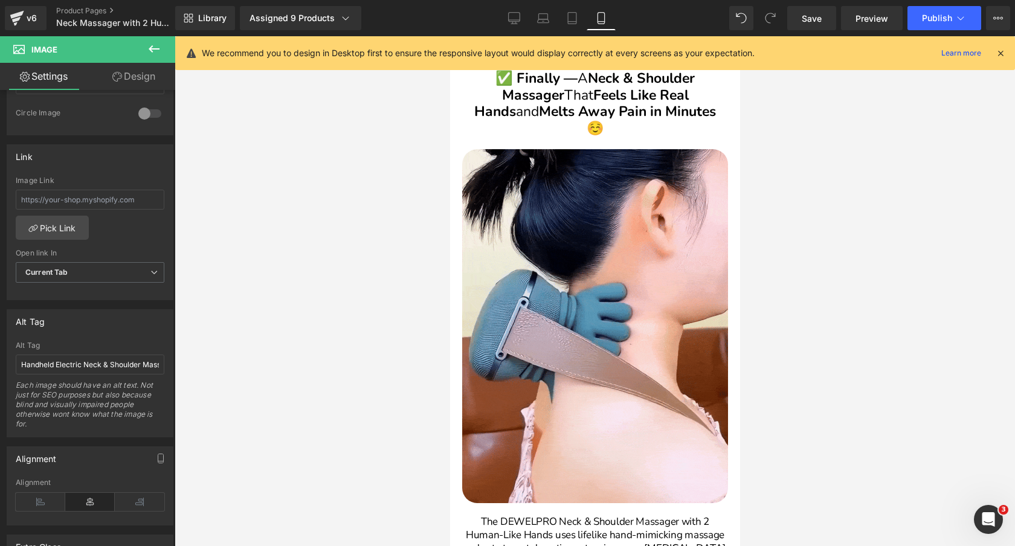
scroll to position [940, 0]
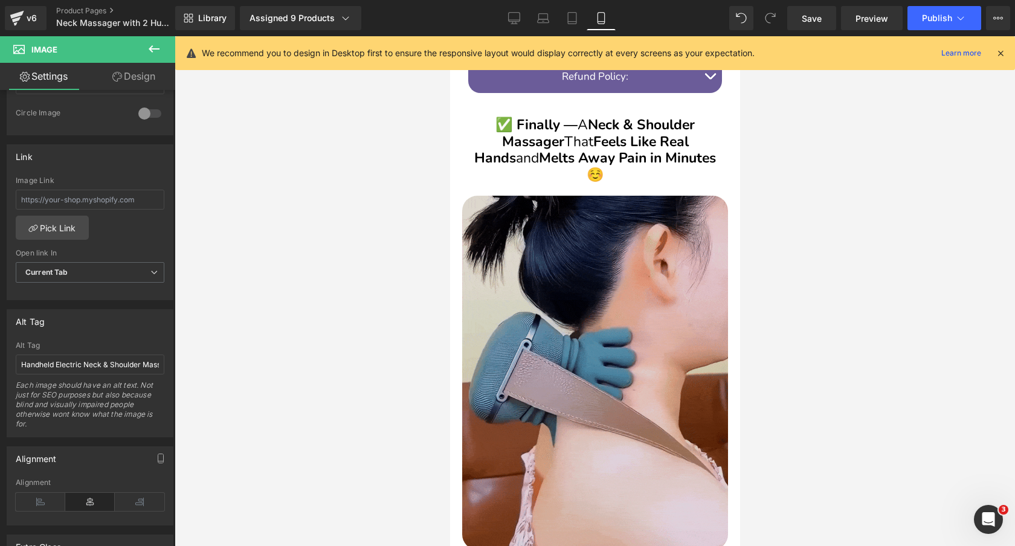
click at [616, 271] on img at bounding box center [595, 373] width 266 height 355
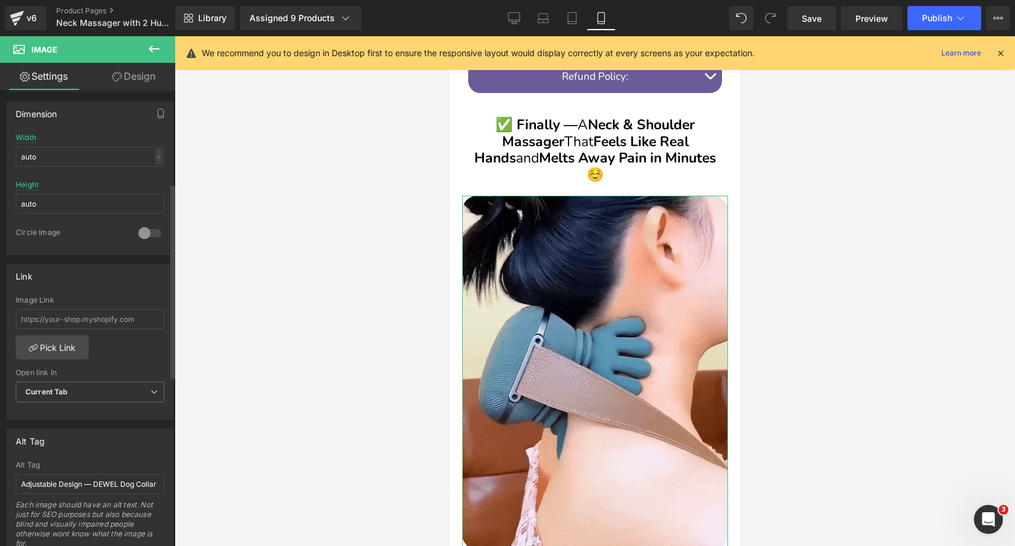
scroll to position [417, 0]
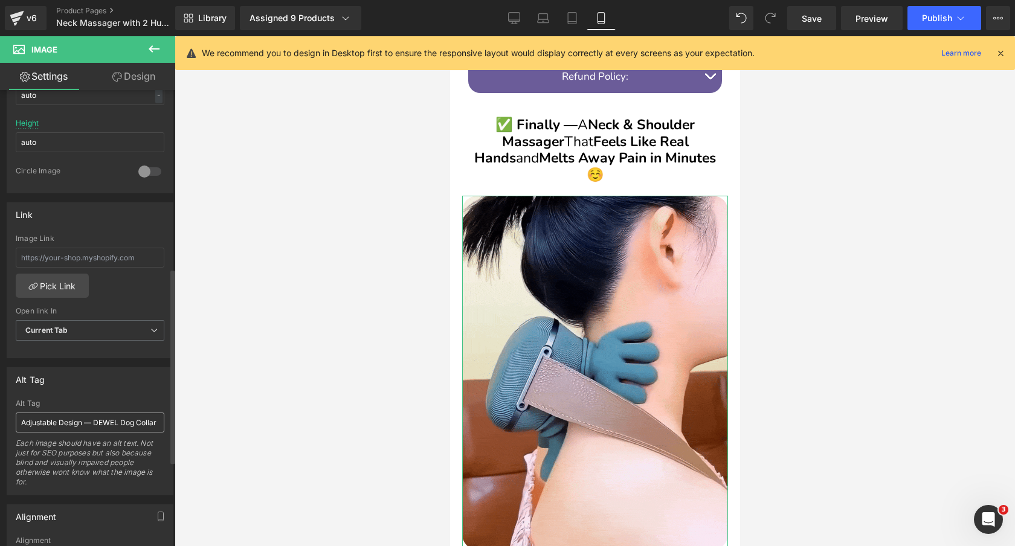
click at [82, 424] on input "Adjustable Design — DEWEL Dog Collar" at bounding box center [90, 423] width 149 height 20
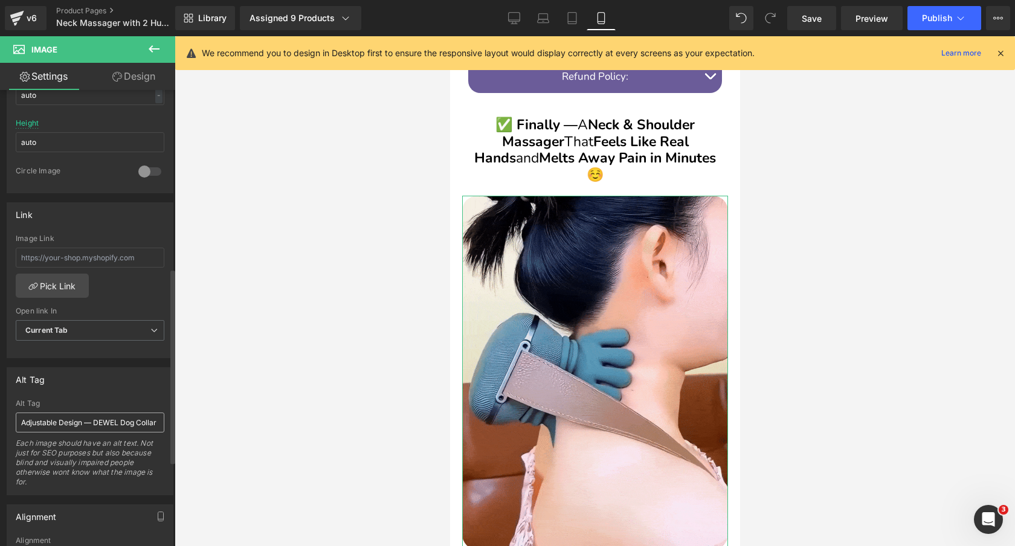
click at [82, 424] on input "Adjustable Design — DEWEL Dog Collar" at bounding box center [90, 423] width 149 height 20
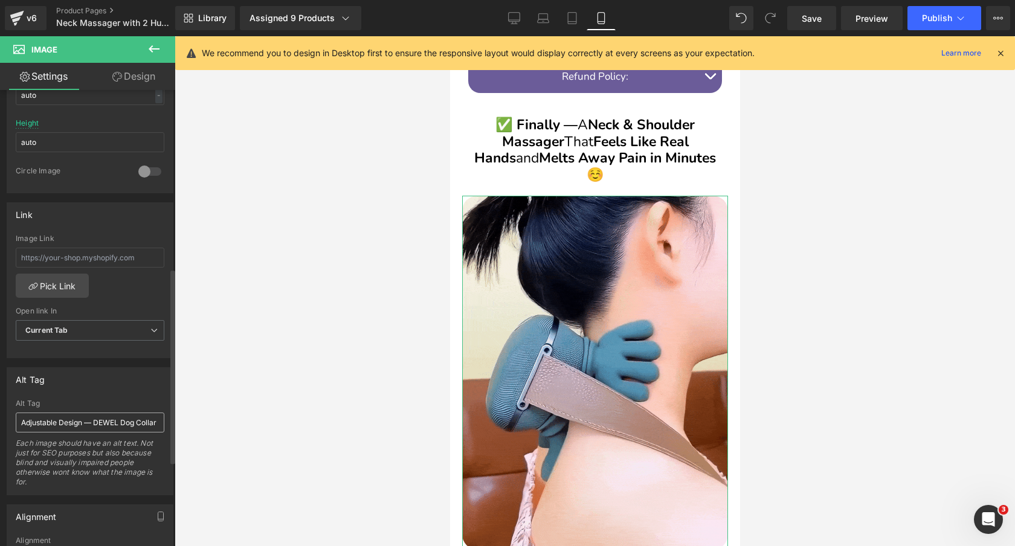
click at [82, 424] on input "Adjustable Design — DEWEL Dog Collar" at bounding box center [90, 423] width 149 height 20
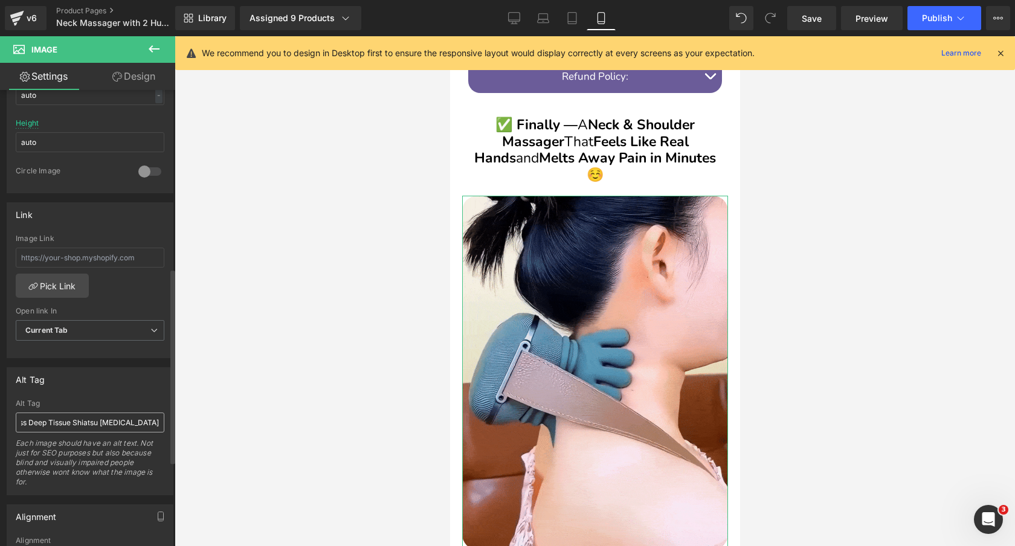
scroll to position [0, 210]
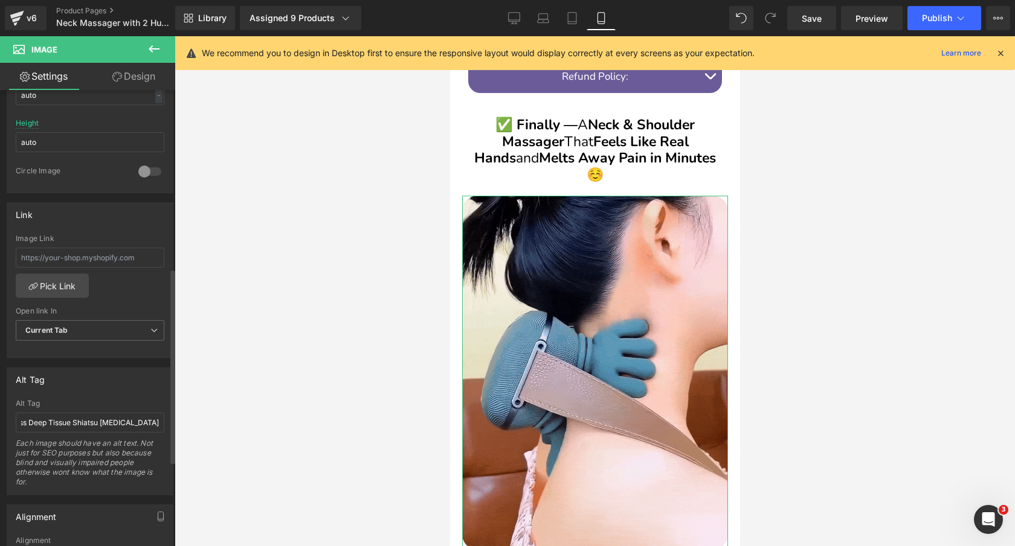
type input "4D Electric Neck & Shoulder Massager Portable - Cordless Deep Tissue Shiatsu [M…"
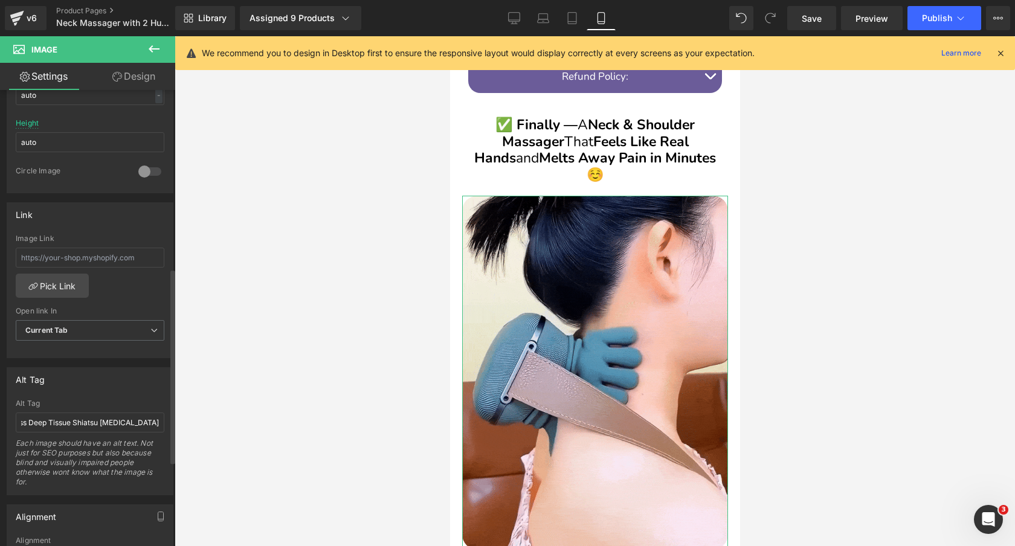
click at [92, 387] on div "Alt Tag" at bounding box center [90, 379] width 166 height 23
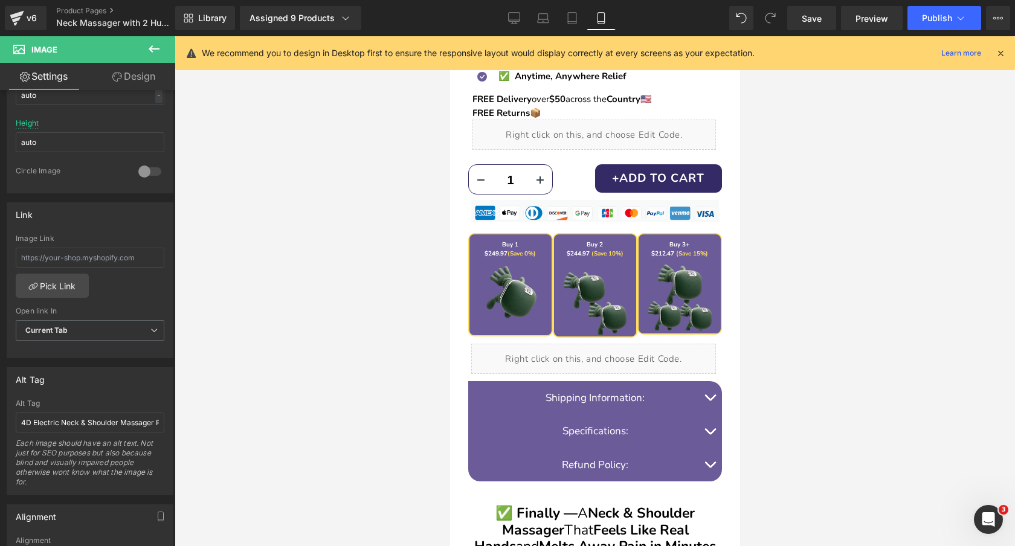
scroll to position [561, 0]
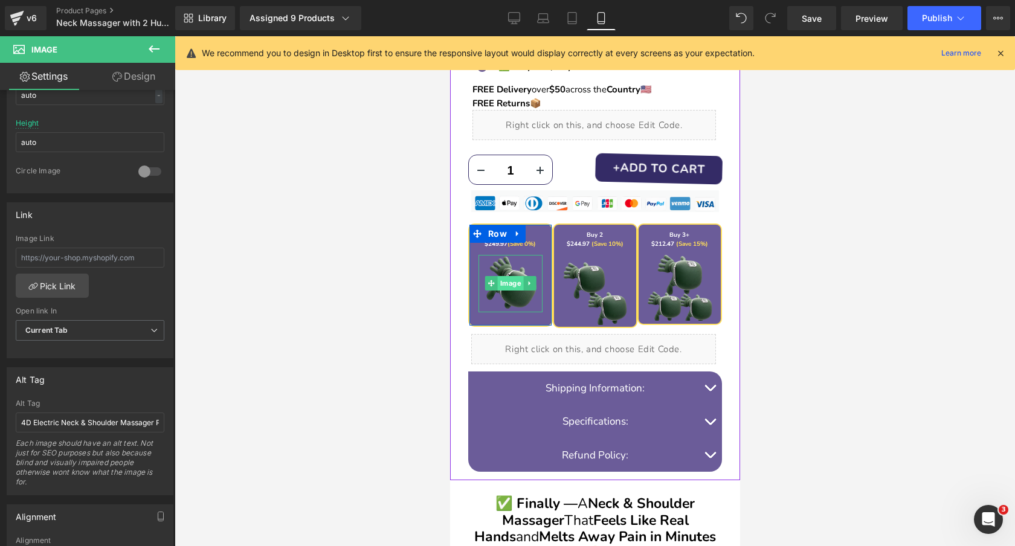
click at [516, 284] on span "Image" at bounding box center [510, 283] width 26 height 15
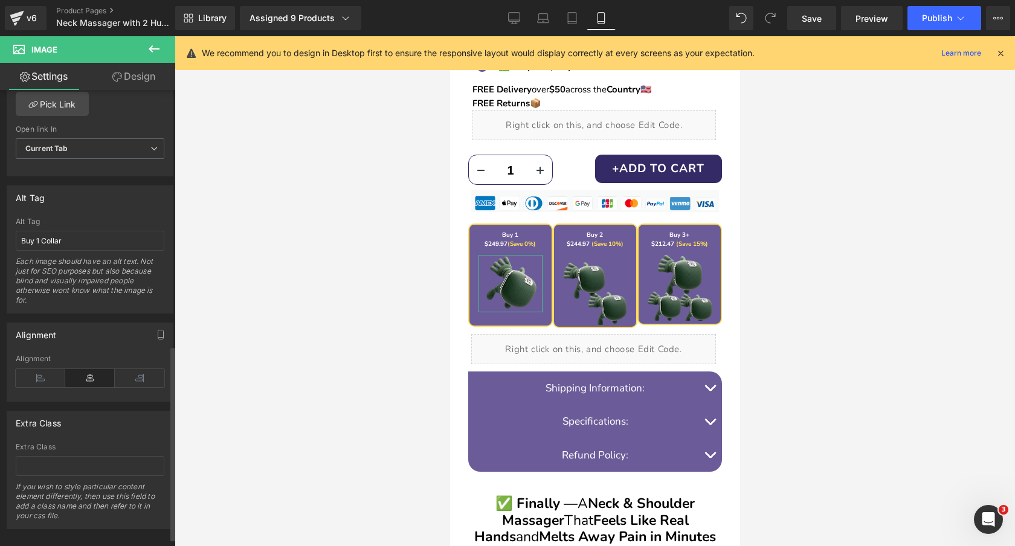
scroll to position [601, 0]
click at [74, 236] on input "Buy 1 Collar" at bounding box center [90, 240] width 149 height 20
paste input "Neck & Shoulder Massager"
type input "Buy 1 Neck & Shoulder Massager"
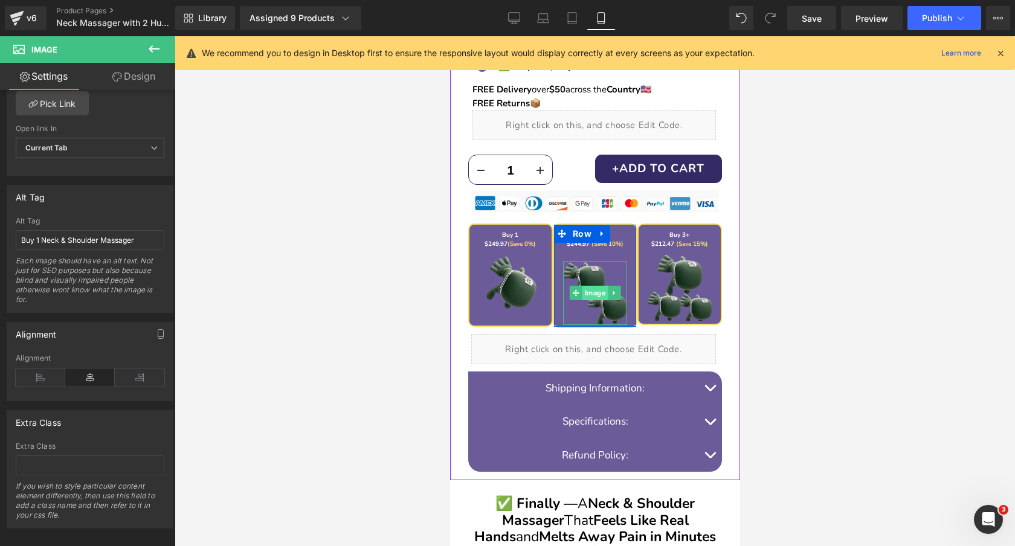
click at [591, 291] on span "Image" at bounding box center [595, 293] width 26 height 15
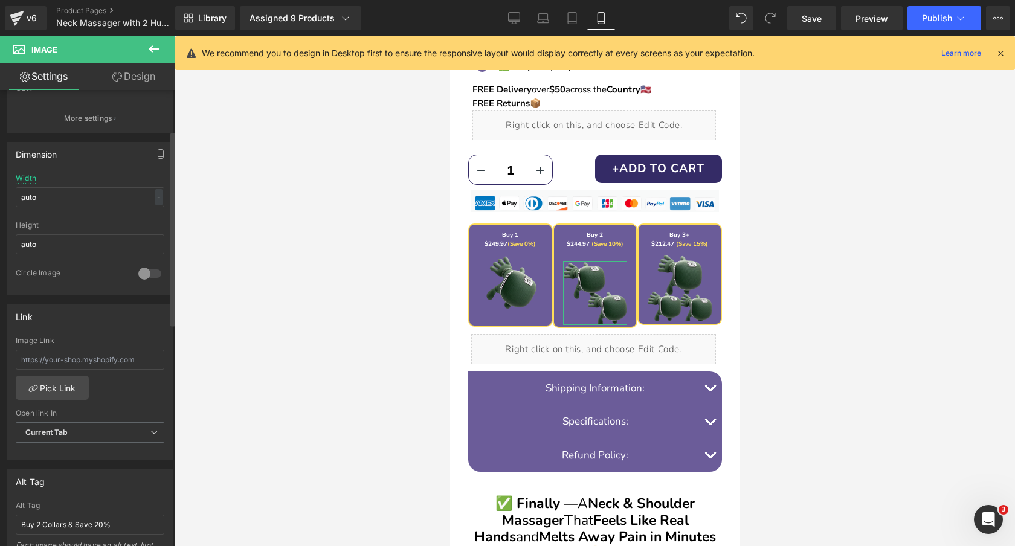
scroll to position [438, 0]
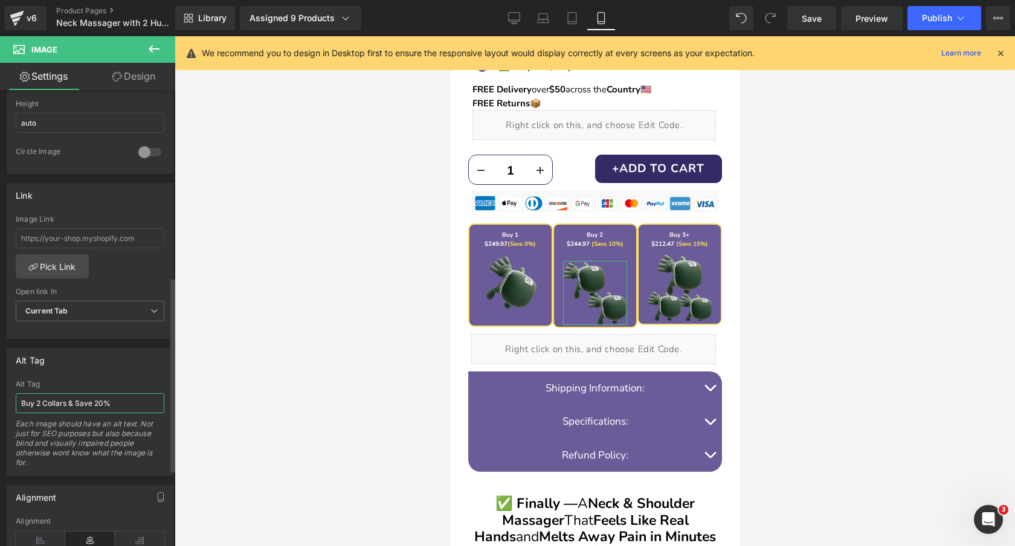
click at [50, 404] on input "Buy 2 Collars & Save 20%" at bounding box center [90, 403] width 149 height 20
click at [69, 403] on input "Buy 2 Collars & Save 20%" at bounding box center [90, 403] width 149 height 20
drag, startPoint x: 44, startPoint y: 403, endPoint x: 71, endPoint y: 403, distance: 27.2
click at [71, 403] on input "Buy 2 Collars & Save 20%" at bounding box center [90, 403] width 149 height 20
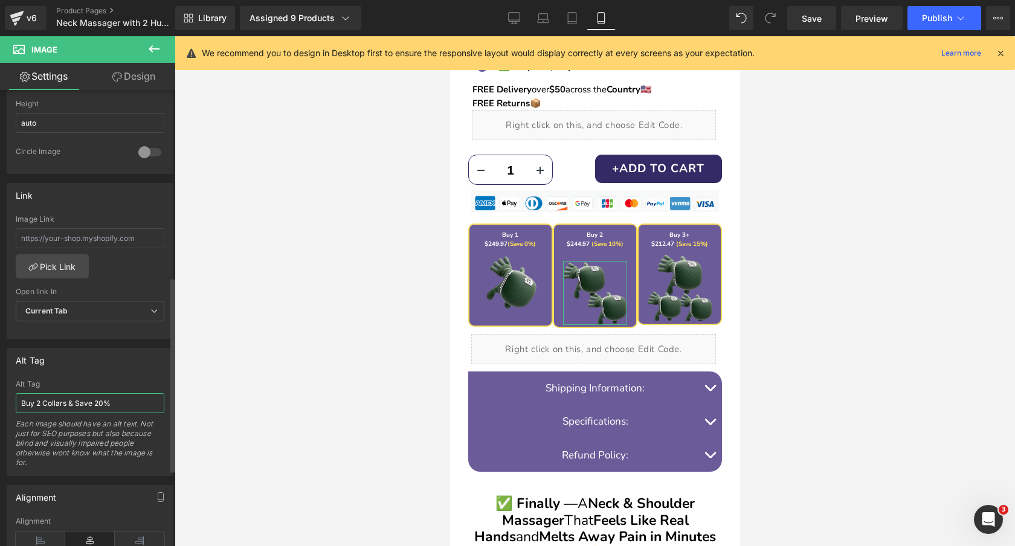
paste input "Buy 1 Neck & Shoulder Massager"
drag, startPoint x: 39, startPoint y: 403, endPoint x: 0, endPoint y: 403, distance: 39.3
click at [0, 403] on div "Alt Tag Buy 2 Collars & Save 20% Alt Tag Buy 2 Buy 1 Neck & Shoulder Massager S…" at bounding box center [90, 407] width 181 height 137
click at [135, 404] on input "Buy 2 Neck & Shoulder Massager Save 20%" at bounding box center [90, 403] width 149 height 20
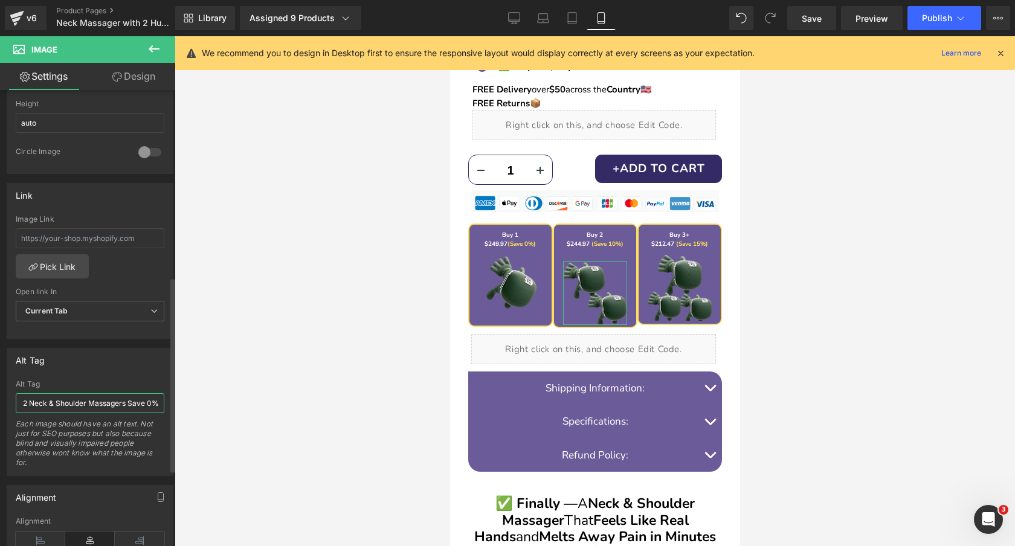
scroll to position [0, 18]
type input "Buy 2 Neck & Shoulder Massagers Save 10%"
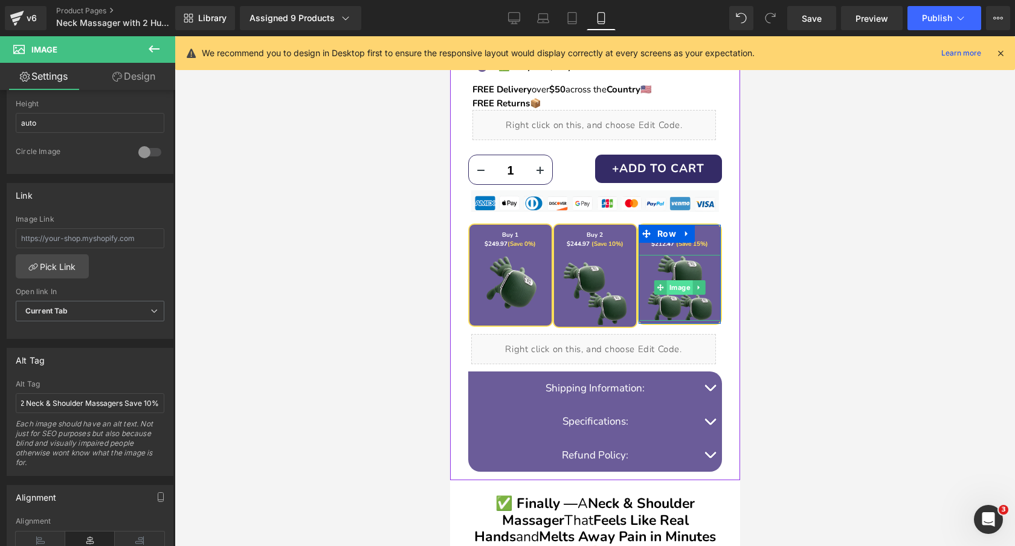
click at [669, 290] on span "Image" at bounding box center [680, 287] width 26 height 15
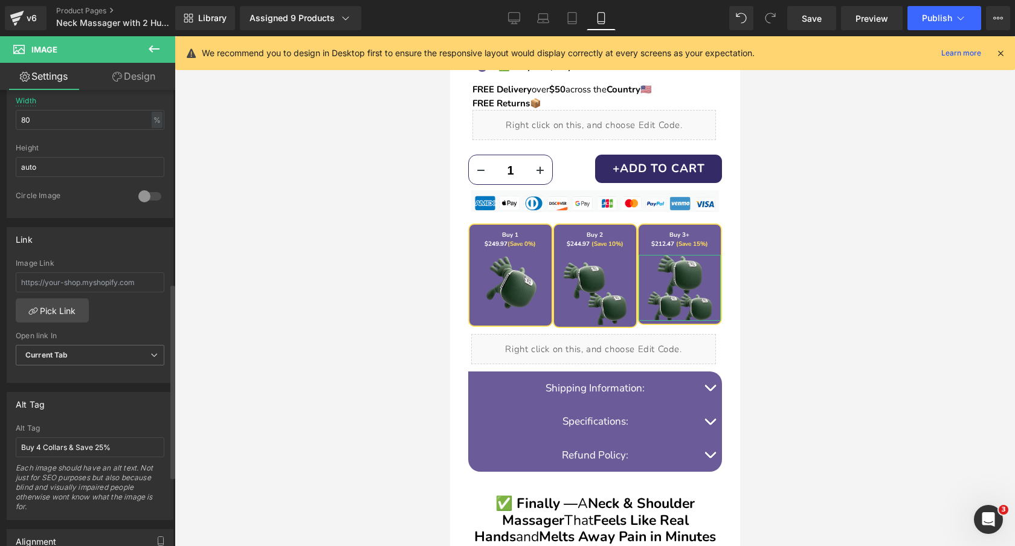
scroll to position [453, 0]
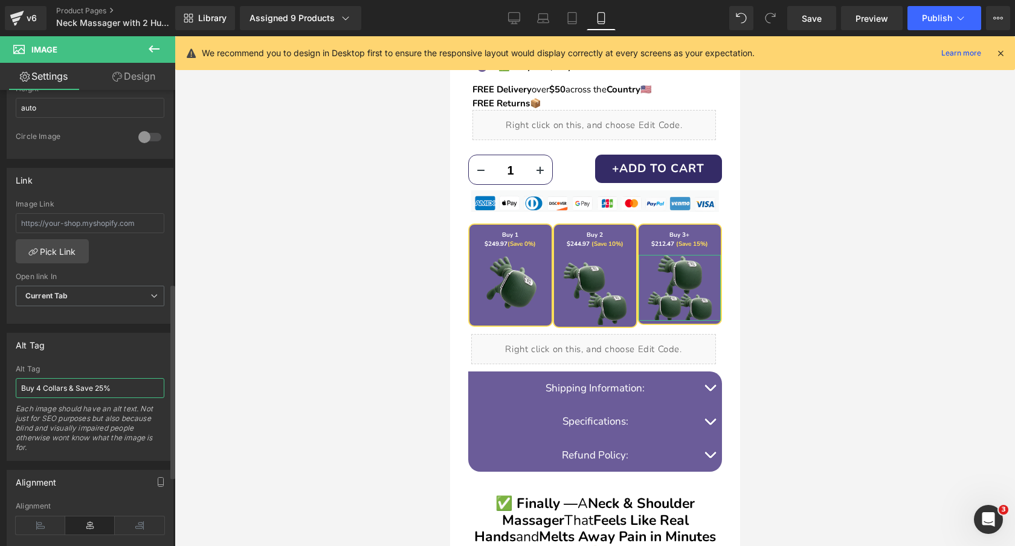
click at [90, 389] on input "Buy 4 Collars & Save 25%" at bounding box center [90, 388] width 149 height 20
paste input "2 Neck & Shoulder Massagers Save 10"
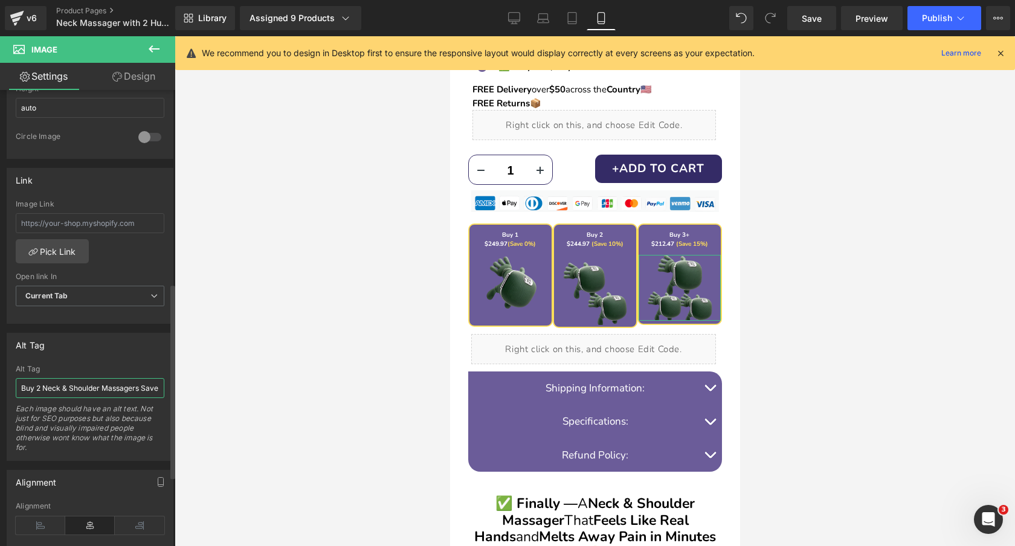
drag, startPoint x: 38, startPoint y: 390, endPoint x: 0, endPoint y: 390, distance: 38.1
click at [0, 390] on div "Alt Tag Buy 4 Collars & Save 25% Alt Tag Buy 2 Neck & Shoulder Massagers Save 1…" at bounding box center [90, 392] width 181 height 137
type input "Buy 3 Neck & Shoulder Massagers Save 15%"
click at [108, 356] on div "Alt Tag Buy 4 Collars & Save 25% Alt Tag Buy 3 Neck & Shoulder Massagers Save 1…" at bounding box center [90, 397] width 167 height 128
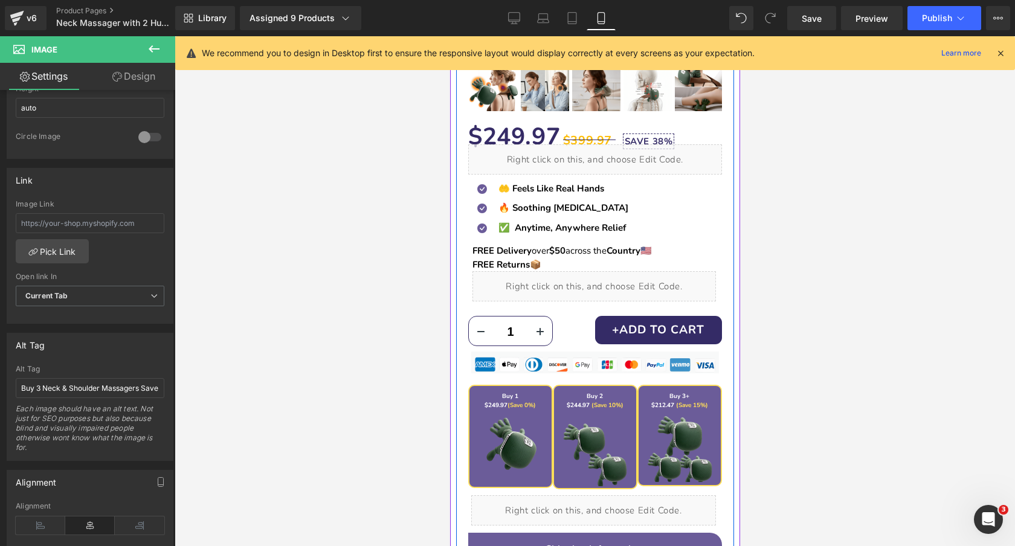
scroll to position [426, 0]
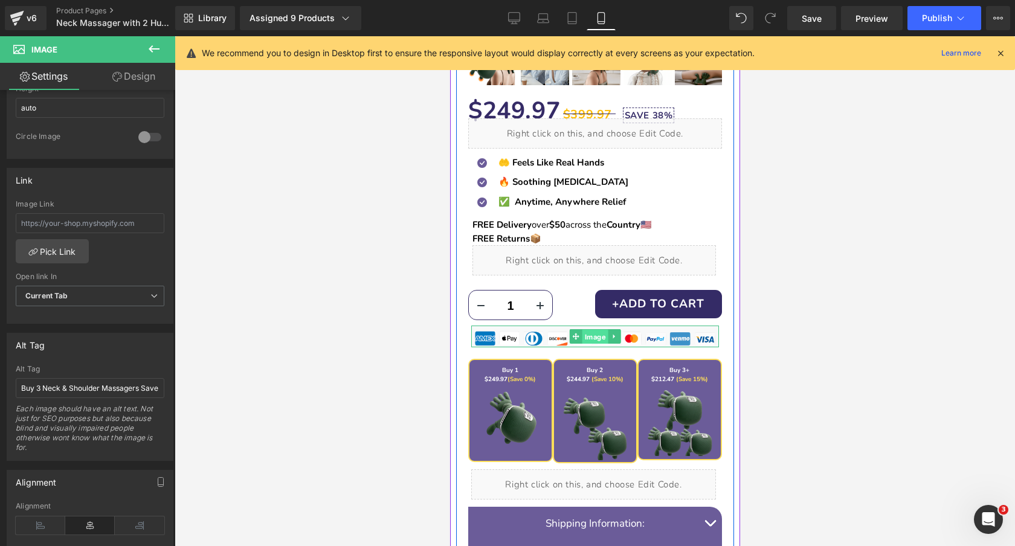
click at [595, 338] on span "Image" at bounding box center [595, 337] width 26 height 15
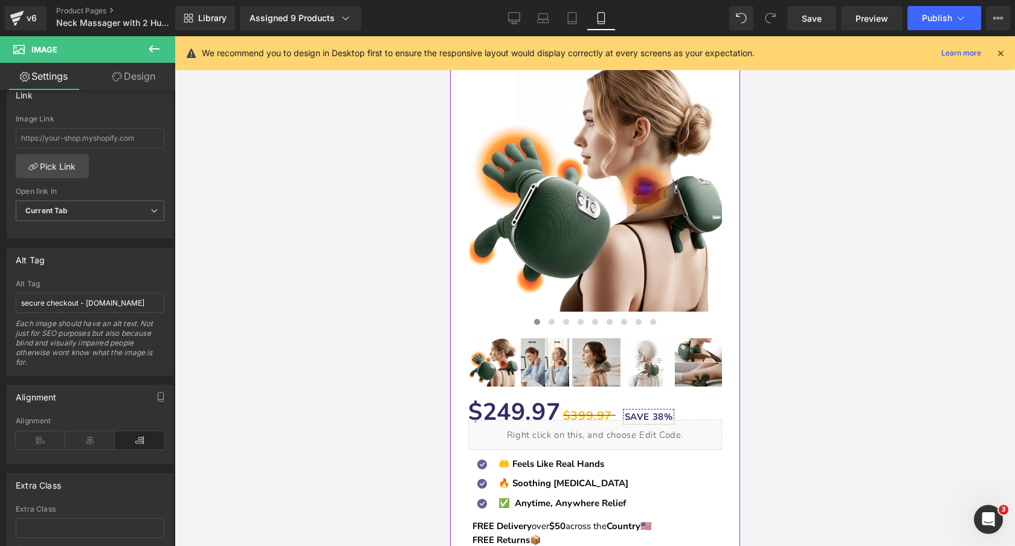
scroll to position [0, 0]
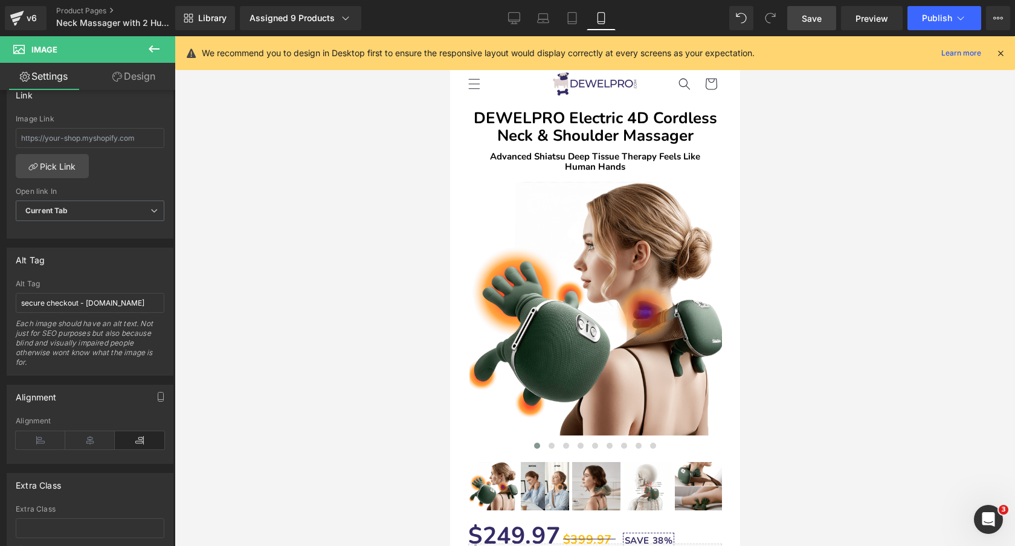
click at [815, 20] on span "Save" at bounding box center [812, 18] width 20 height 13
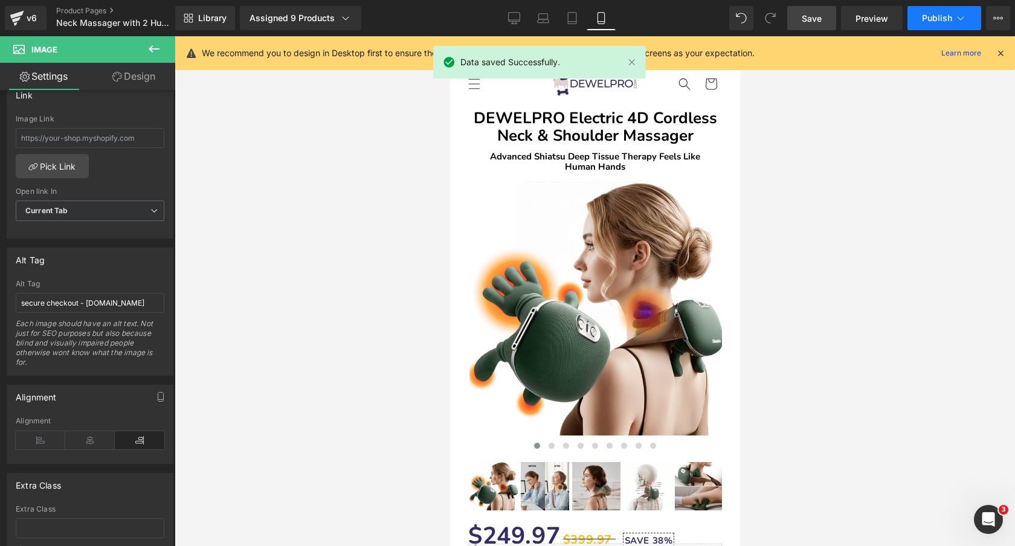
click at [938, 19] on span "Publish" at bounding box center [937, 18] width 30 height 10
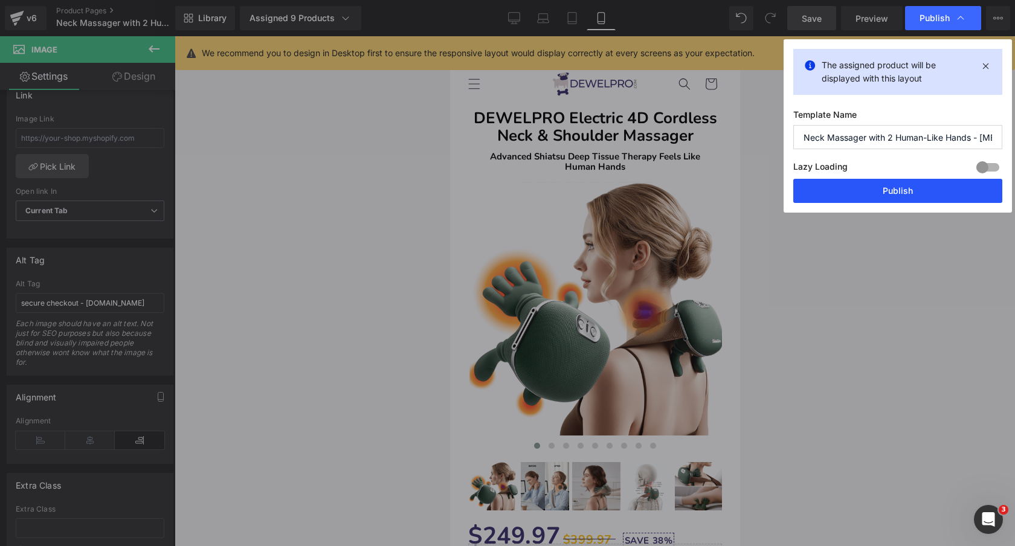
click at [870, 195] on button "Publish" at bounding box center [898, 191] width 209 height 24
